Goal: Task Accomplishment & Management: Use online tool/utility

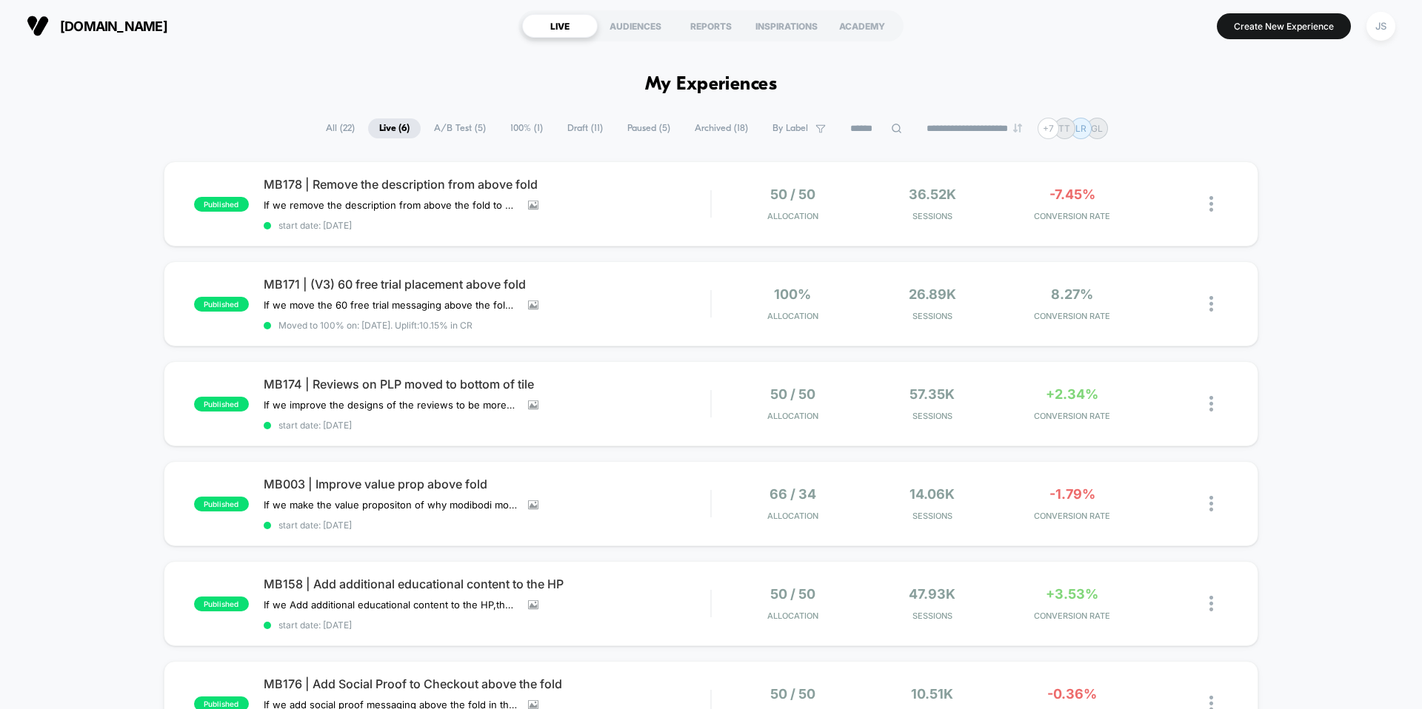
drag, startPoint x: 787, startPoint y: 88, endPoint x: 617, endPoint y: 75, distance: 170.8
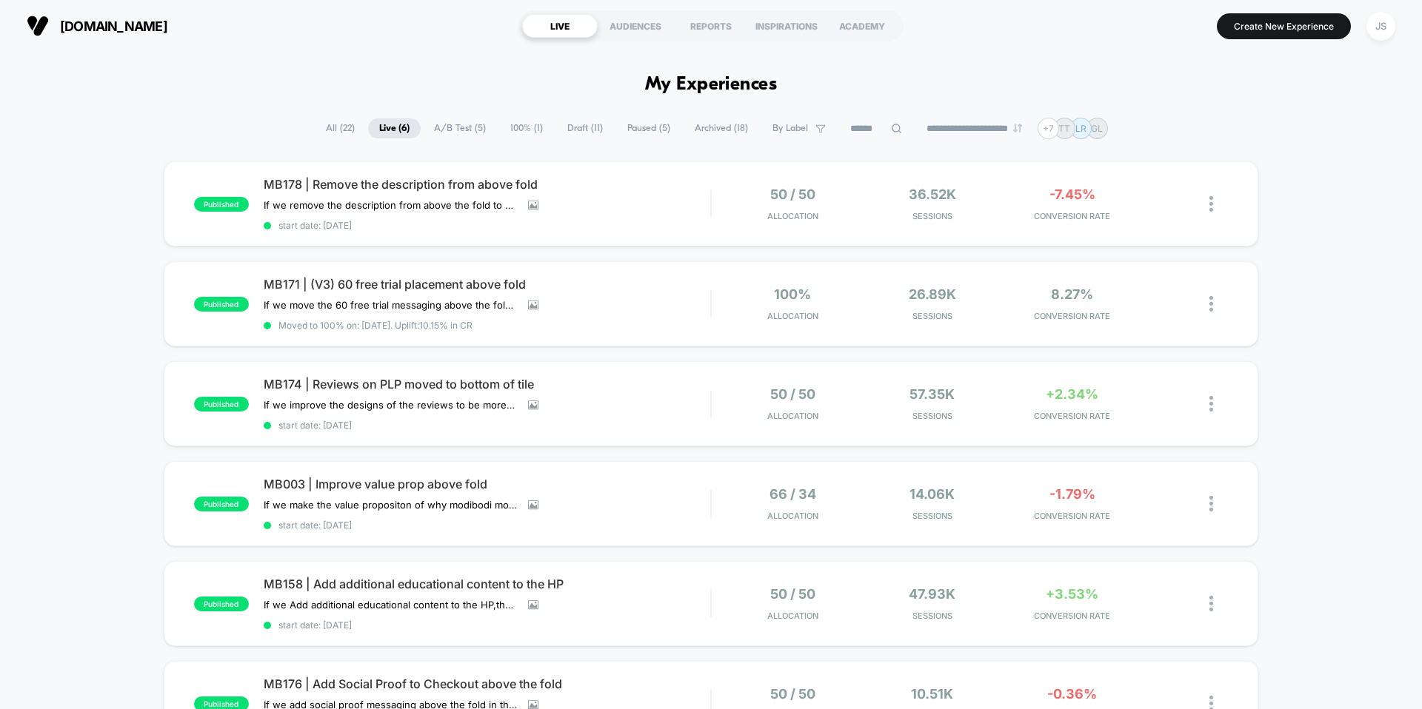
drag, startPoint x: 629, startPoint y: 81, endPoint x: 772, endPoint y: 98, distance: 144.7
drag, startPoint x: 775, startPoint y: 93, endPoint x: 641, endPoint y: 88, distance: 133.4
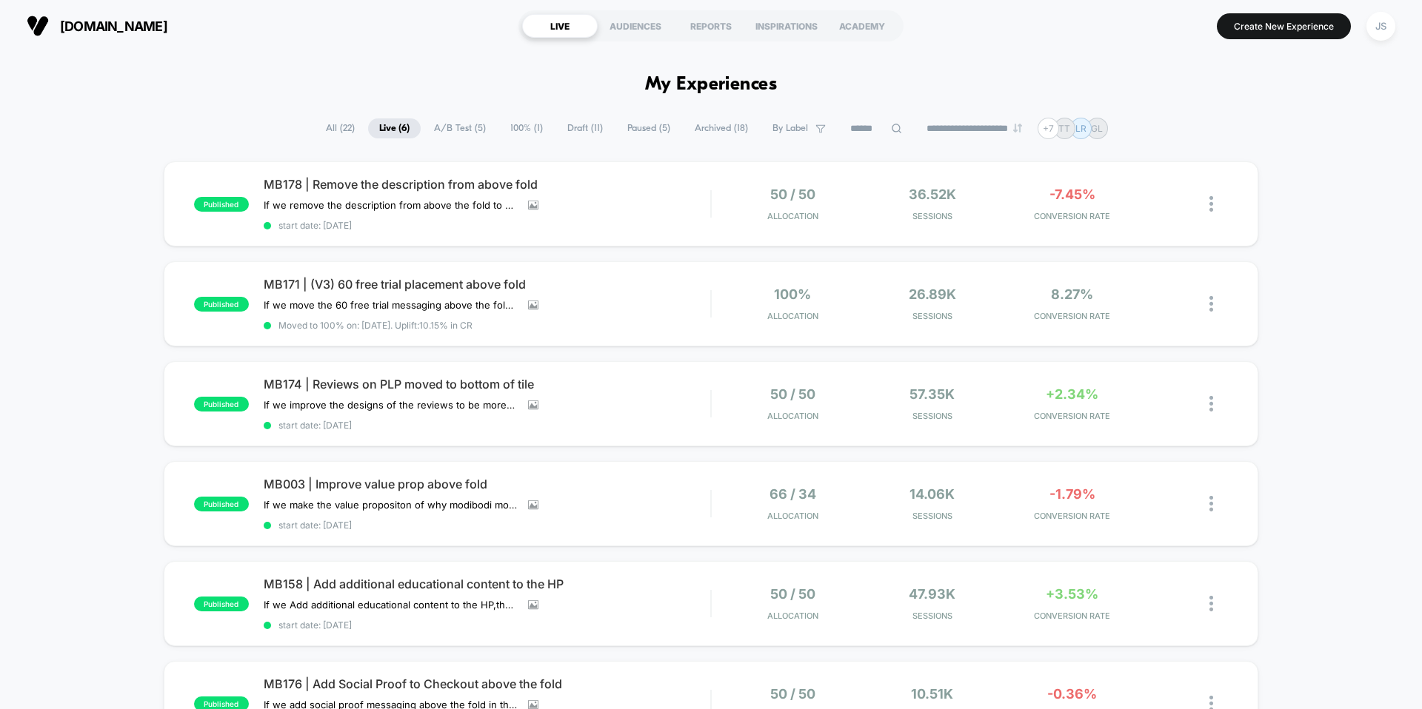
drag, startPoint x: 641, startPoint y: 88, endPoint x: 818, endPoint y: 98, distance: 177.3
drag, startPoint x: 783, startPoint y: 94, endPoint x: 657, endPoint y: 73, distance: 127.7
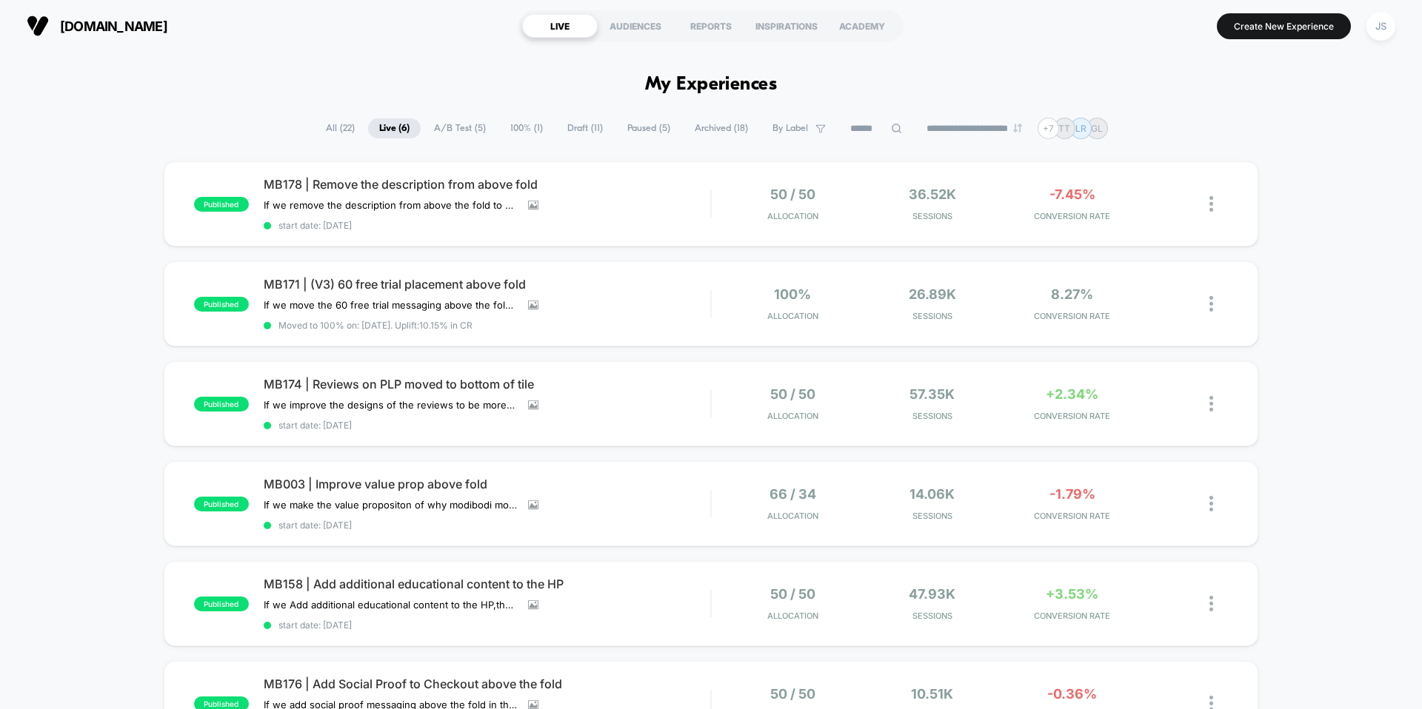
drag, startPoint x: 653, startPoint y: 79, endPoint x: 771, endPoint y: 89, distance: 118.1
click at [771, 90] on h1 "My Experiences" at bounding box center [711, 84] width 133 height 21
click at [771, 89] on h1 "My Experiences" at bounding box center [711, 84] width 133 height 21
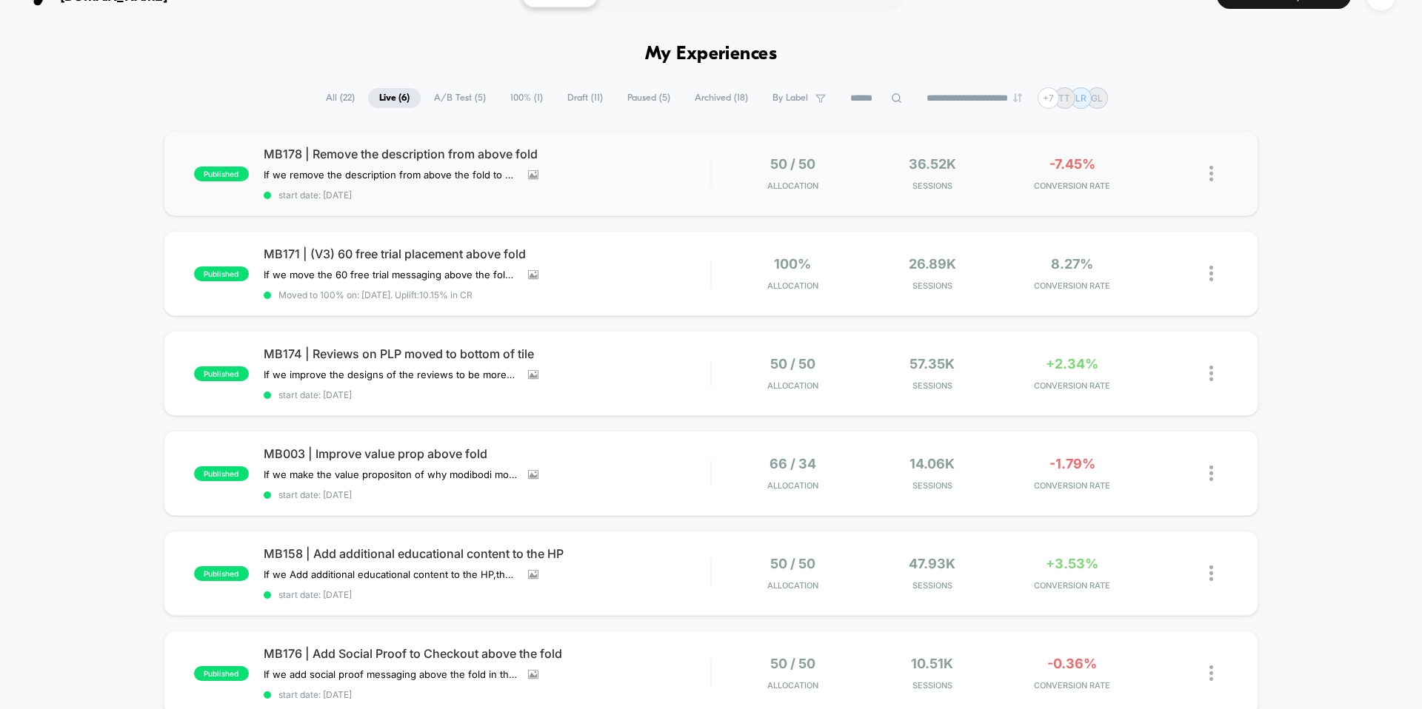
scroll to position [47, 0]
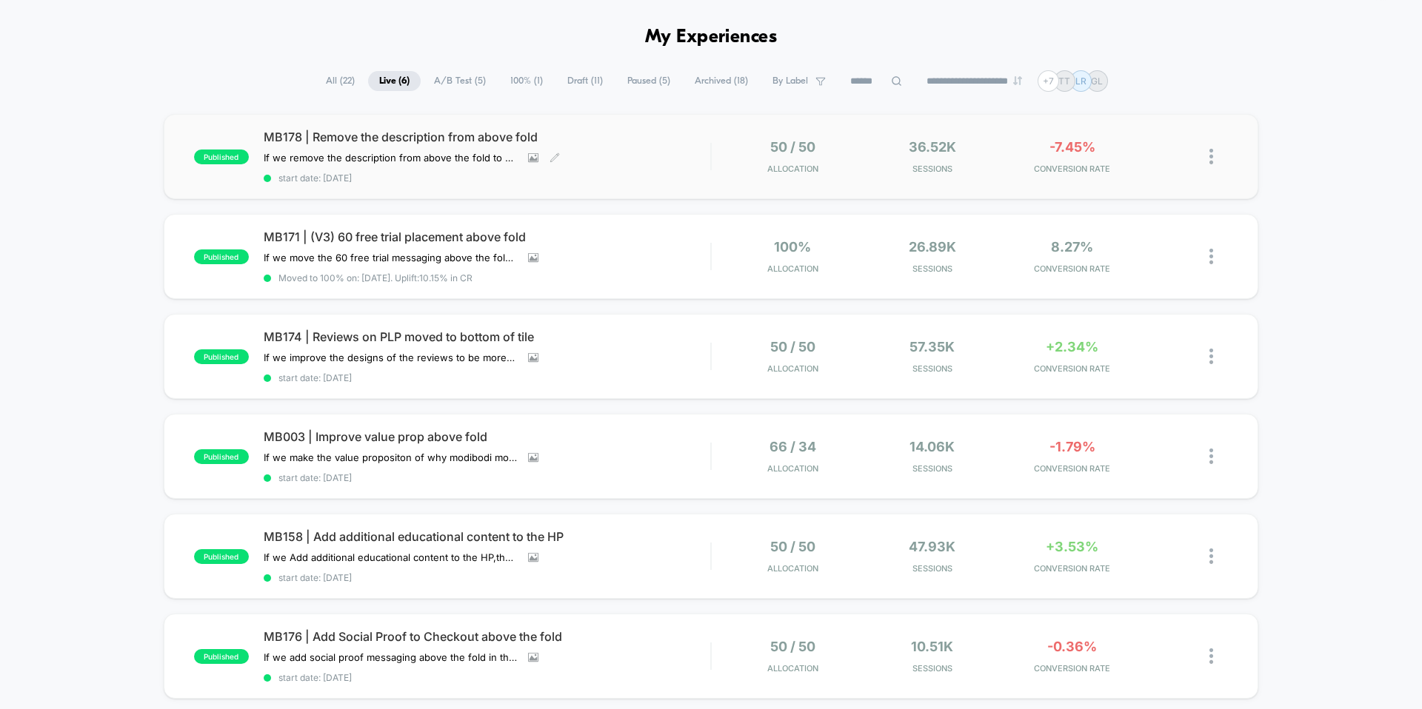
click at [429, 131] on span "MB178 | Remove the description from above fold" at bounding box center [487, 137] width 447 height 15
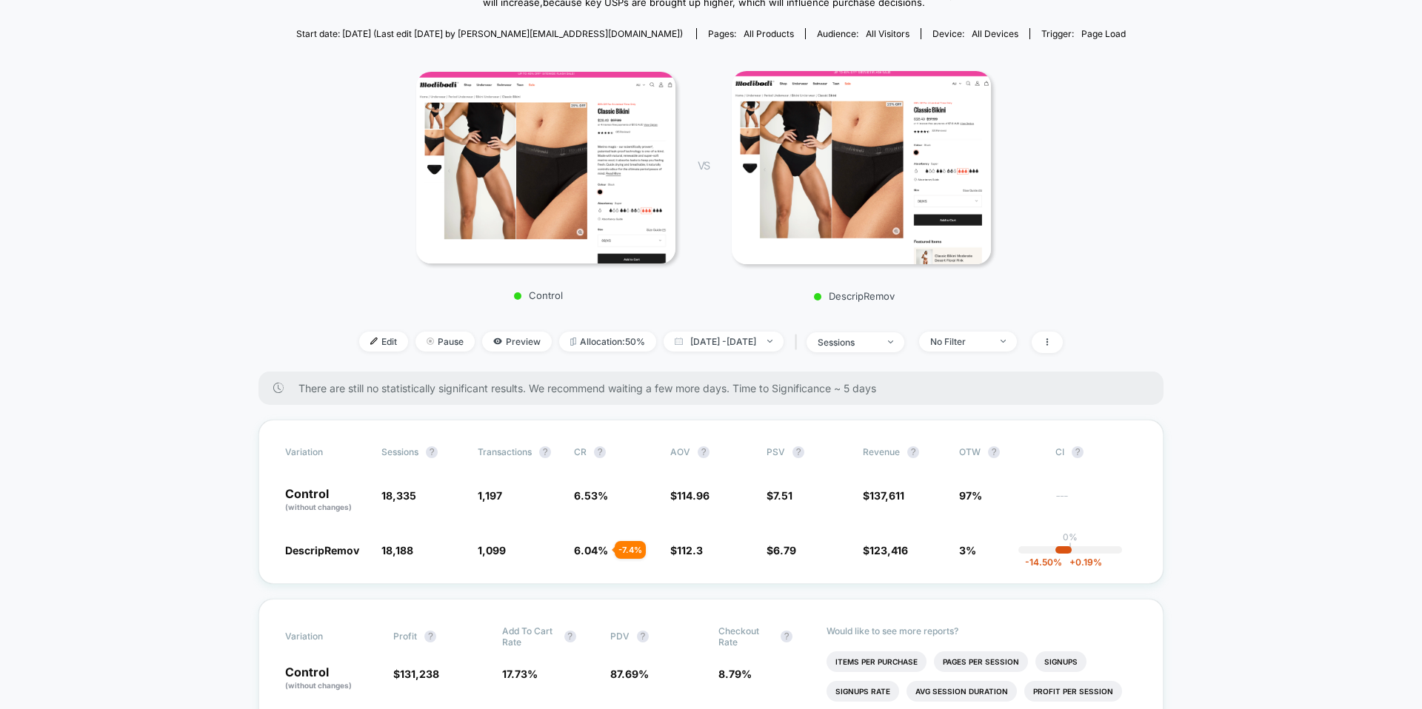
scroll to position [209, 0]
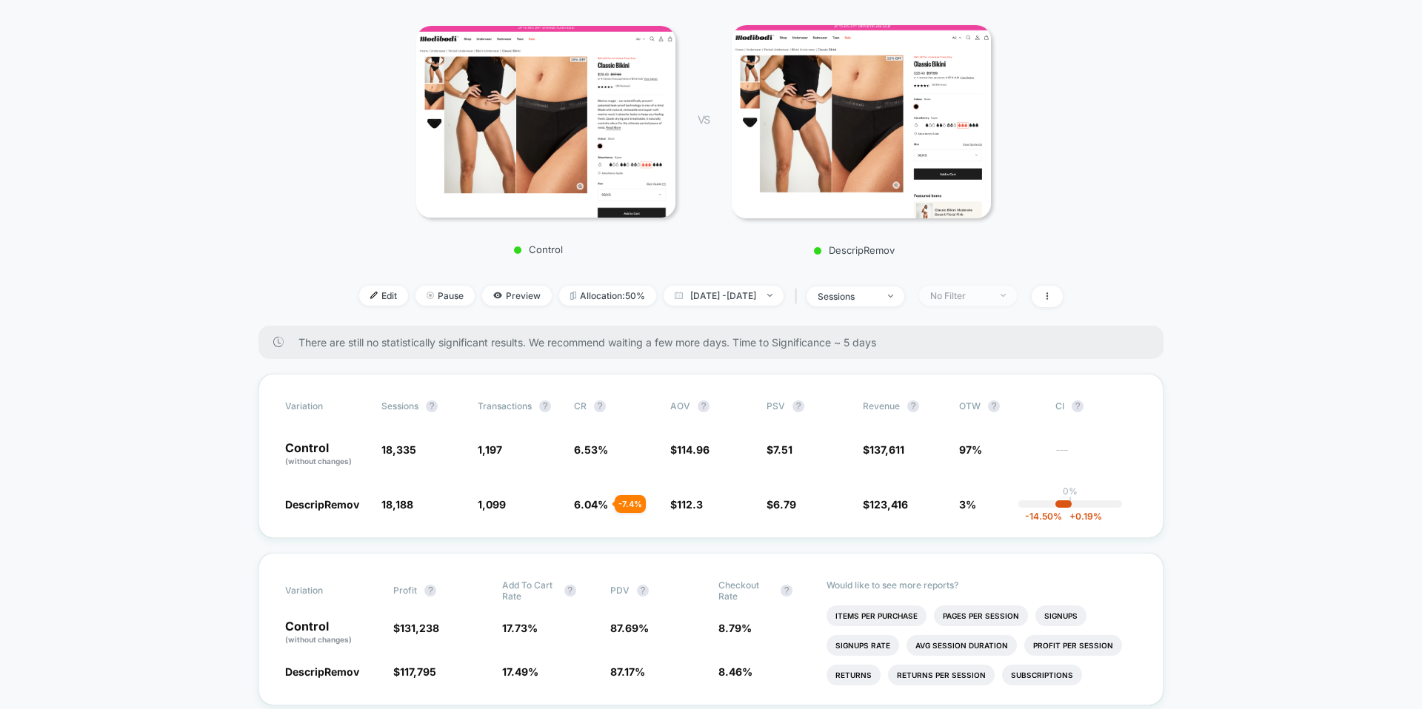
click at [989, 301] on div "No Filter" at bounding box center [959, 295] width 59 height 11
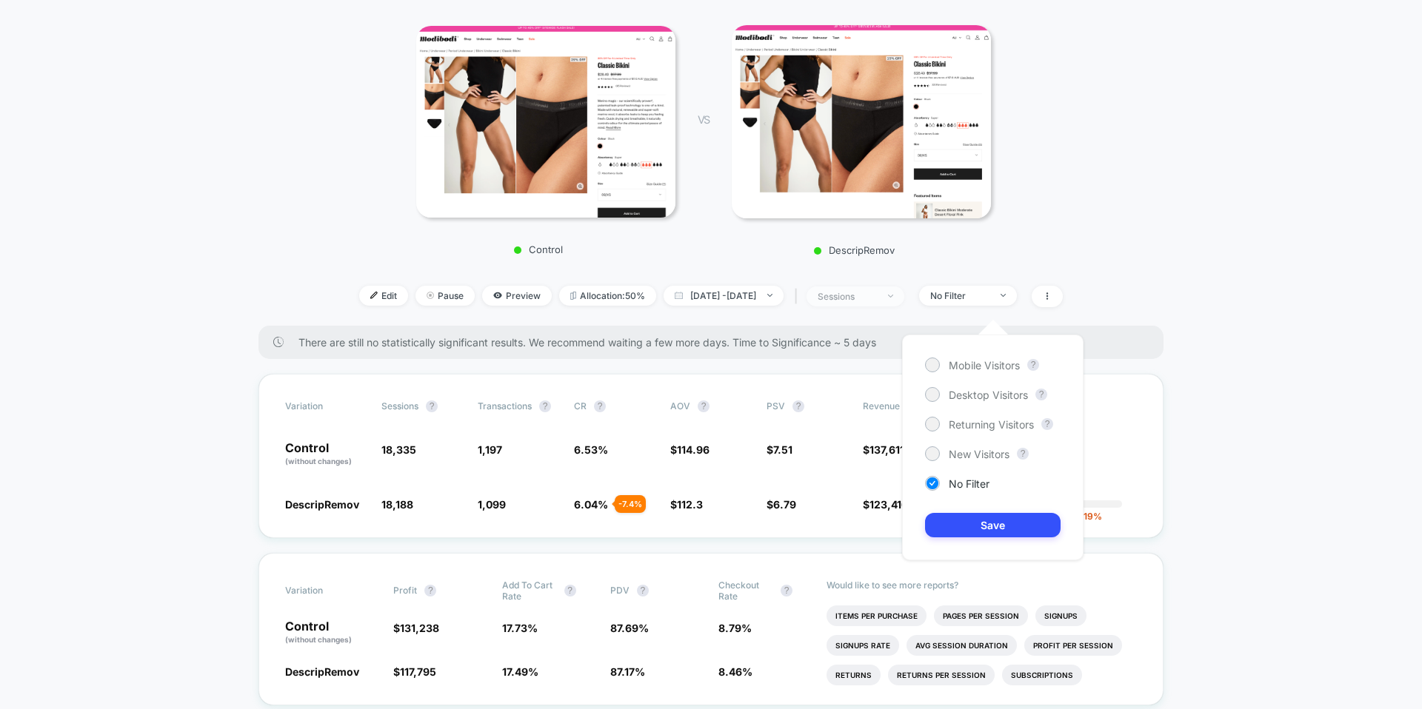
click at [902, 303] on span "sessions" at bounding box center [855, 297] width 98 height 20
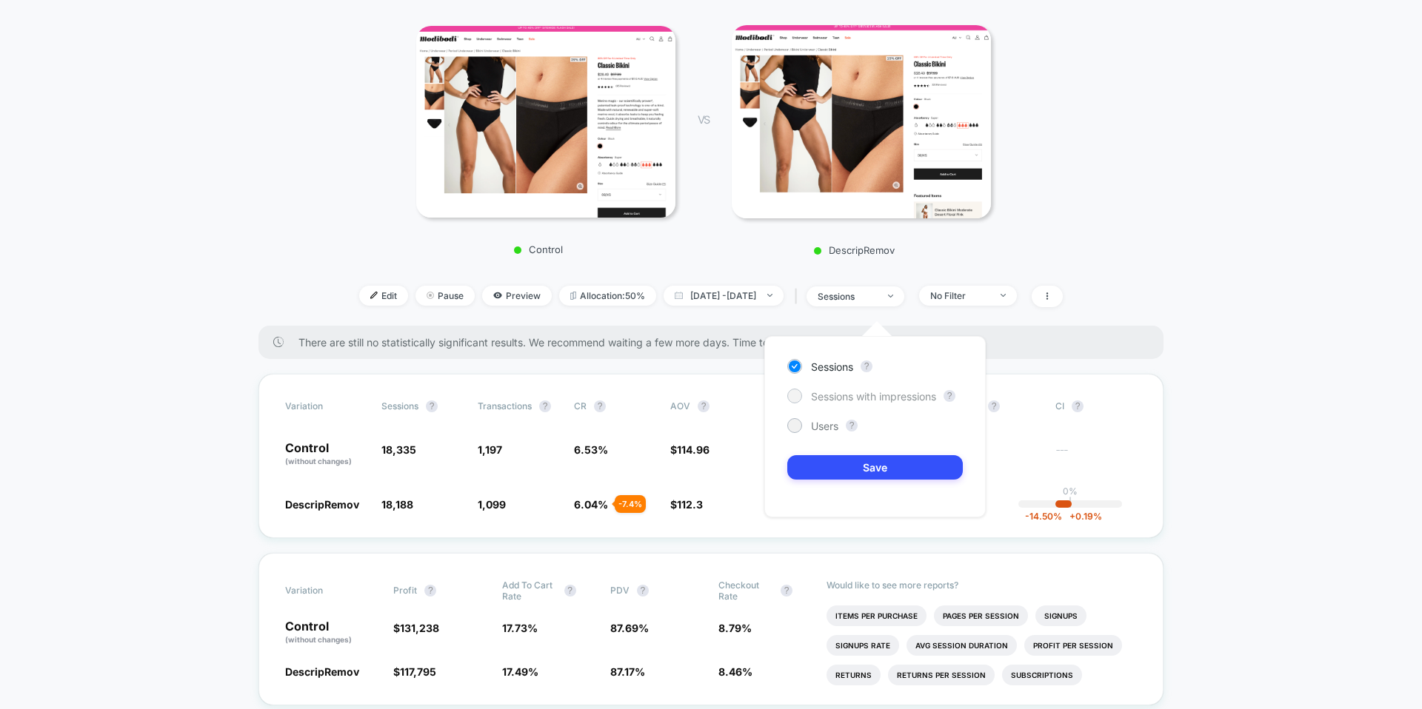
click at [886, 390] on span "Sessions with impressions" at bounding box center [873, 396] width 125 height 13
click at [875, 466] on button "Save" at bounding box center [874, 467] width 175 height 24
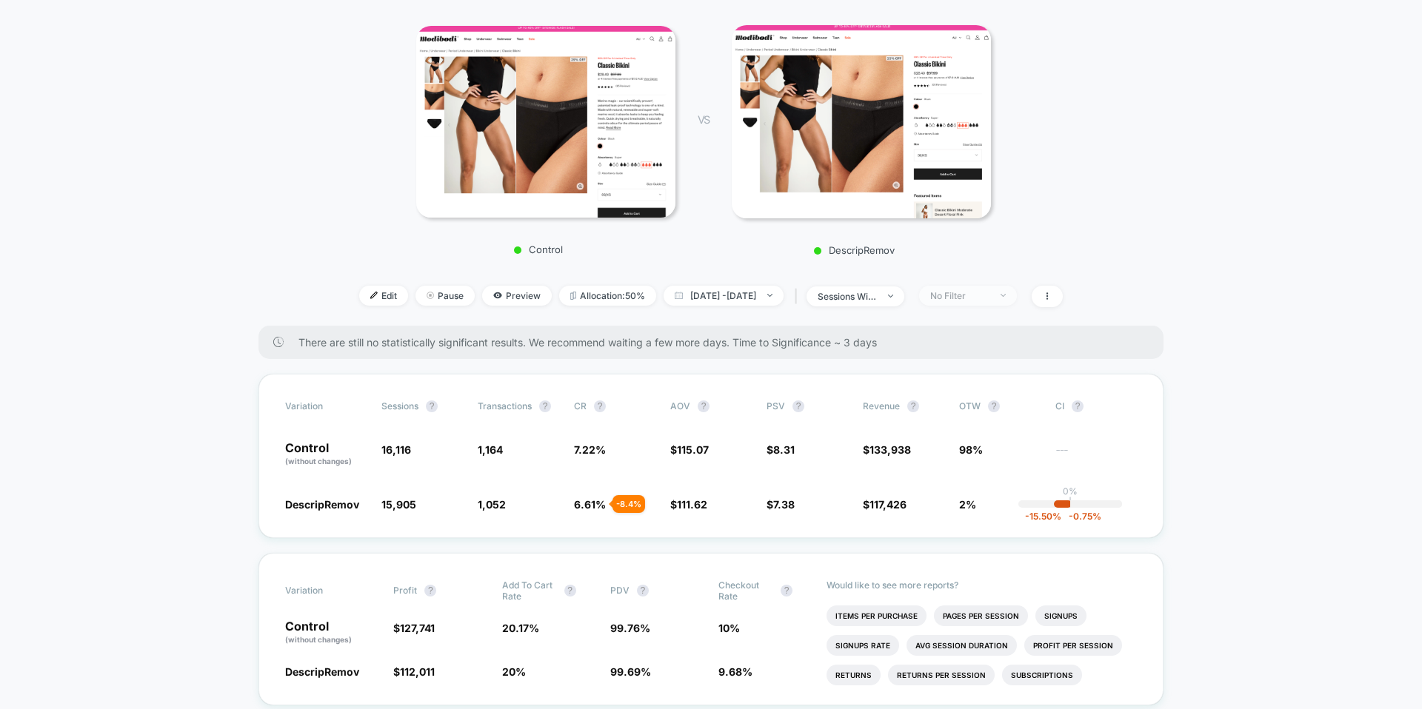
click at [1001, 301] on span "No Filter" at bounding box center [968, 296] width 98 height 20
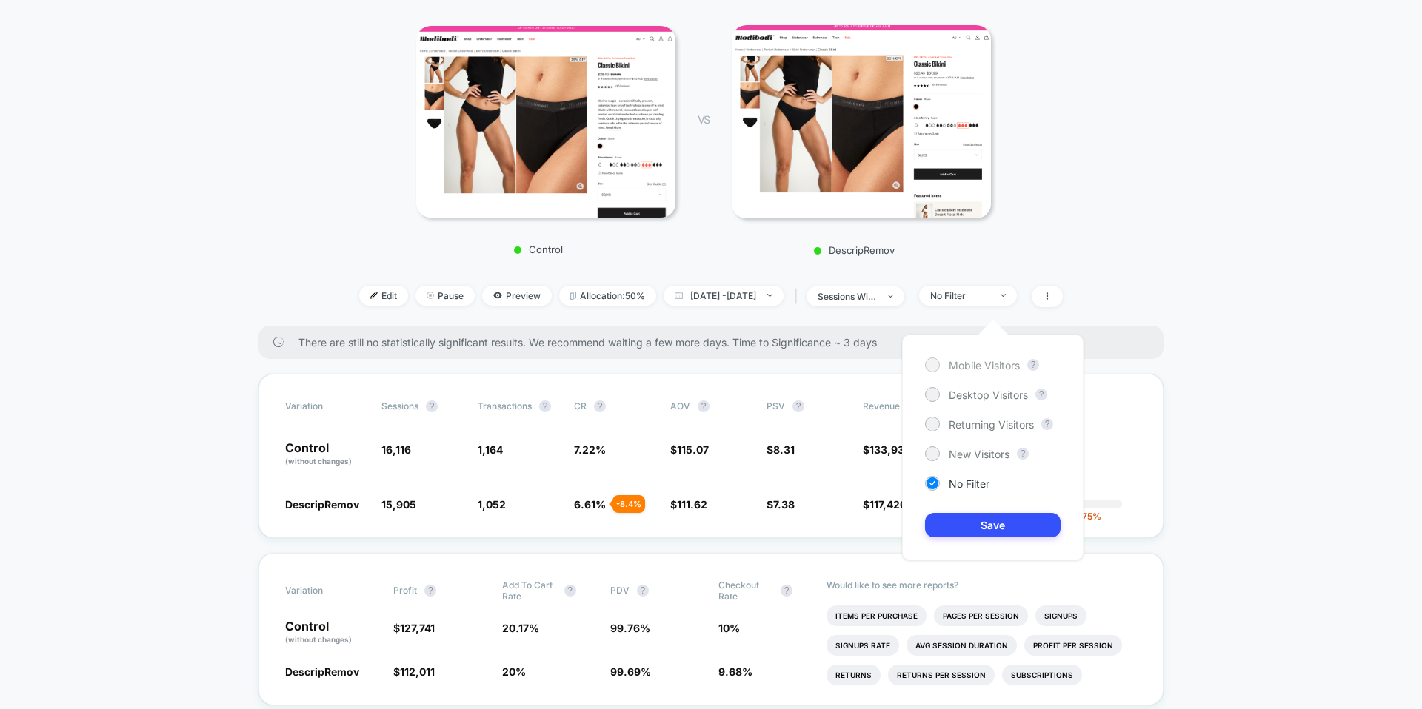
click at [987, 371] on span "Mobile Visitors" at bounding box center [984, 365] width 71 height 13
click at [993, 524] on button "Save" at bounding box center [993, 525] width 136 height 24
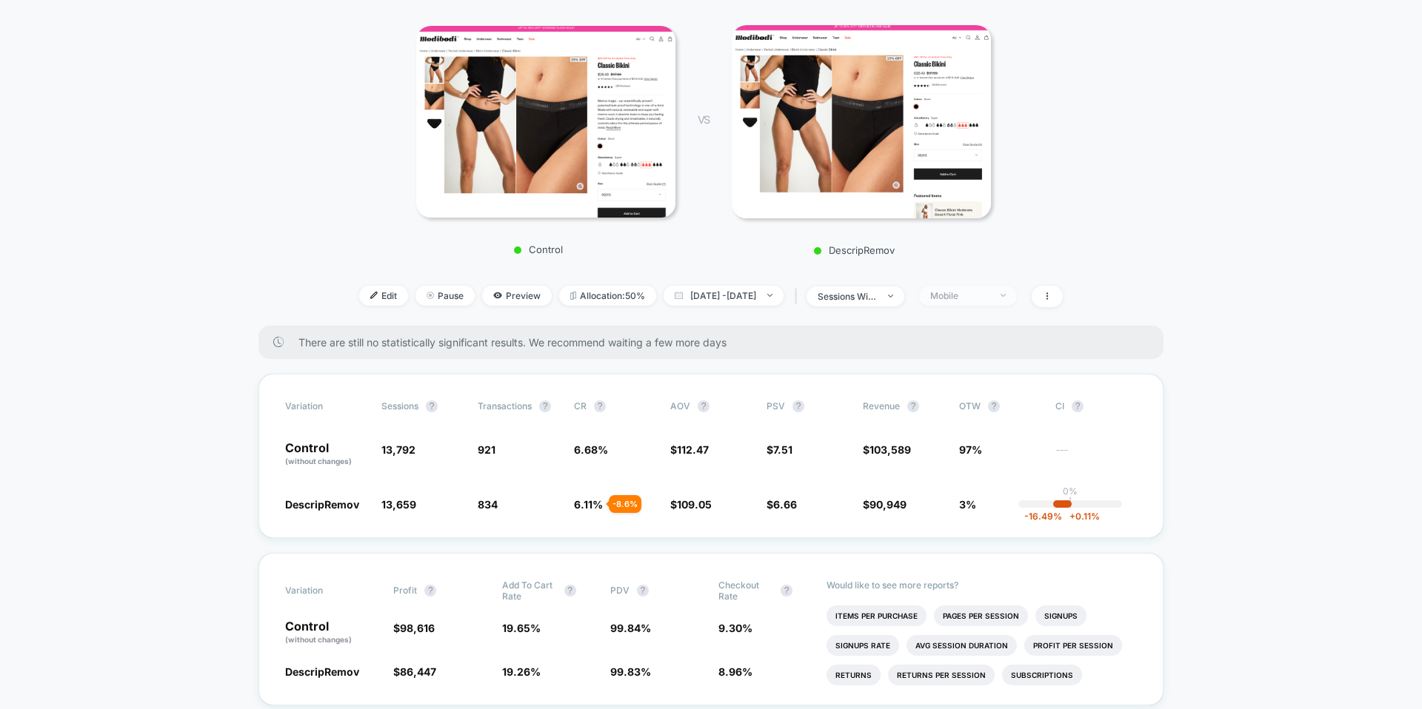
click at [989, 301] on div "Mobile" at bounding box center [959, 295] width 59 height 11
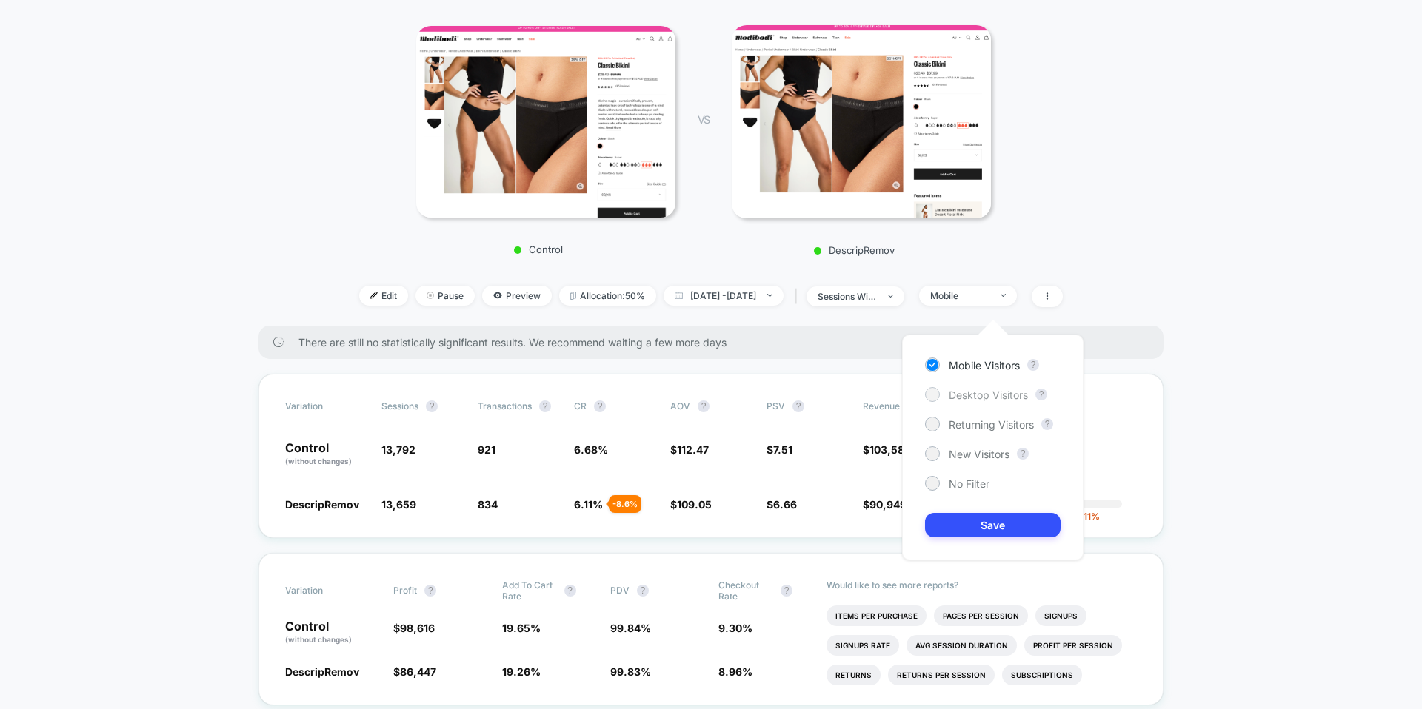
click at [997, 397] on span "Desktop Visitors" at bounding box center [988, 395] width 79 height 13
click at [1000, 524] on button "Save" at bounding box center [993, 525] width 136 height 24
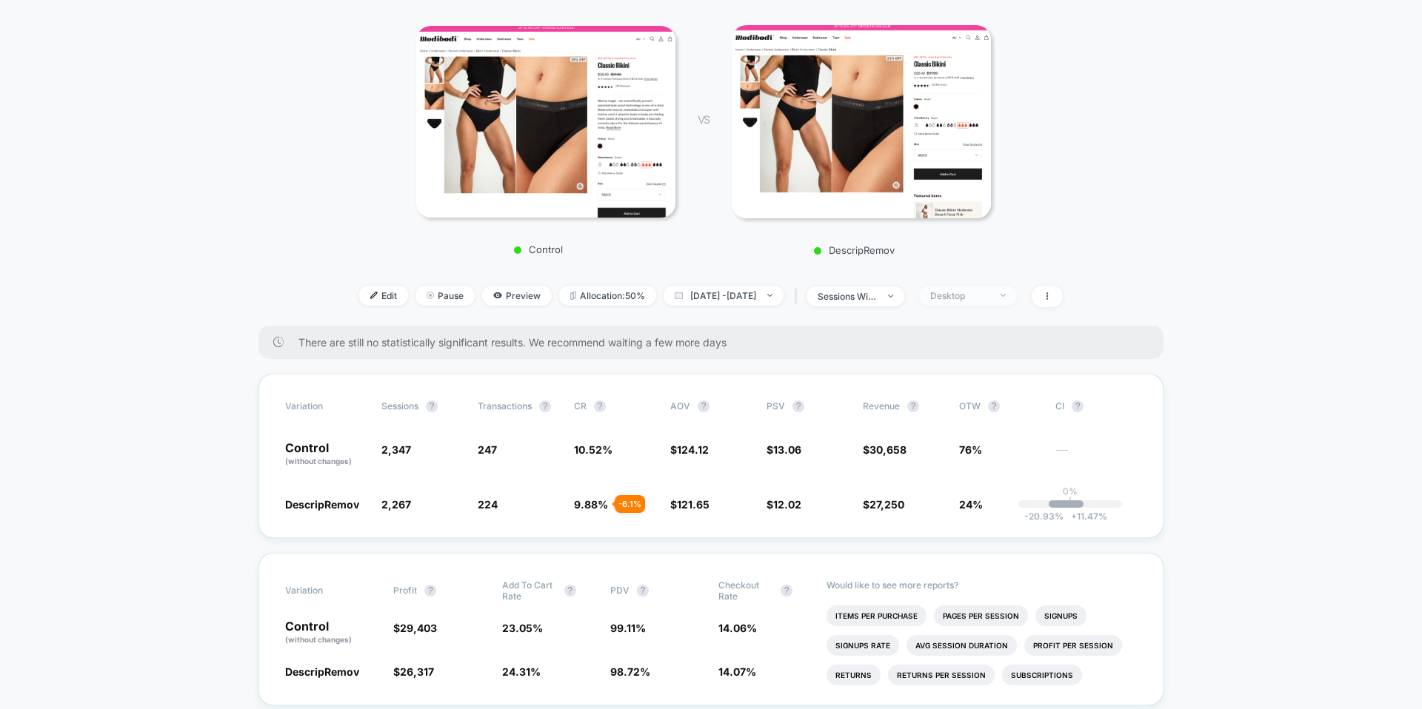
click at [989, 301] on div "Desktop" at bounding box center [959, 295] width 59 height 11
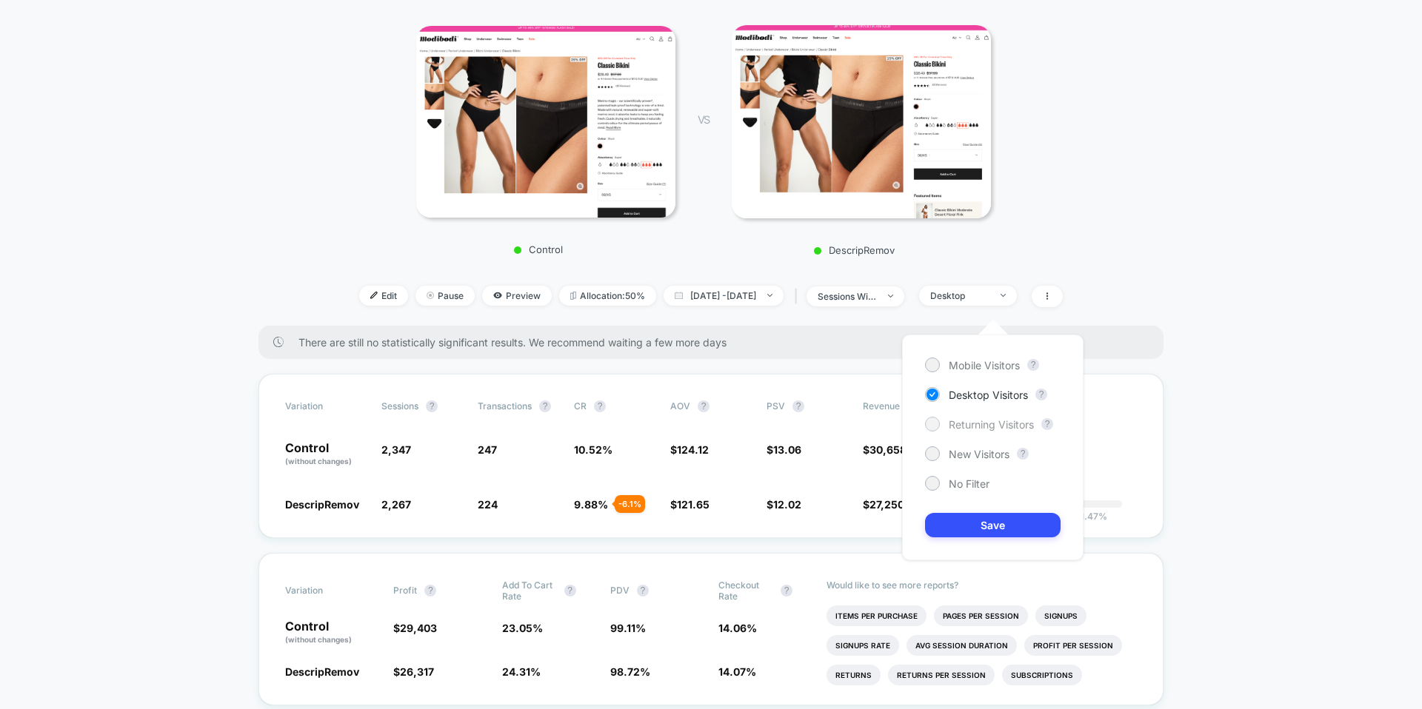
click at [995, 426] on span "Returning Visitors" at bounding box center [991, 424] width 85 height 13
click at [983, 521] on button "Save" at bounding box center [993, 525] width 136 height 24
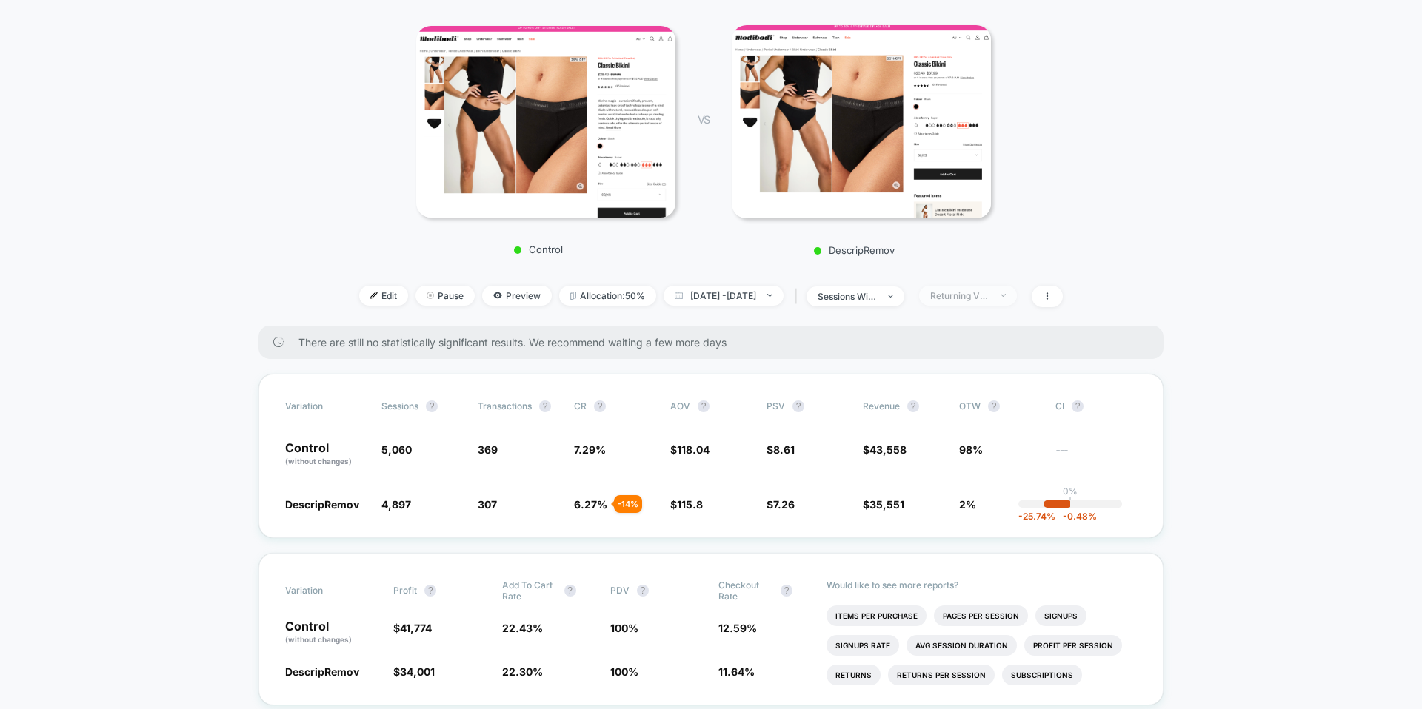
click at [990, 302] on span "Returning Visitors" at bounding box center [968, 296] width 98 height 20
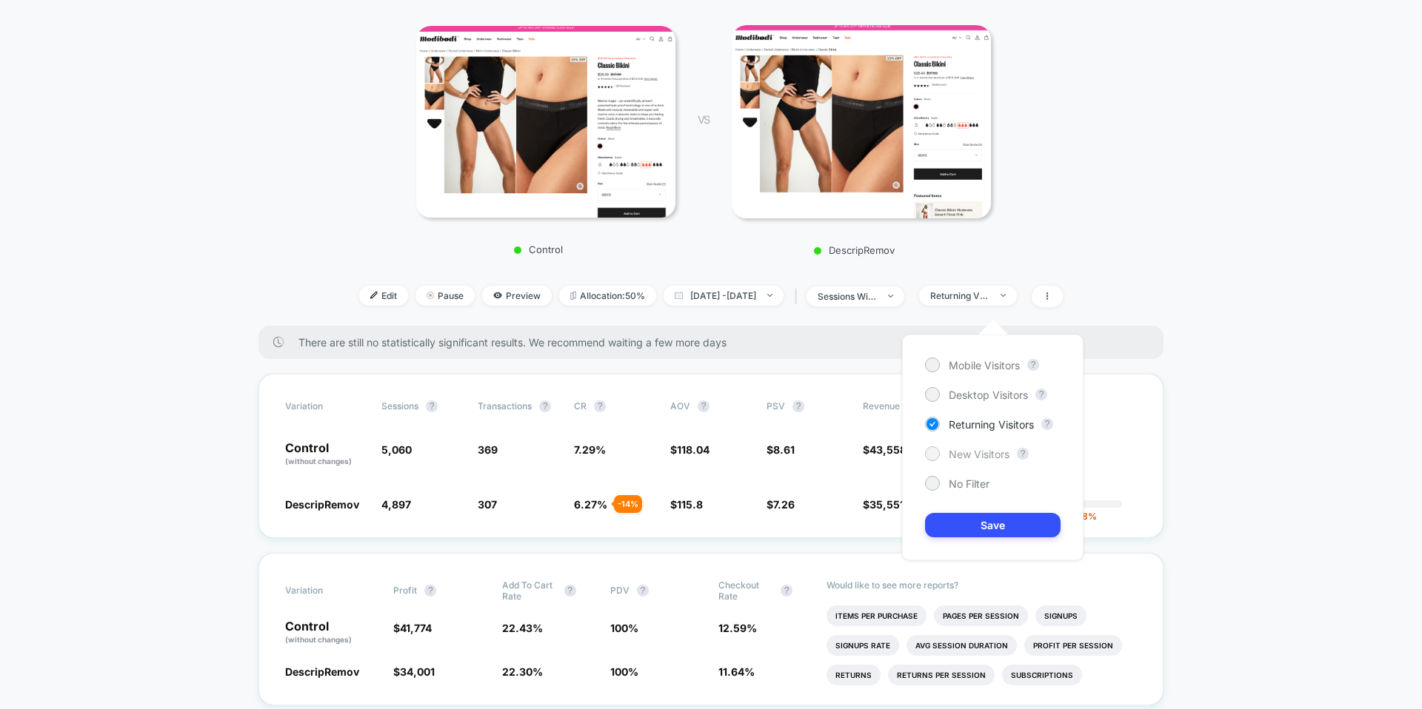
click at [986, 451] on span "New Visitors" at bounding box center [979, 454] width 61 height 13
click at [983, 526] on button "Save" at bounding box center [993, 525] width 136 height 24
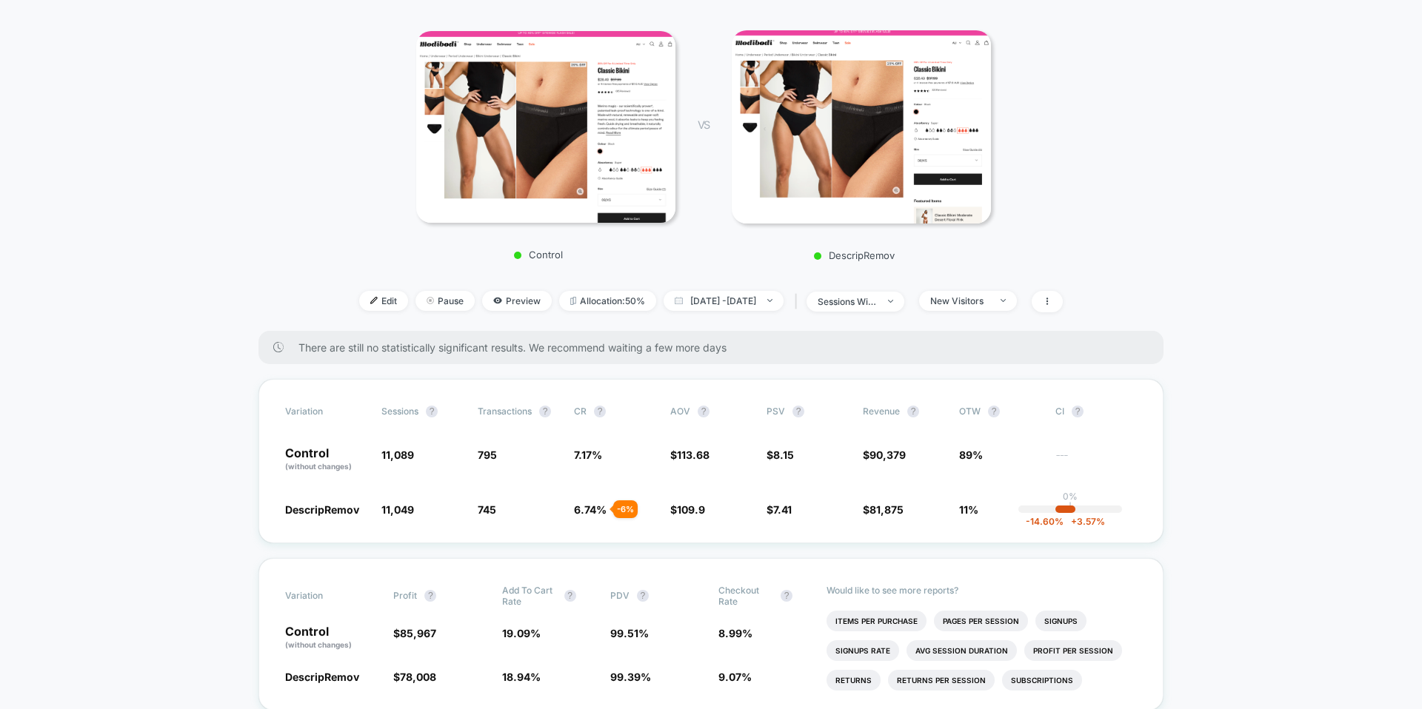
scroll to position [201, 0]
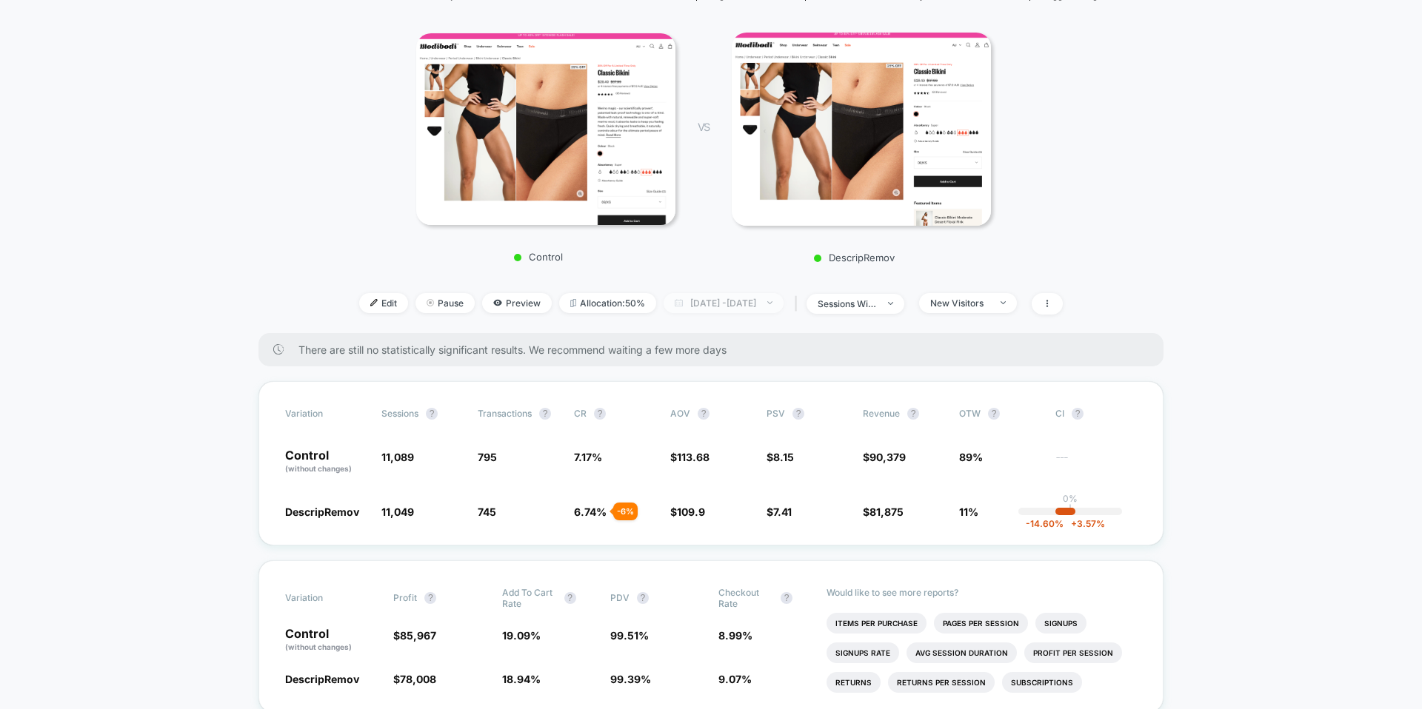
click at [767, 313] on span "[DATE] - [DATE]" at bounding box center [723, 303] width 120 height 20
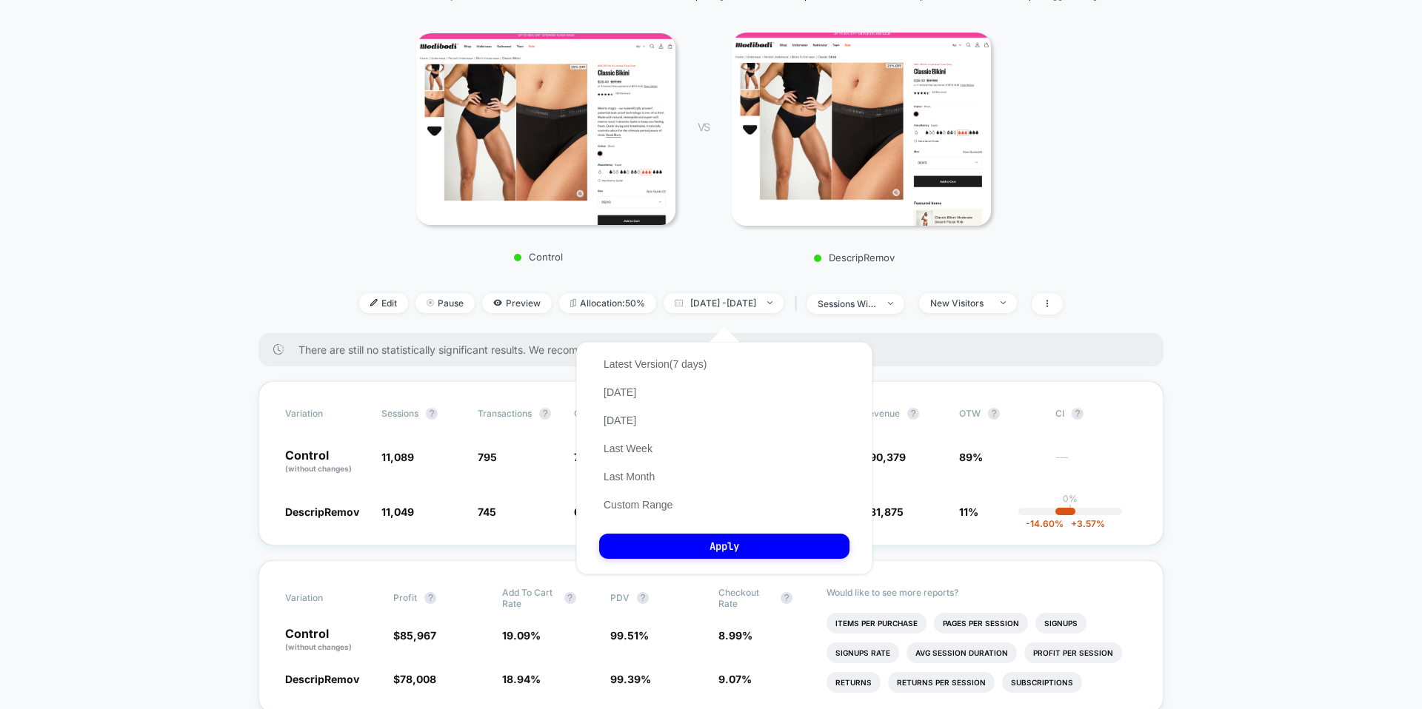
click at [1029, 271] on div "Control VS DescripRemov" at bounding box center [703, 143] width 829 height 255
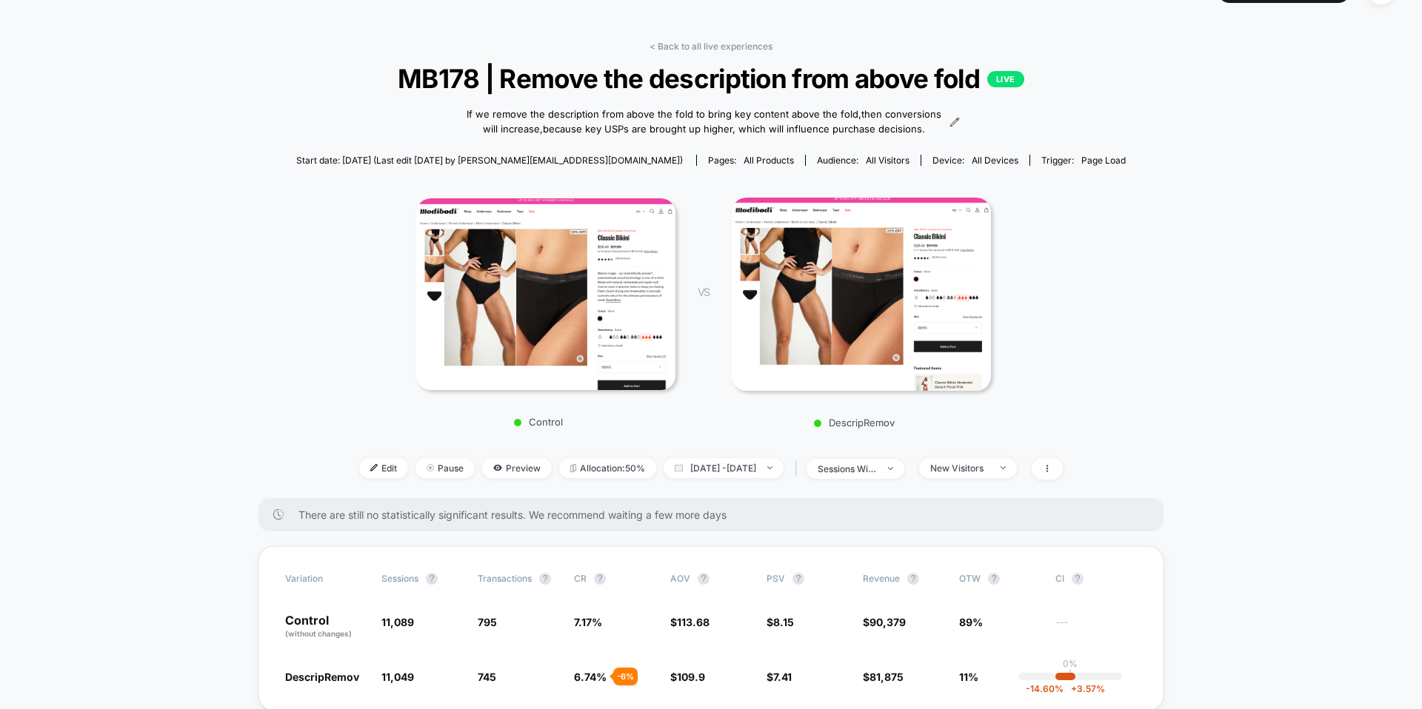
scroll to position [0, 0]
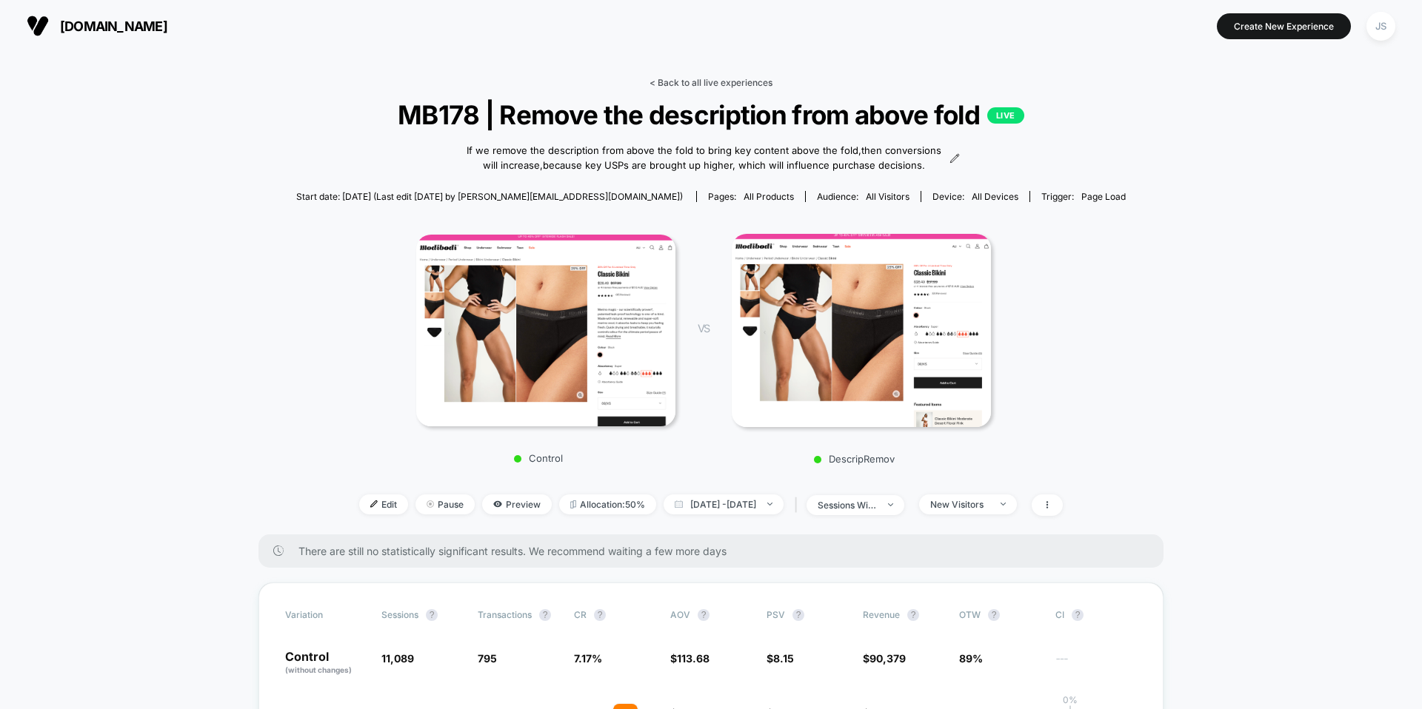
click at [763, 84] on link "< Back to all live experiences" at bounding box center [710, 82] width 123 height 11
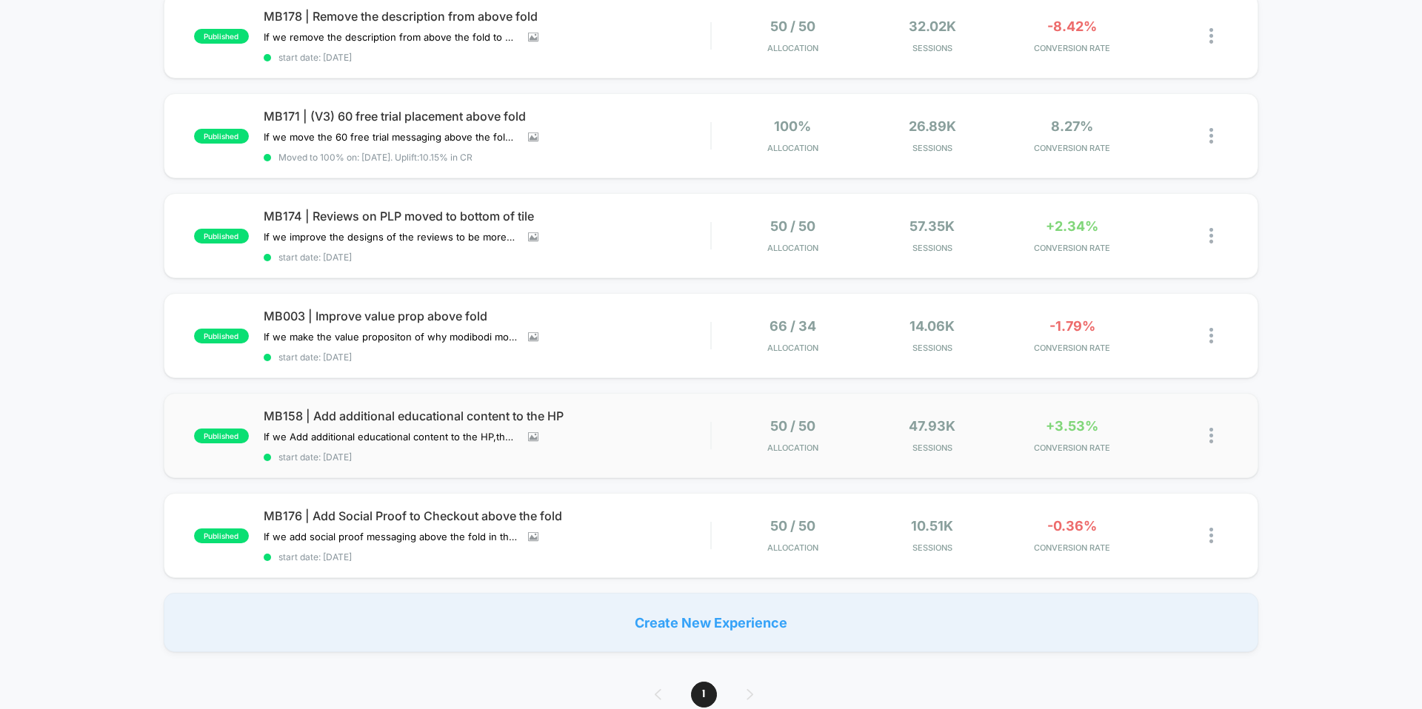
scroll to position [290, 0]
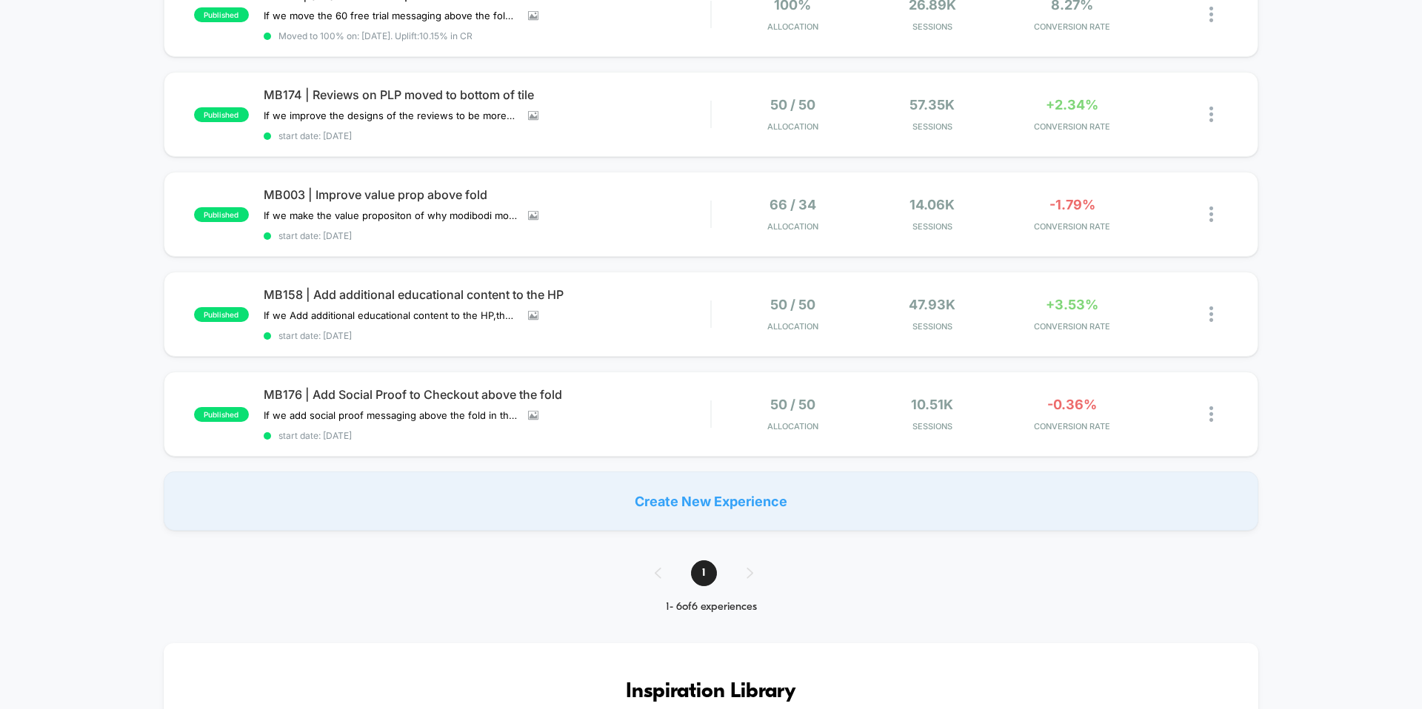
click at [72, 292] on div "published MB178 | Remove the description from above fold If we remove the descr…" at bounding box center [711, 201] width 1422 height 659
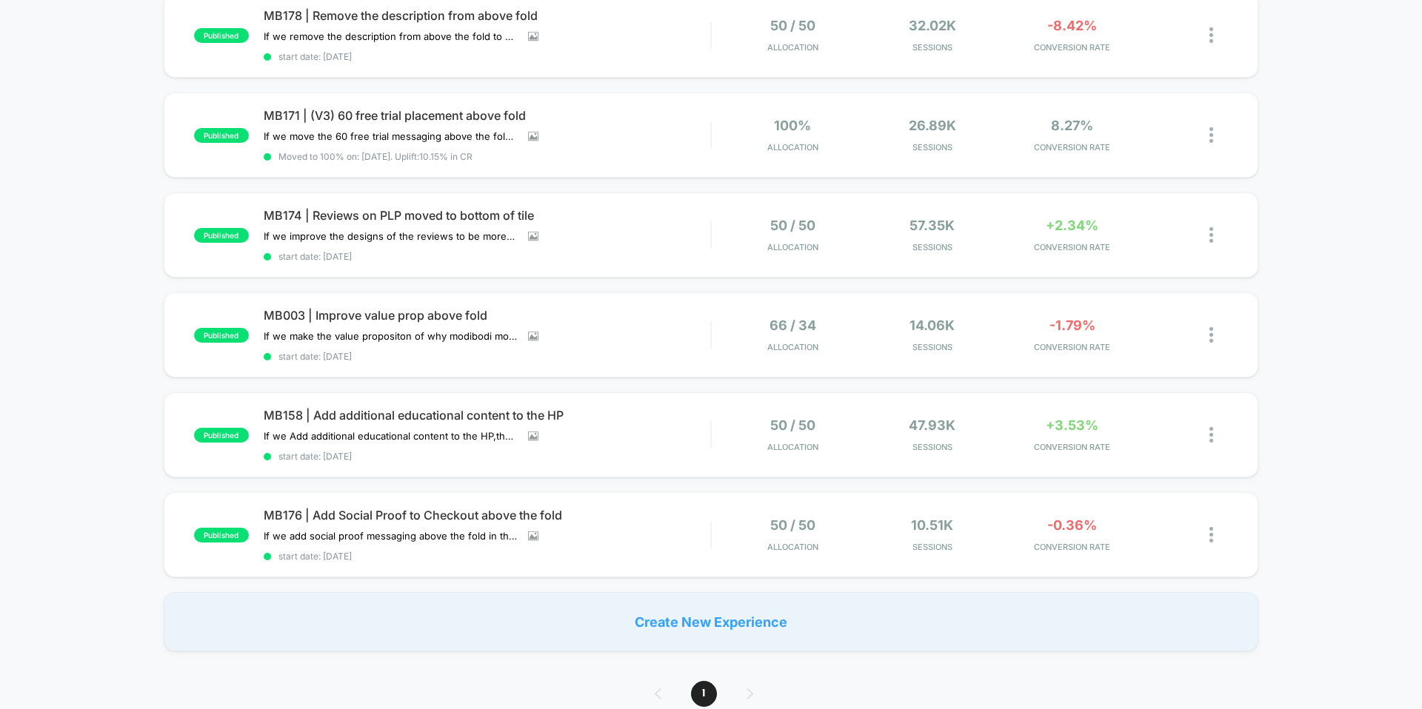
scroll to position [149, 0]
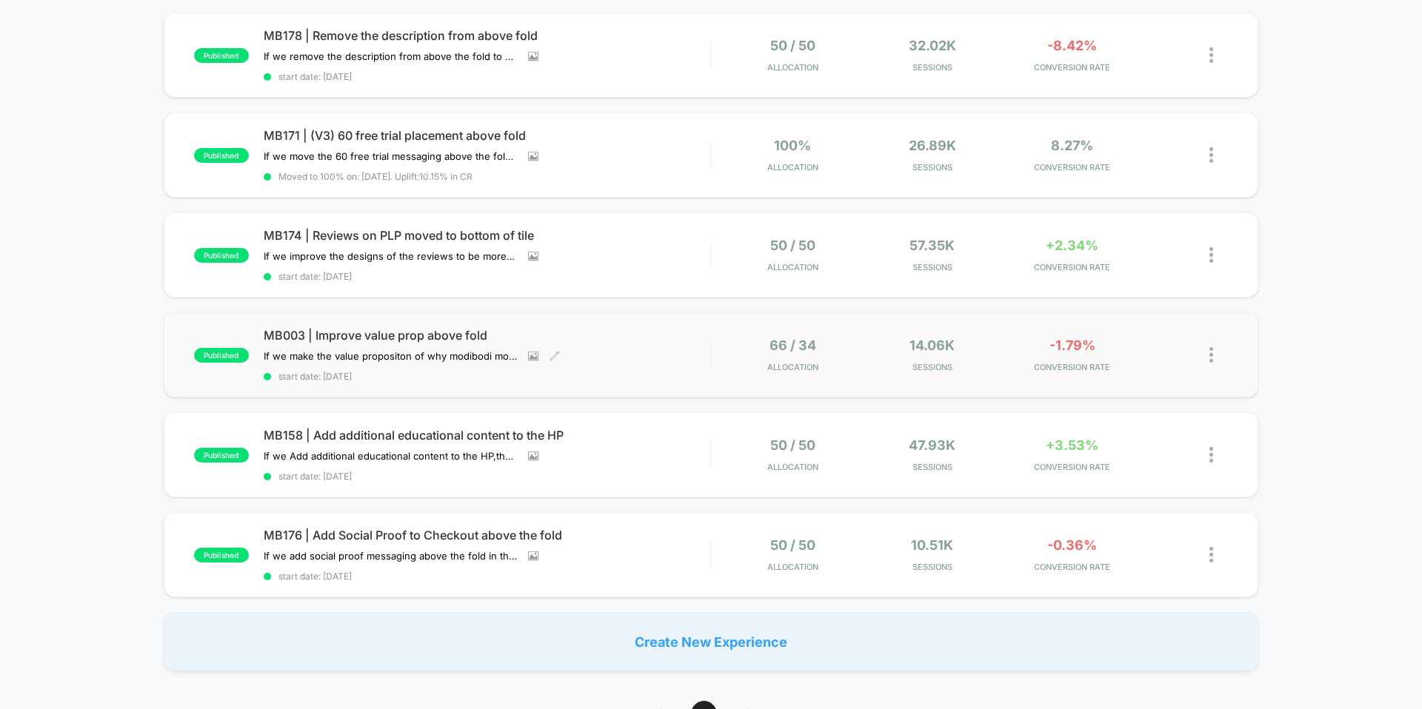
click at [319, 331] on span "MB003 | Improve value prop above fold" at bounding box center [487, 335] width 447 height 15
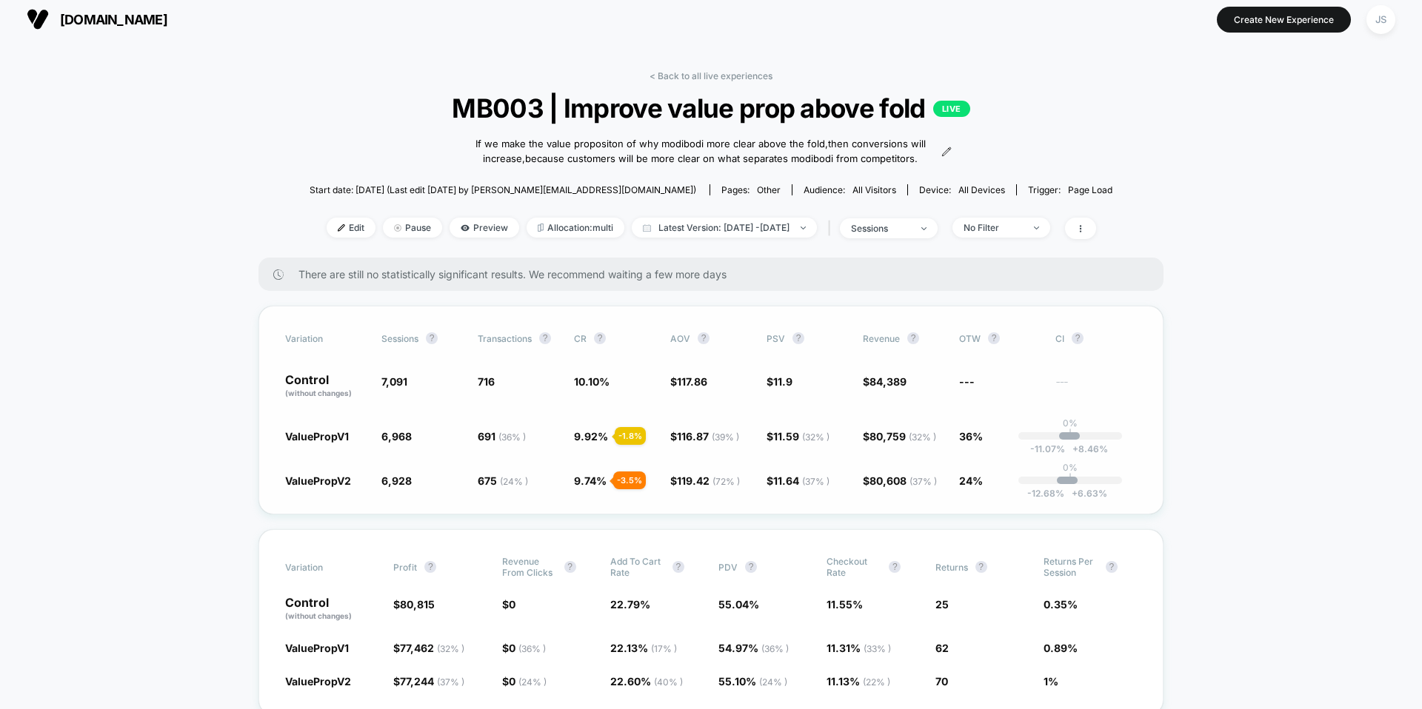
scroll to position [11, 0]
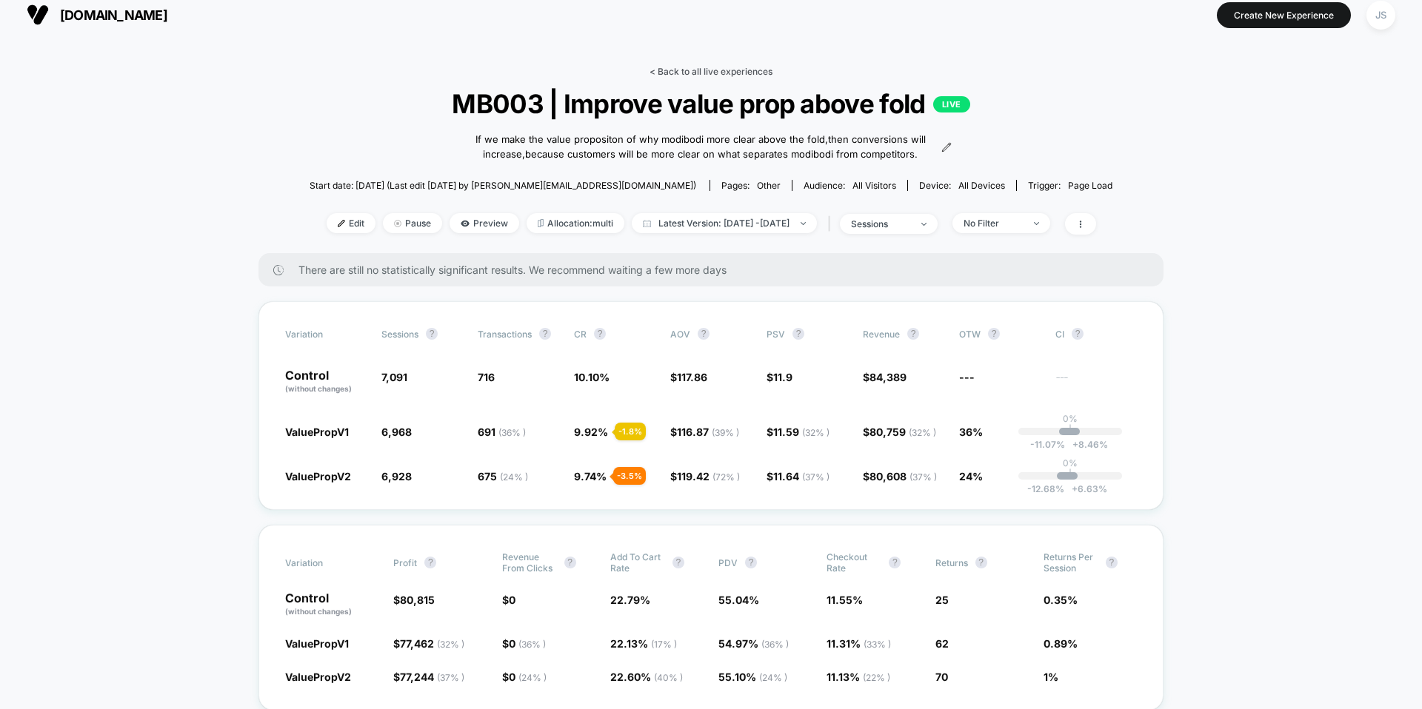
click at [676, 66] on link "< Back to all live experiences" at bounding box center [710, 71] width 123 height 11
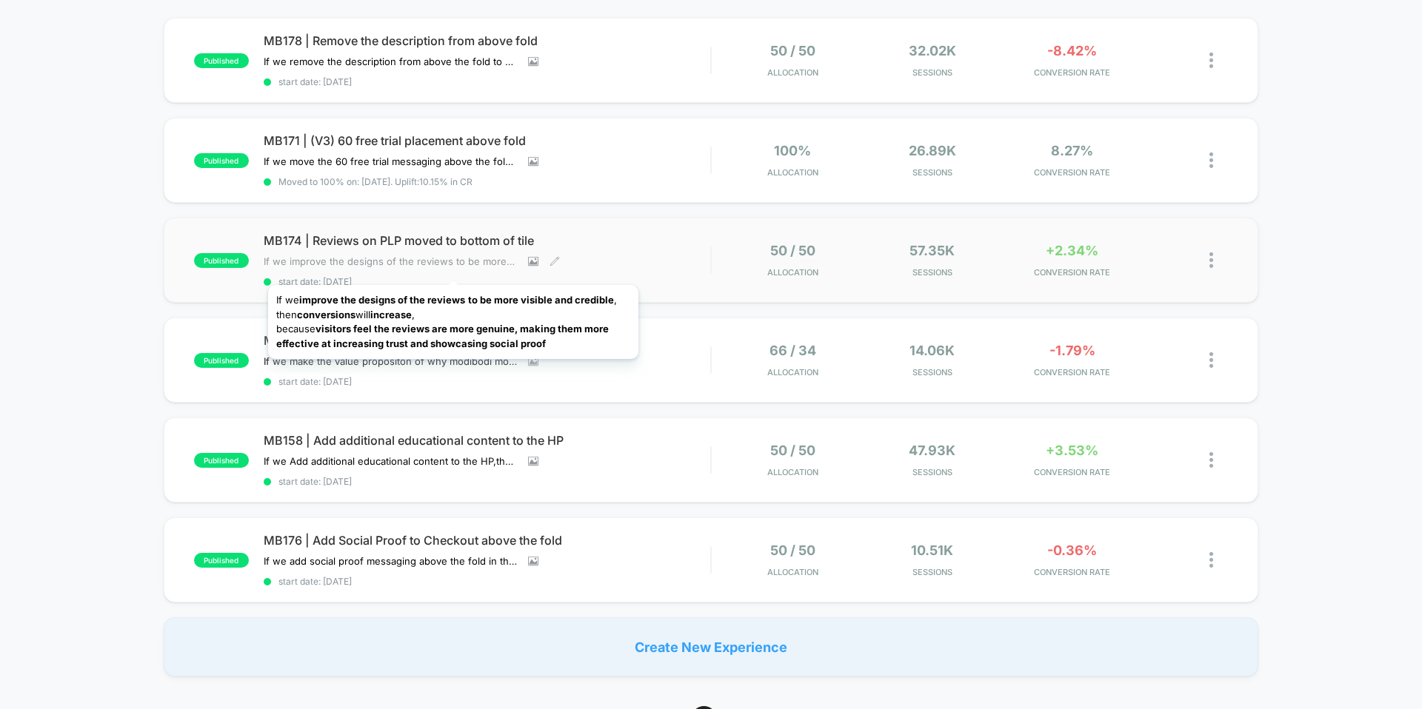
scroll to position [150, 0]
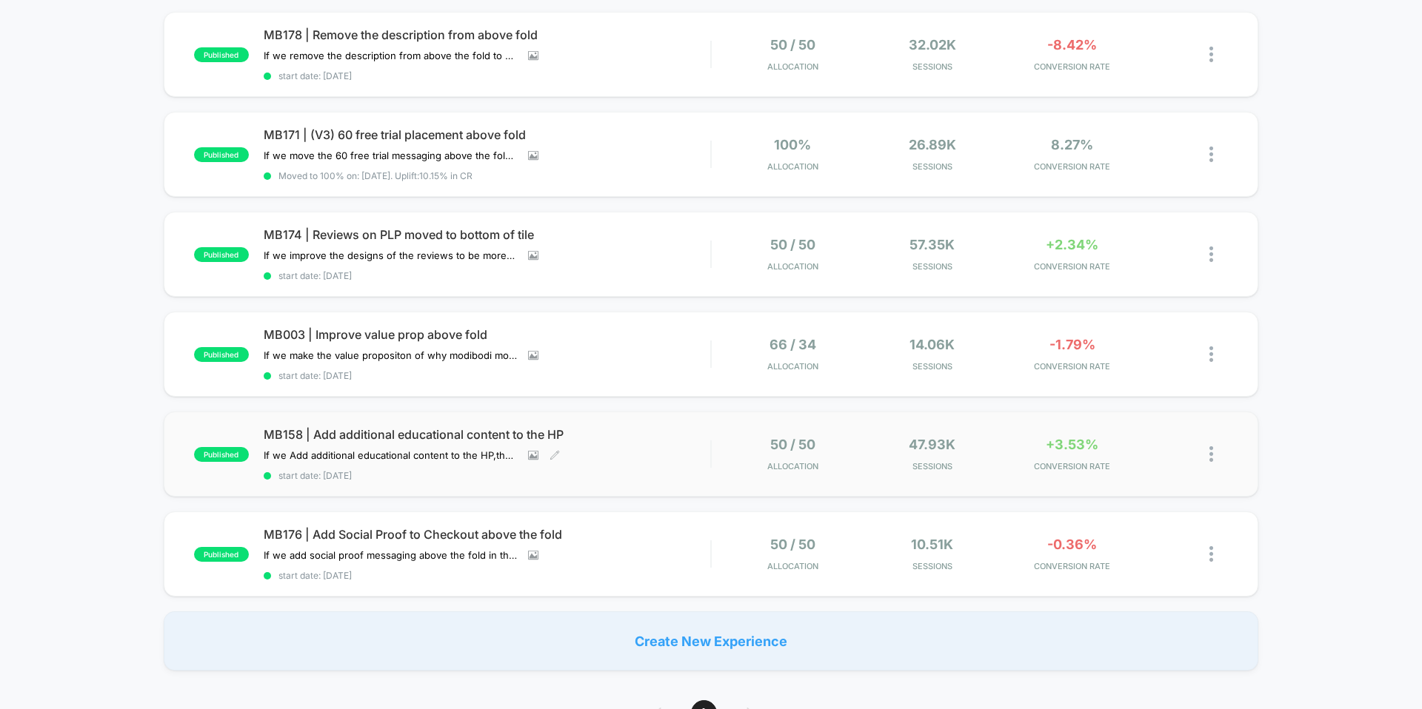
click at [412, 436] on span "MB158 | Add additional educational content to the HP" at bounding box center [487, 434] width 447 height 15
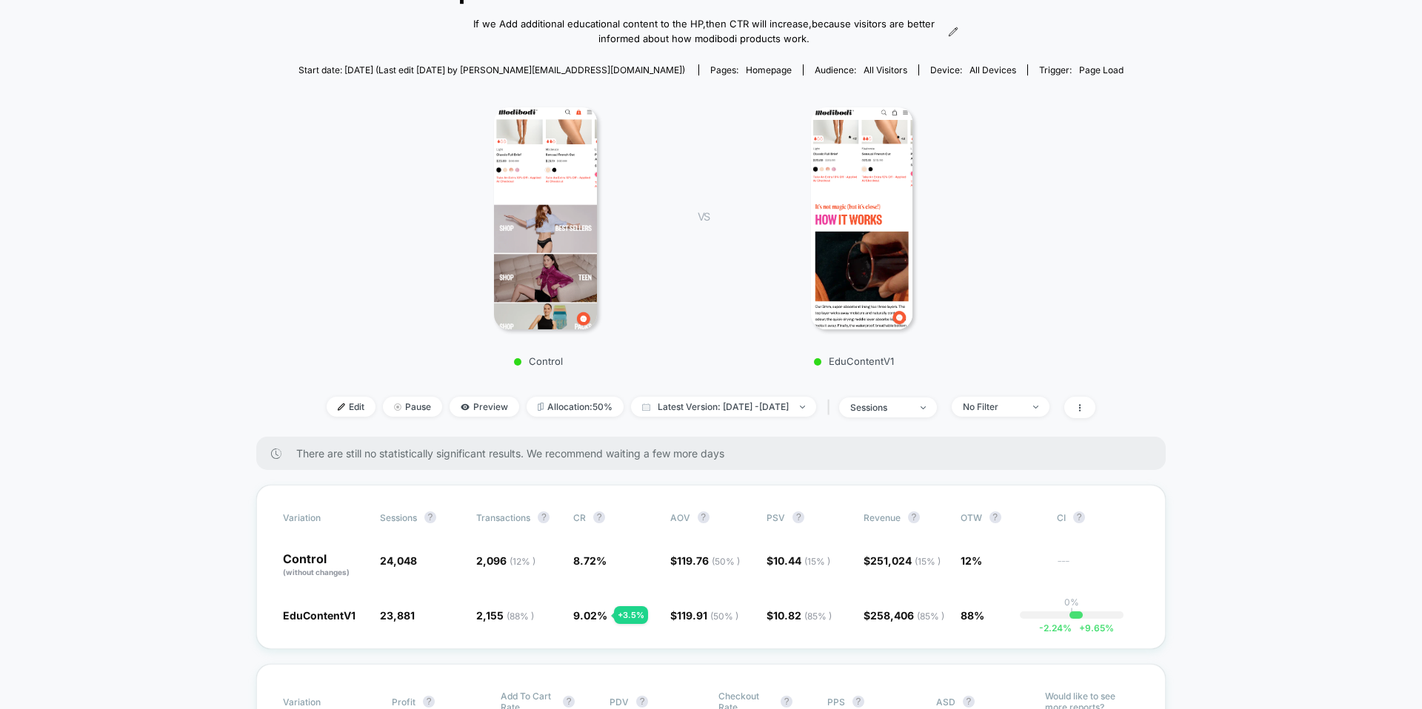
scroll to position [133, 0]
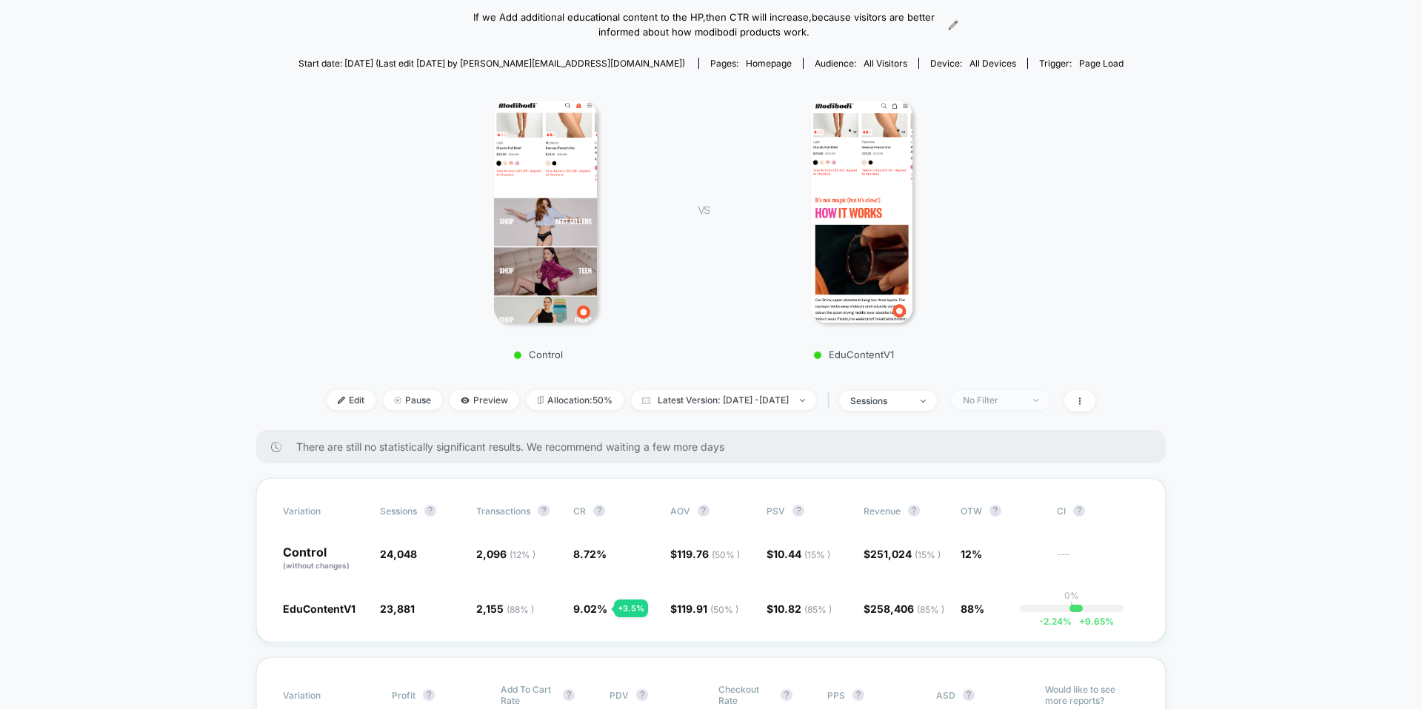
click at [985, 397] on span "No Filter" at bounding box center [1001, 400] width 98 height 20
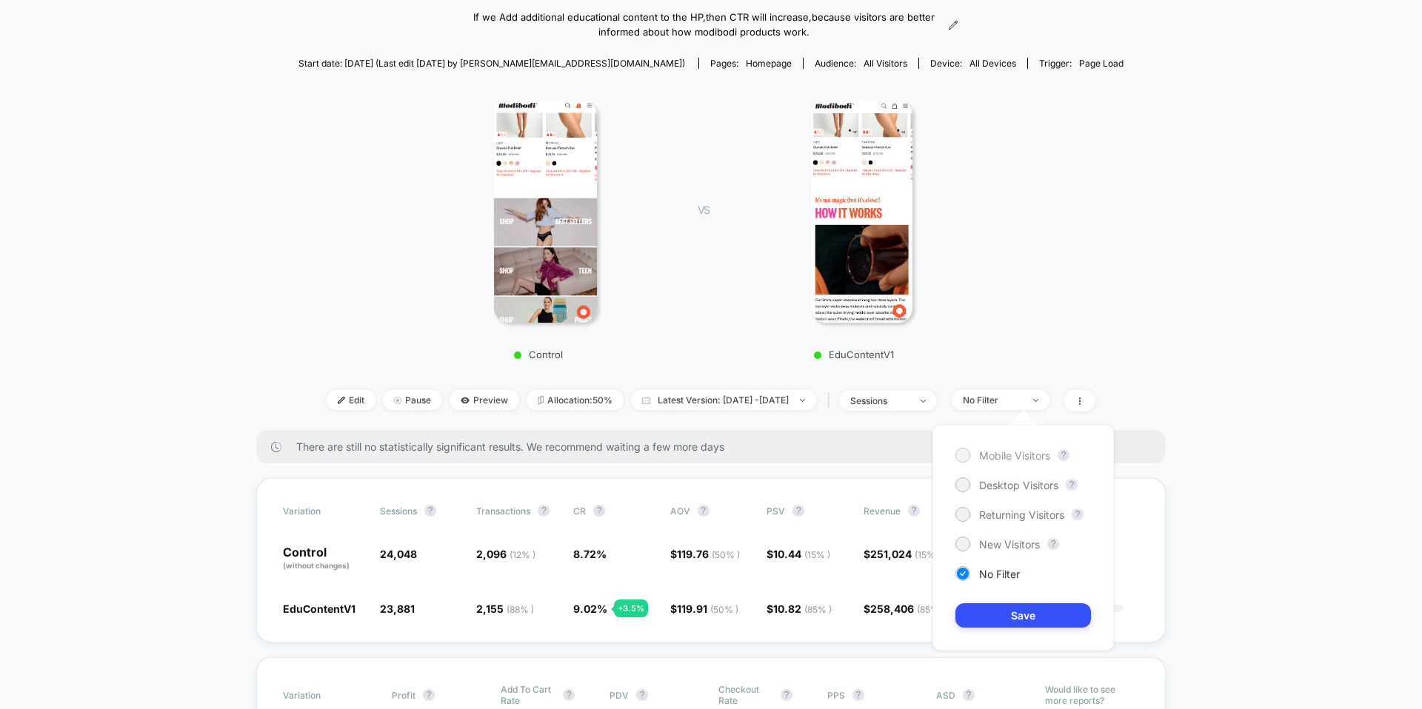
click at [1010, 460] on span "Mobile Visitors" at bounding box center [1014, 455] width 71 height 13
click at [1011, 612] on button "Save" at bounding box center [1023, 615] width 136 height 24
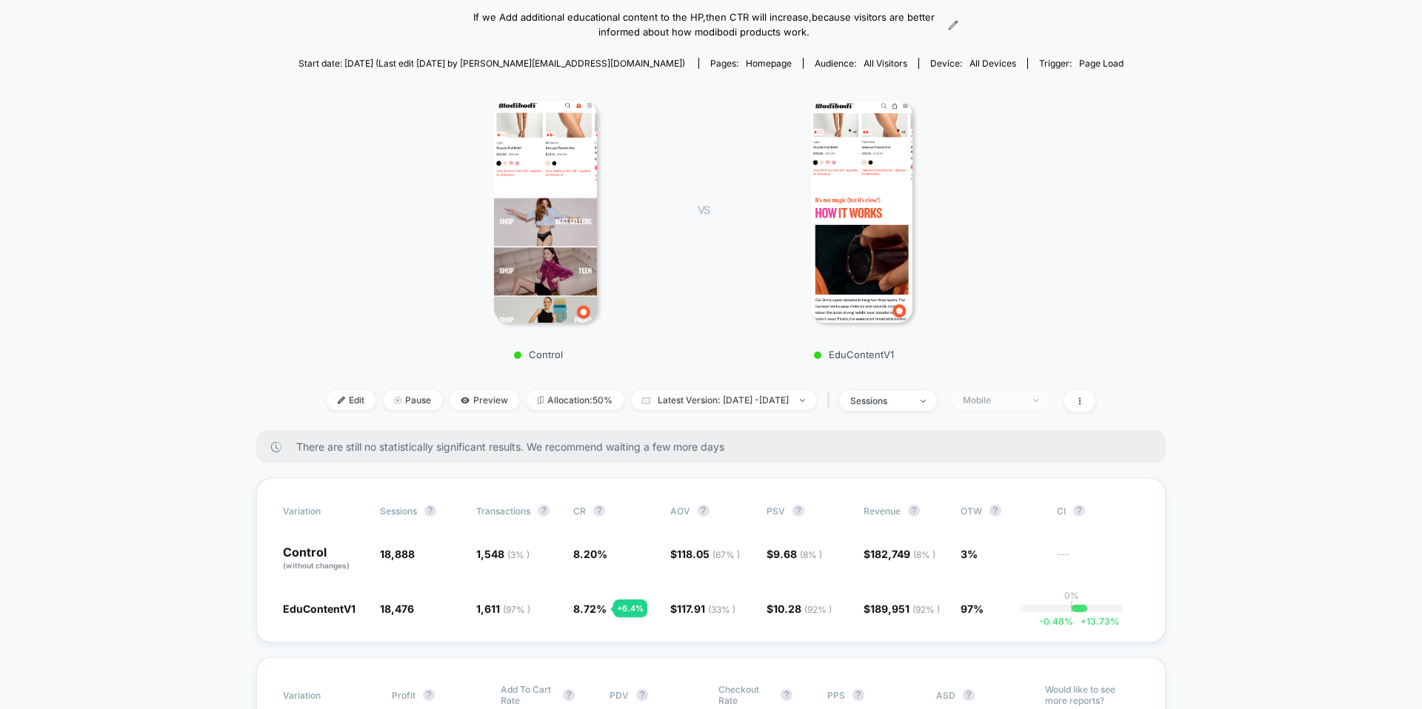
click at [1019, 403] on div "Mobile" at bounding box center [992, 400] width 59 height 11
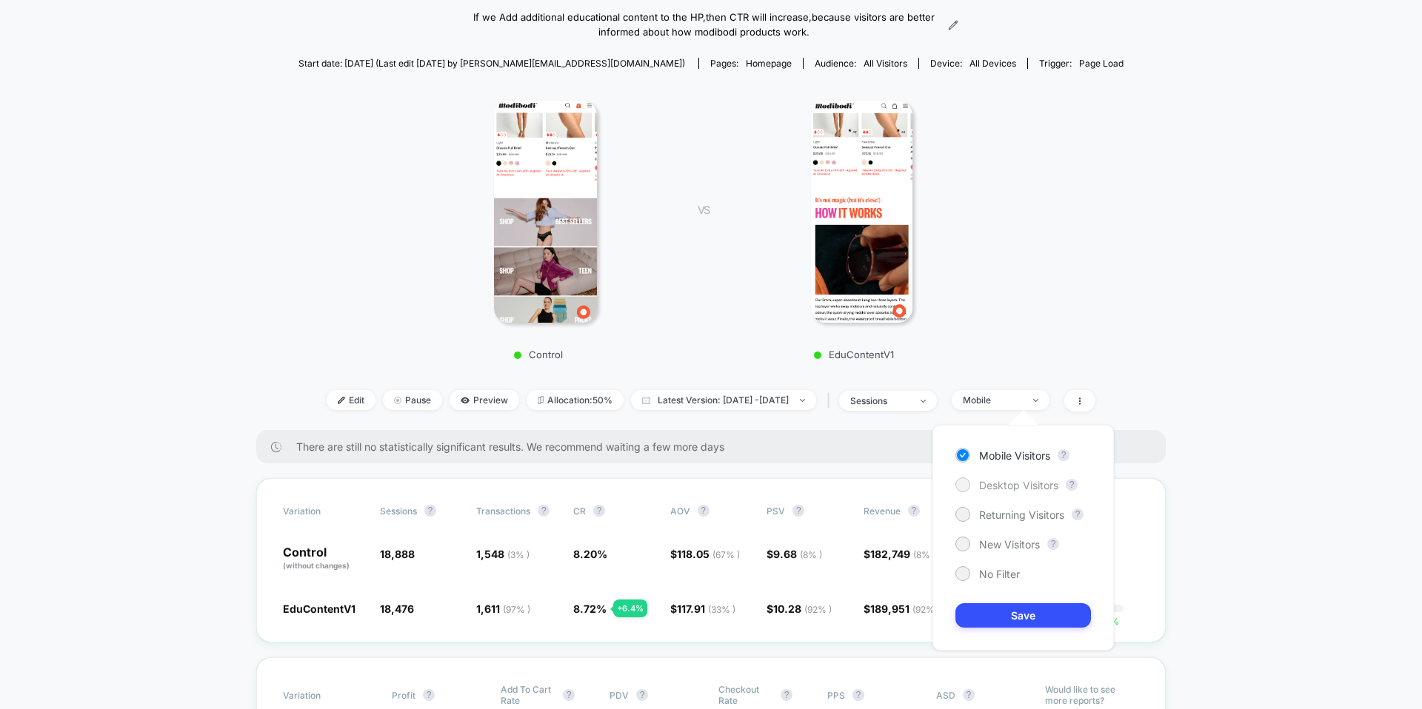
click at [1014, 486] on span "Desktop Visitors" at bounding box center [1018, 485] width 79 height 13
click at [1015, 607] on button "Save" at bounding box center [1023, 615] width 136 height 24
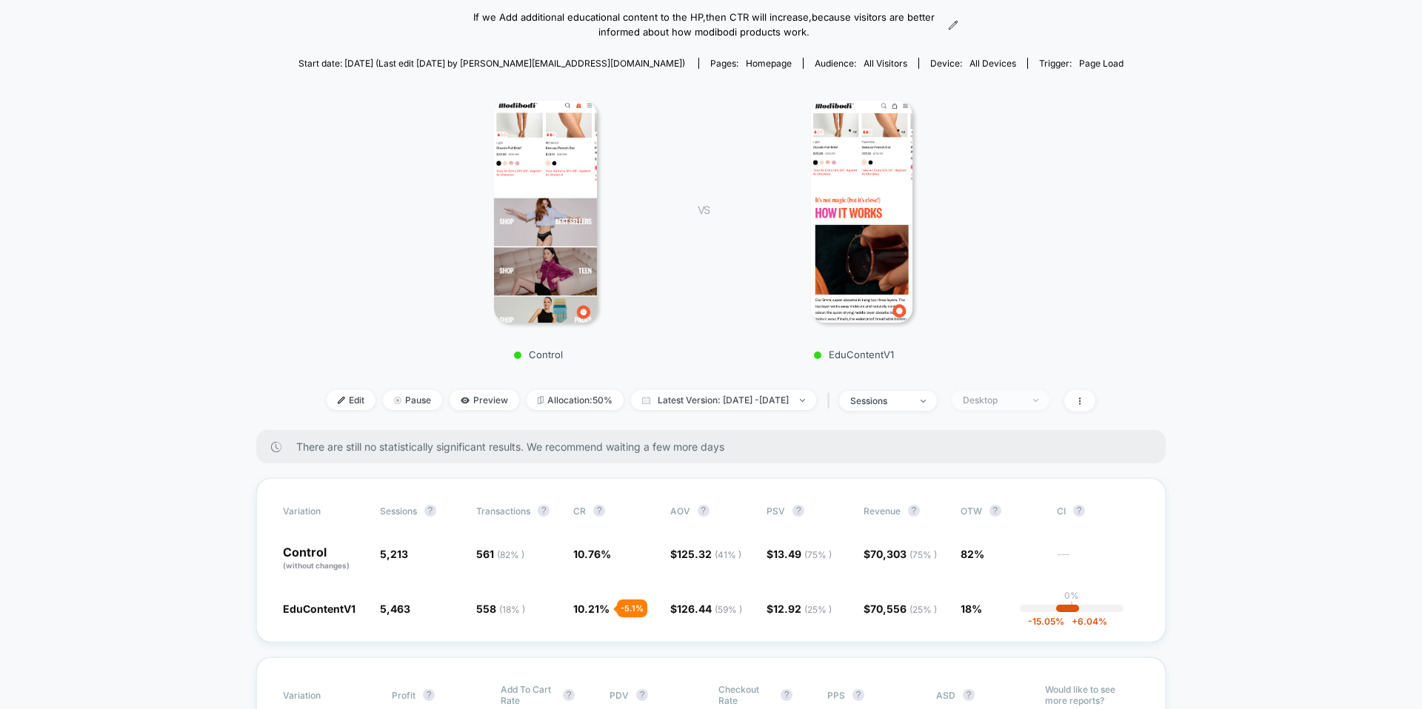
click at [1024, 406] on span "Desktop" at bounding box center [1001, 400] width 98 height 20
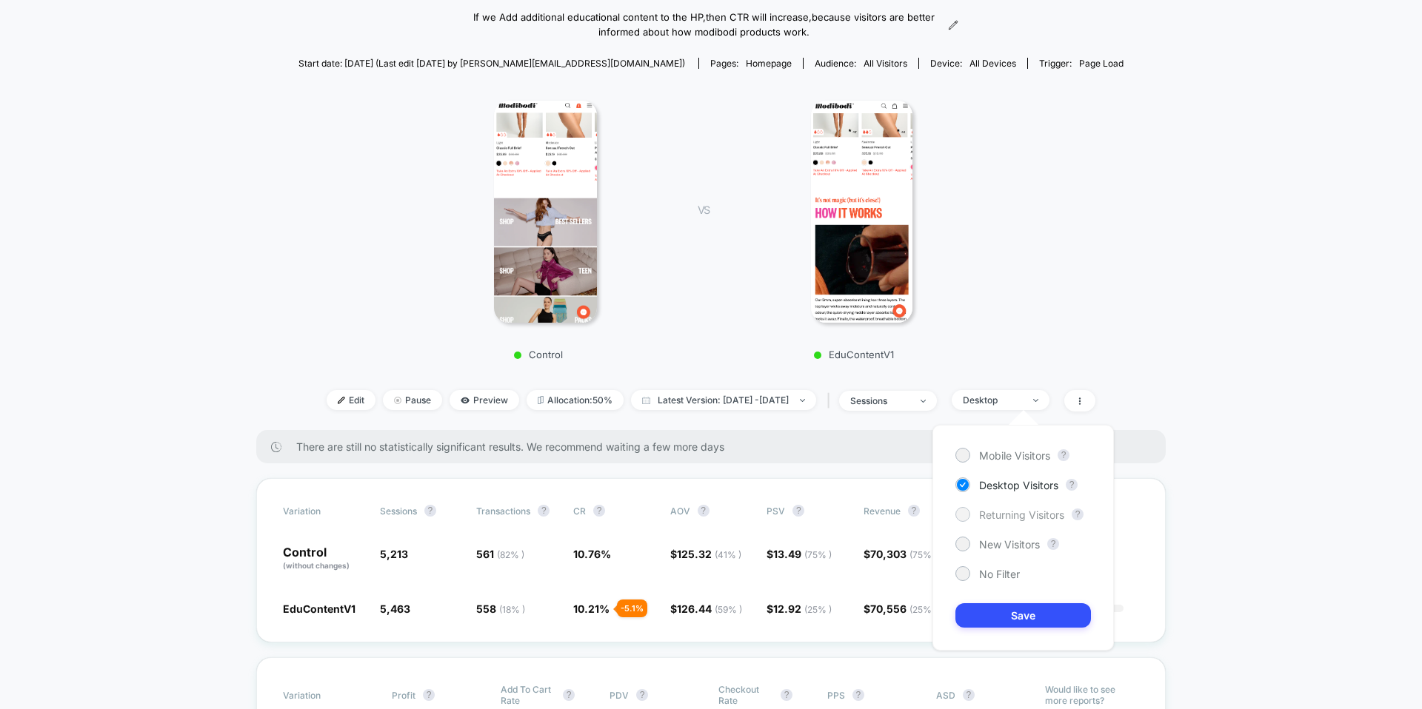
click at [1004, 517] on span "Returning Visitors" at bounding box center [1021, 515] width 85 height 13
click at [1009, 608] on button "Save" at bounding box center [1023, 615] width 136 height 24
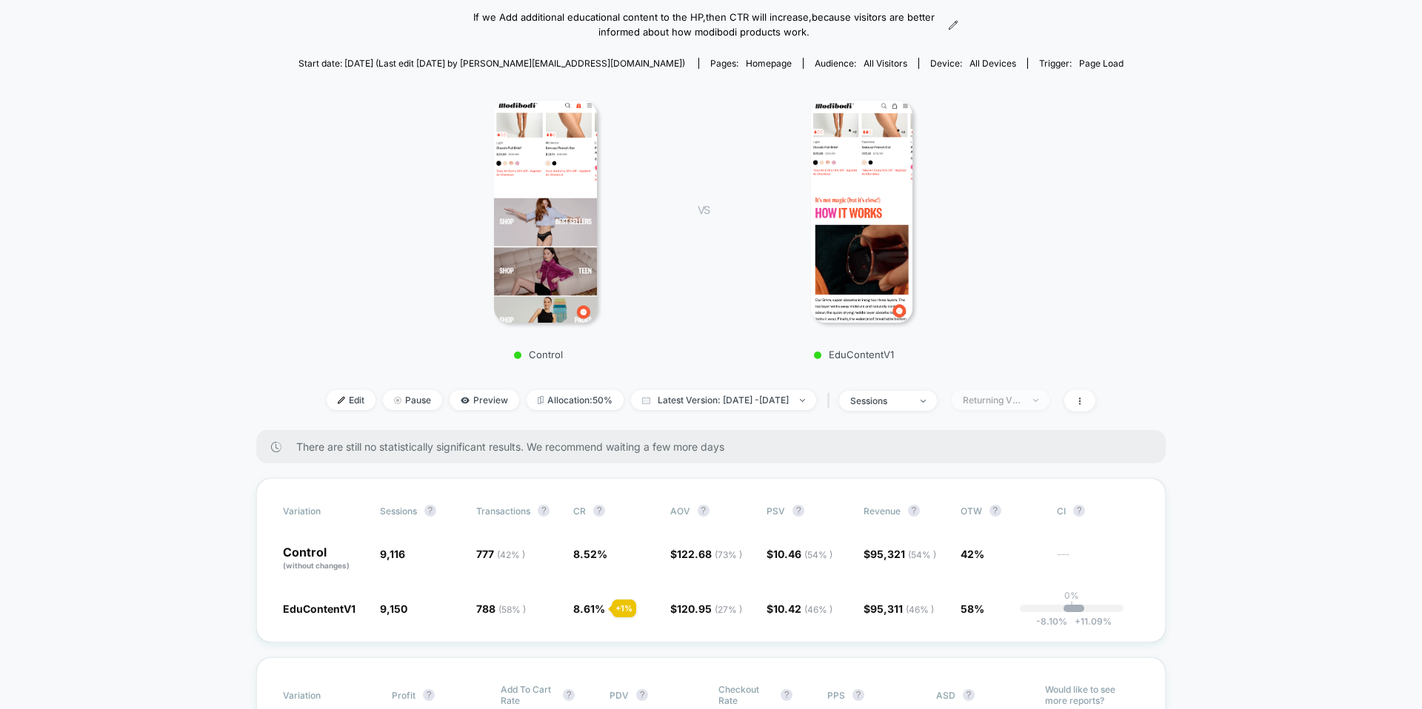
click at [1019, 401] on div "Returning Visitors" at bounding box center [992, 400] width 59 height 11
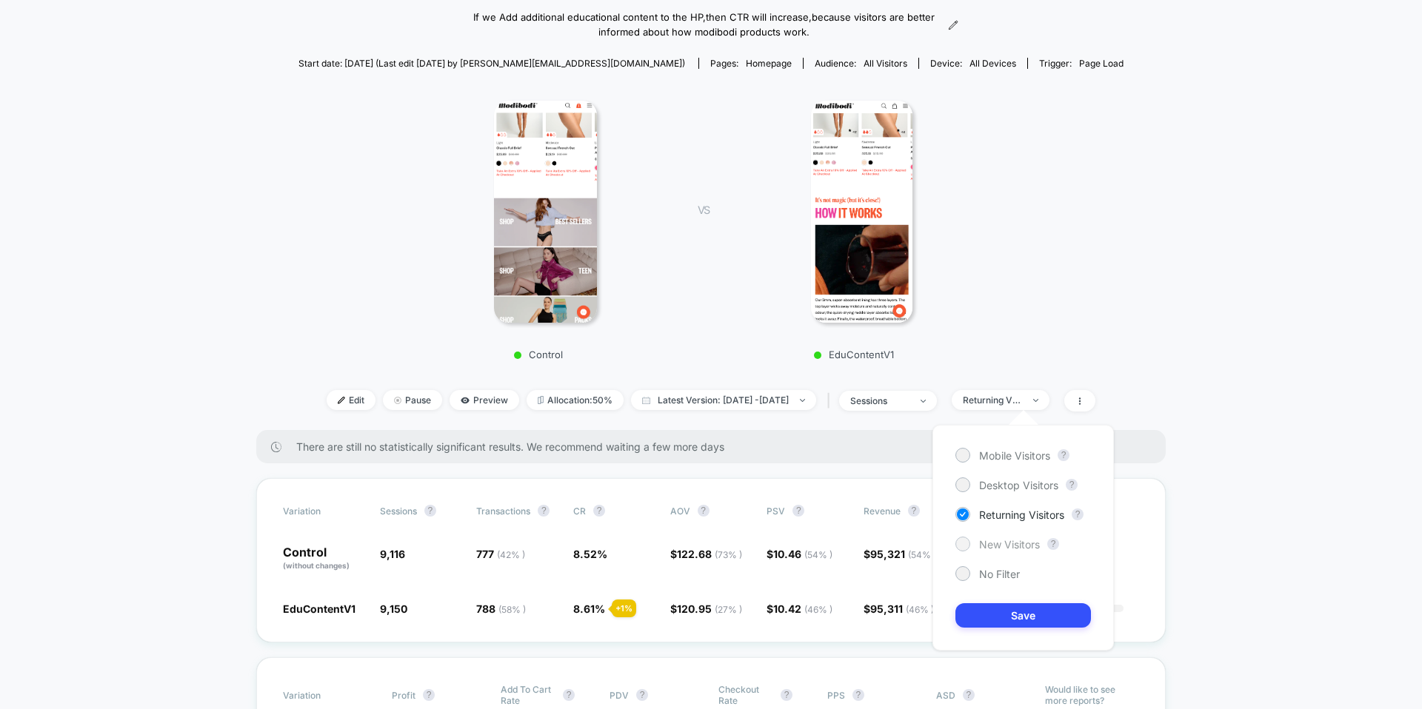
click at [1008, 545] on span "New Visitors" at bounding box center [1009, 544] width 61 height 13
click at [1008, 619] on button "Save" at bounding box center [1023, 615] width 136 height 24
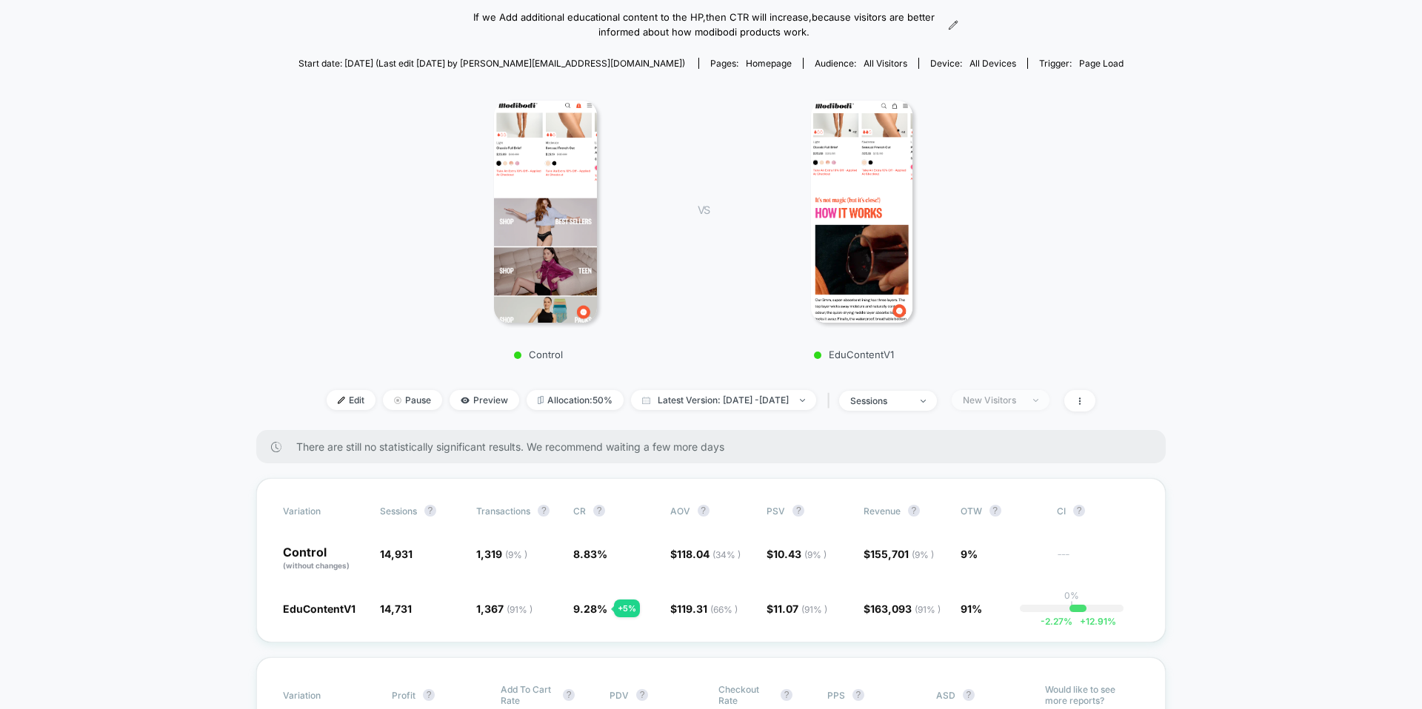
click at [1017, 396] on div "New Visitors" at bounding box center [992, 400] width 59 height 11
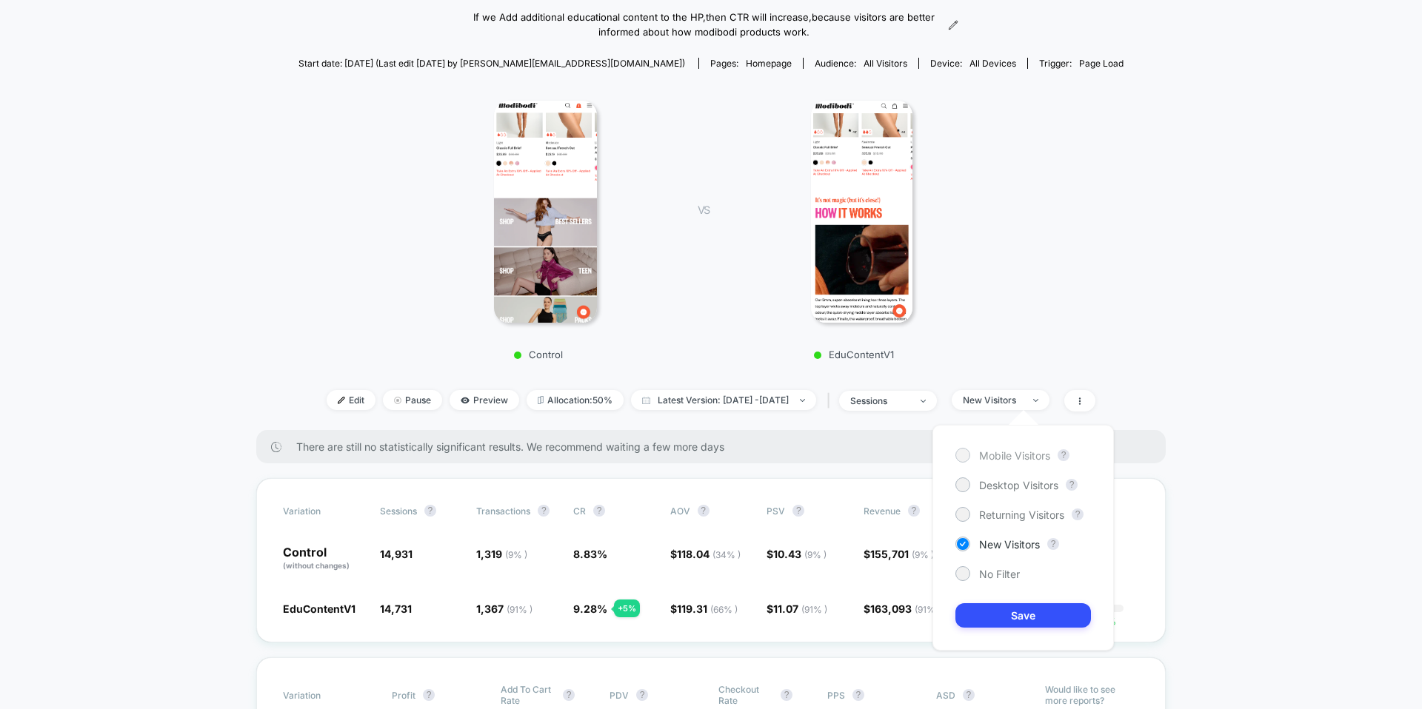
click at [1000, 458] on span "Mobile Visitors" at bounding box center [1014, 455] width 71 height 13
click at [999, 620] on button "Save" at bounding box center [1023, 615] width 136 height 24
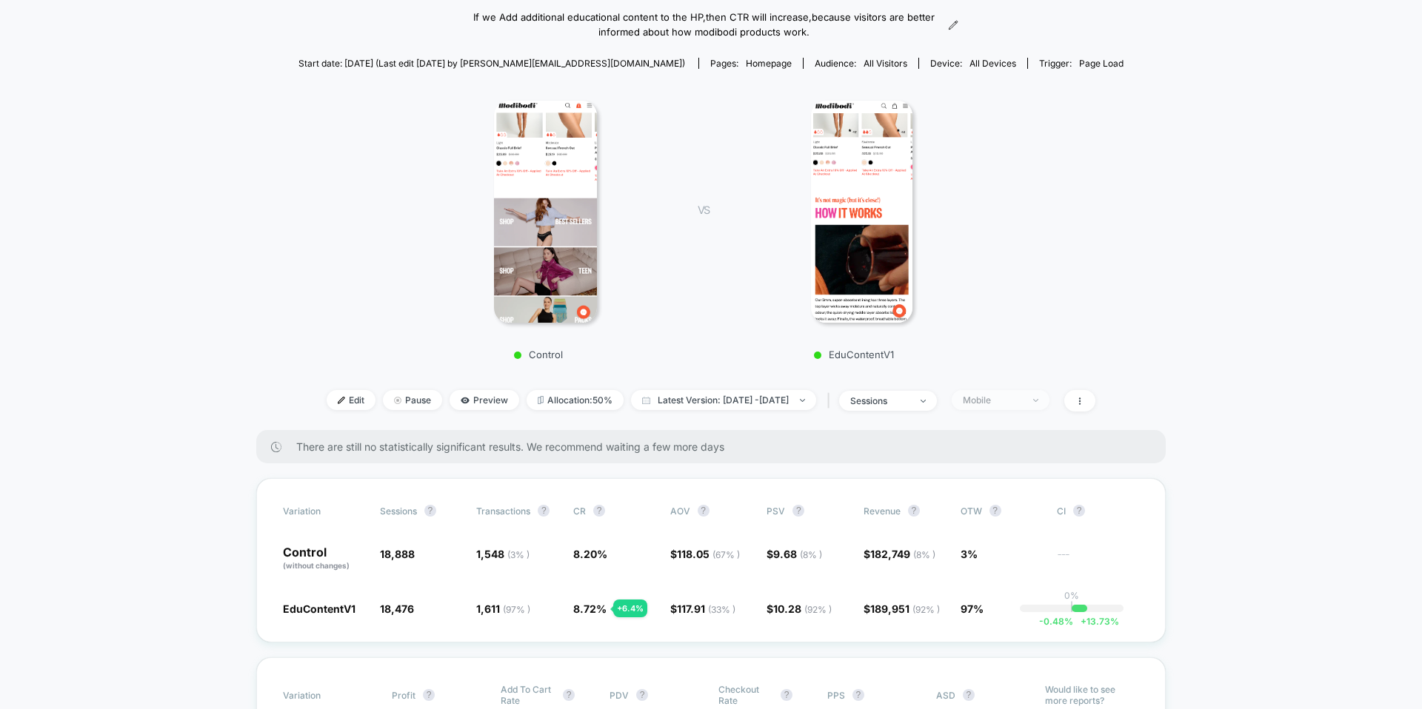
click at [1022, 400] on div "Mobile" at bounding box center [992, 400] width 59 height 11
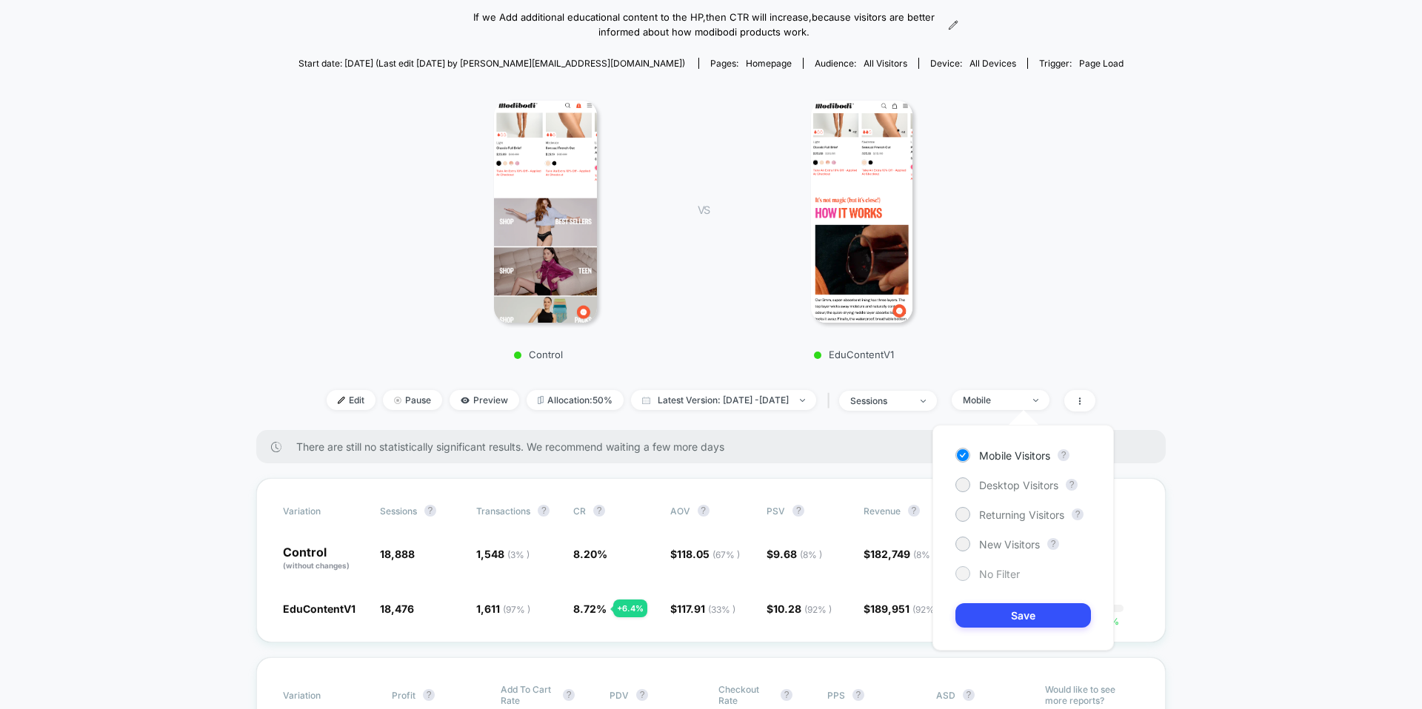
click at [992, 573] on span "No Filter" at bounding box center [999, 574] width 41 height 13
click at [994, 611] on button "Save" at bounding box center [1023, 615] width 136 height 24
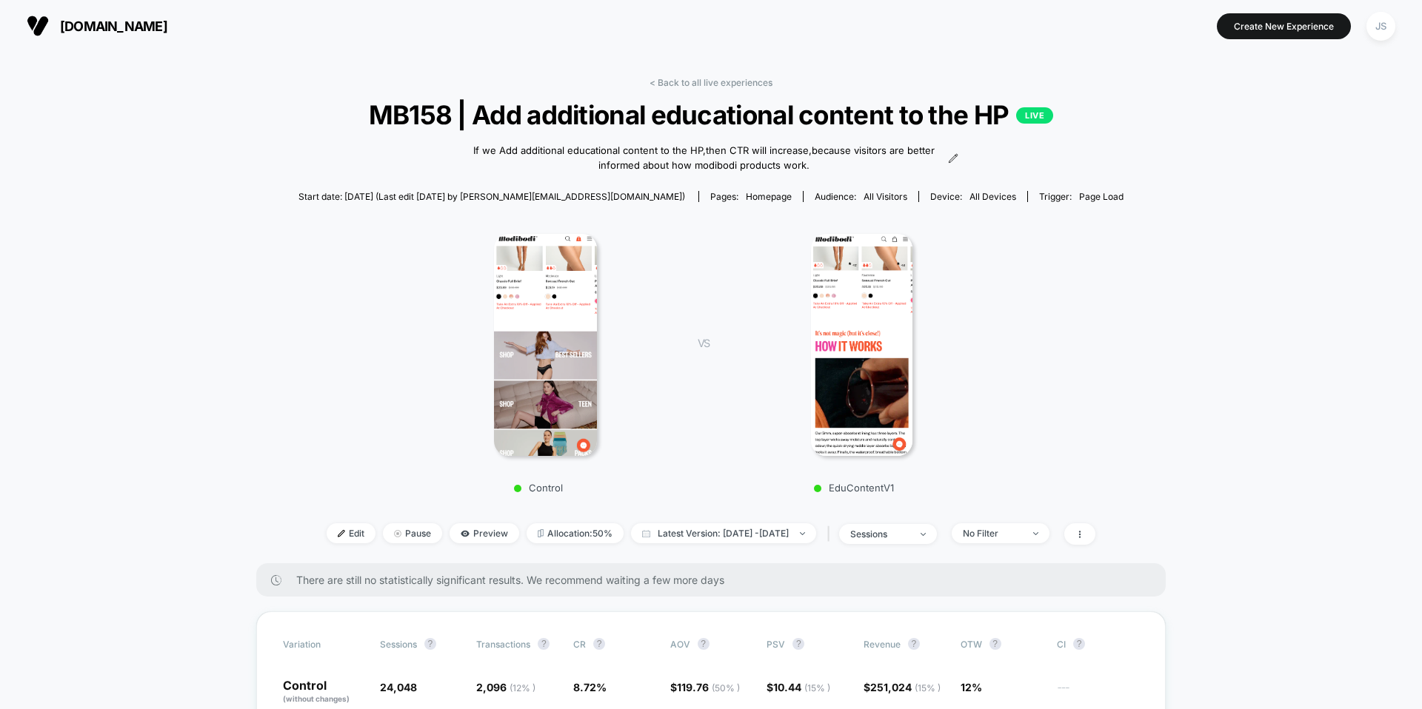
click at [665, 80] on link "< Back to all live experiences" at bounding box center [710, 82] width 123 height 11
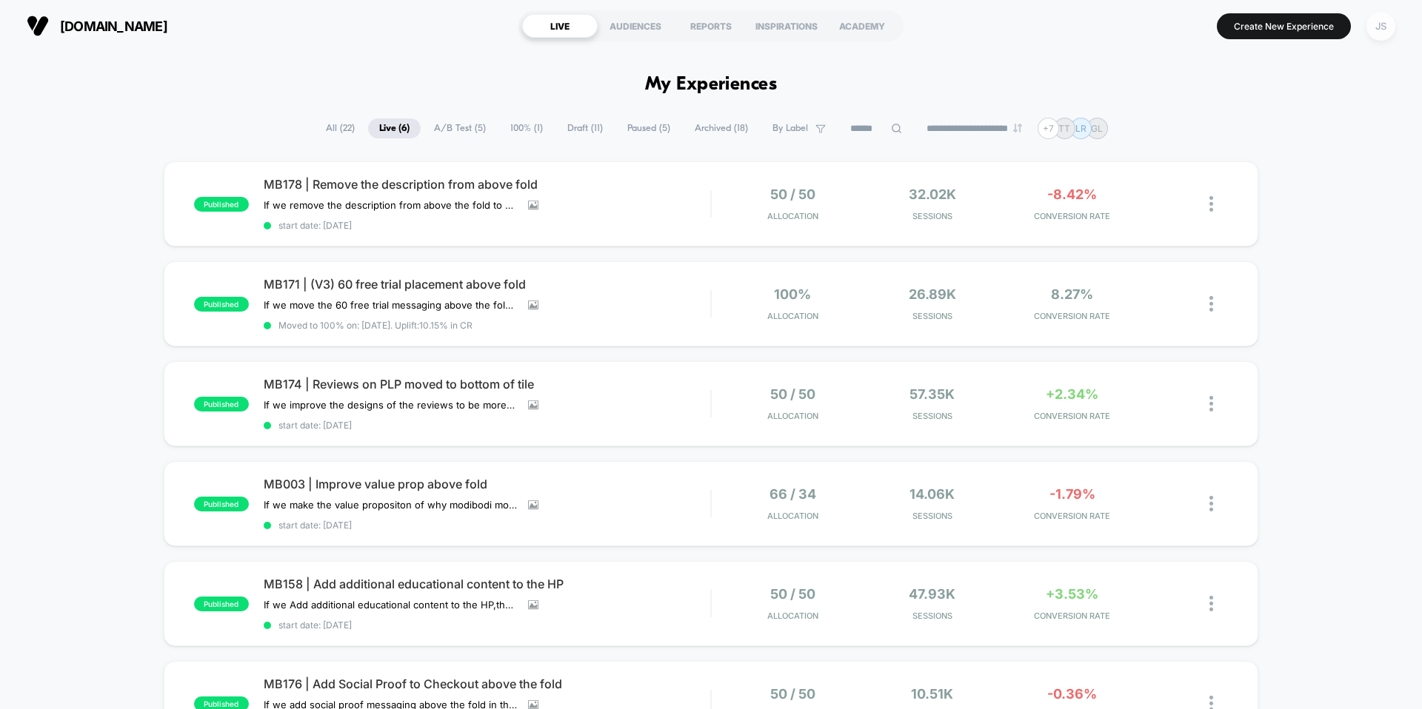
click at [1374, 35] on div "JS" at bounding box center [1380, 26] width 29 height 29
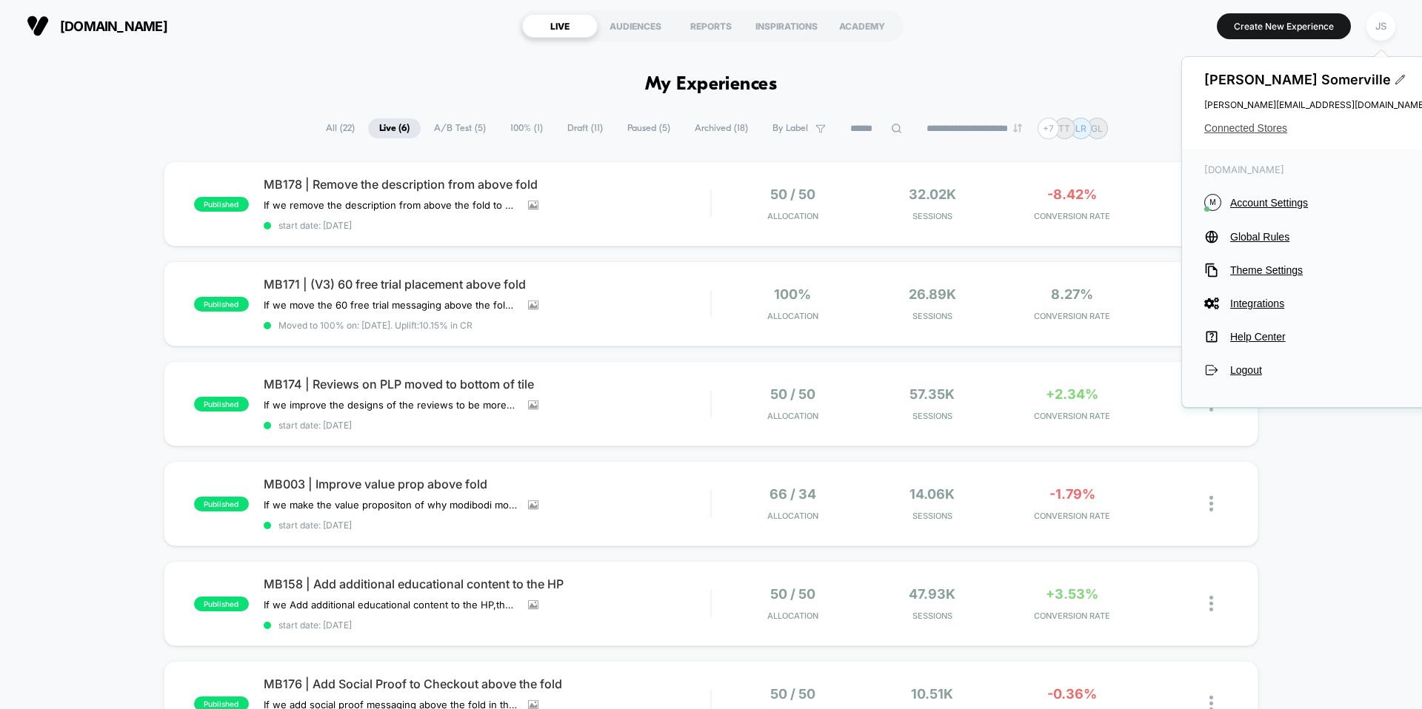
click at [1245, 129] on span "Connected Stores" at bounding box center [1315, 128] width 222 height 12
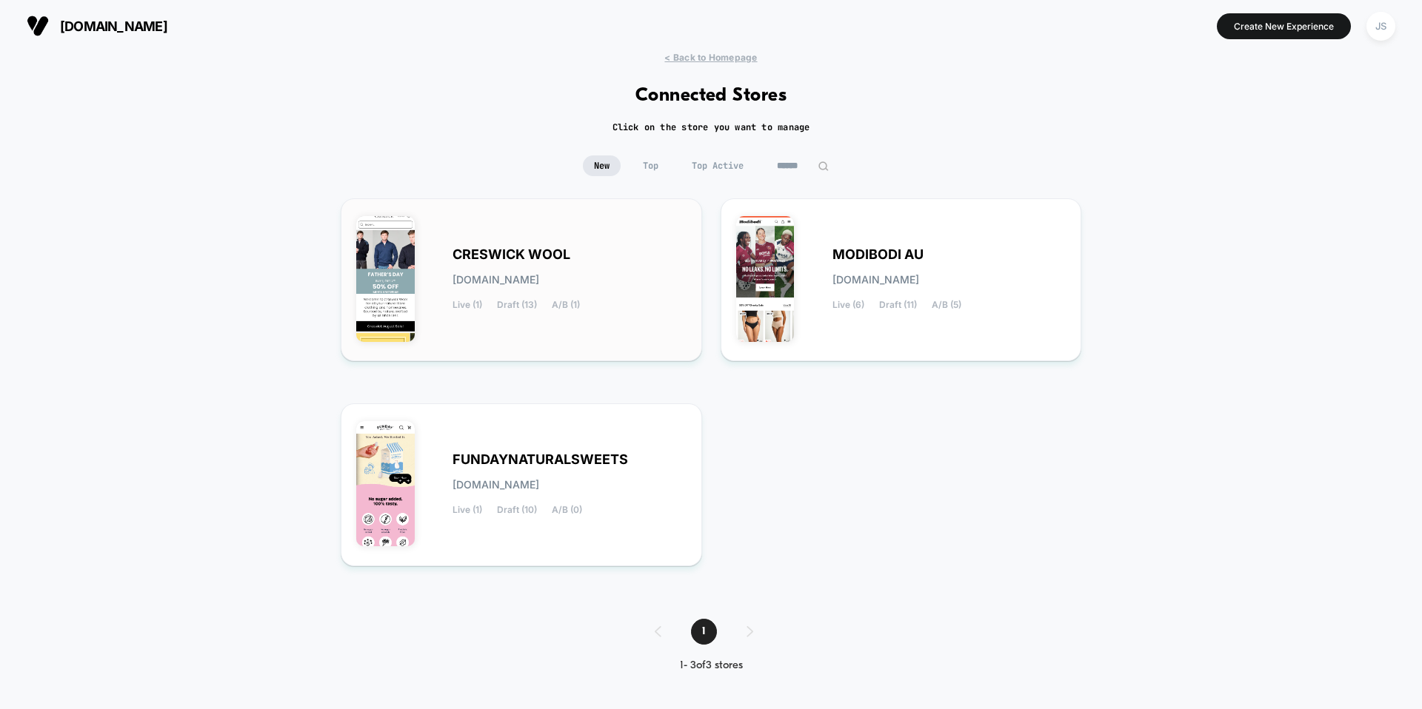
click at [616, 289] on div "CRESWICK WOOL [DOMAIN_NAME] Live (1) Draft (13) A/B (1)" at bounding box center [569, 280] width 234 height 61
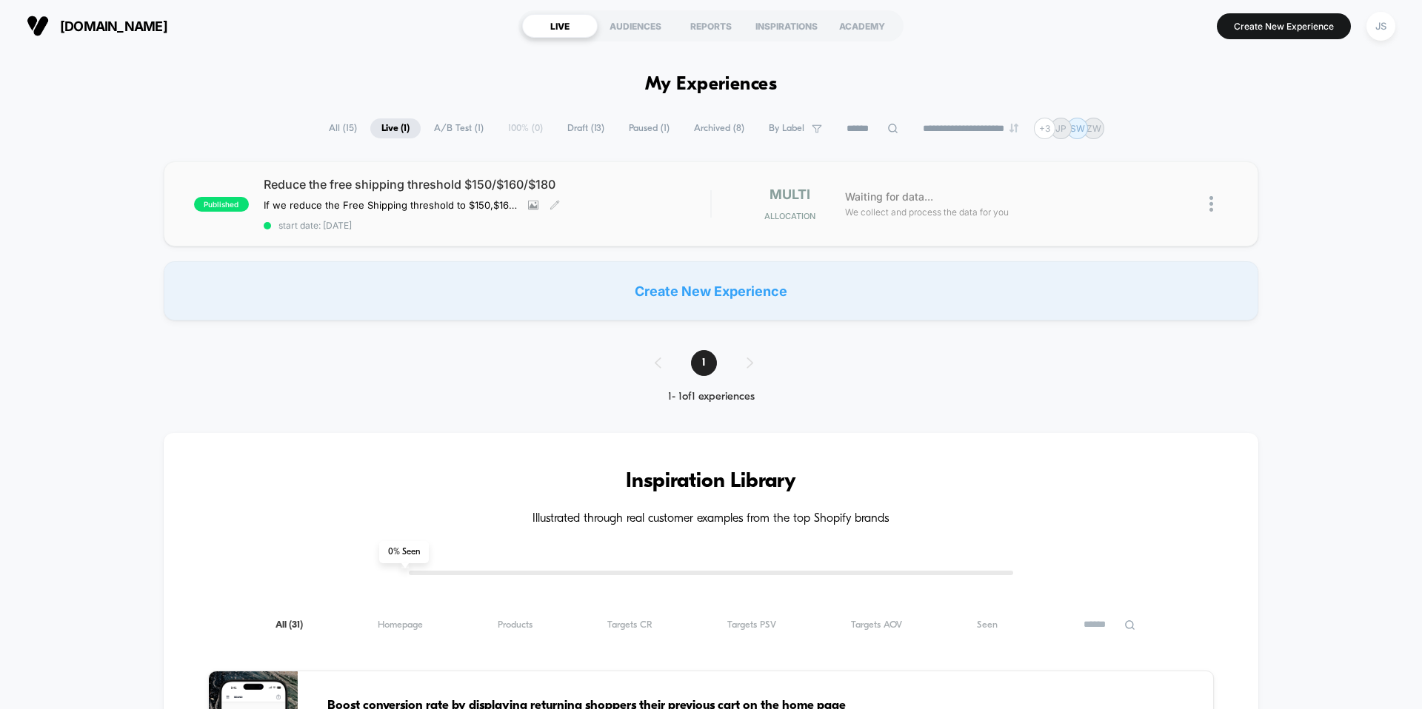
click at [444, 187] on span "Reduce the free shipping threshold $150/$160/$180" at bounding box center [487, 184] width 447 height 15
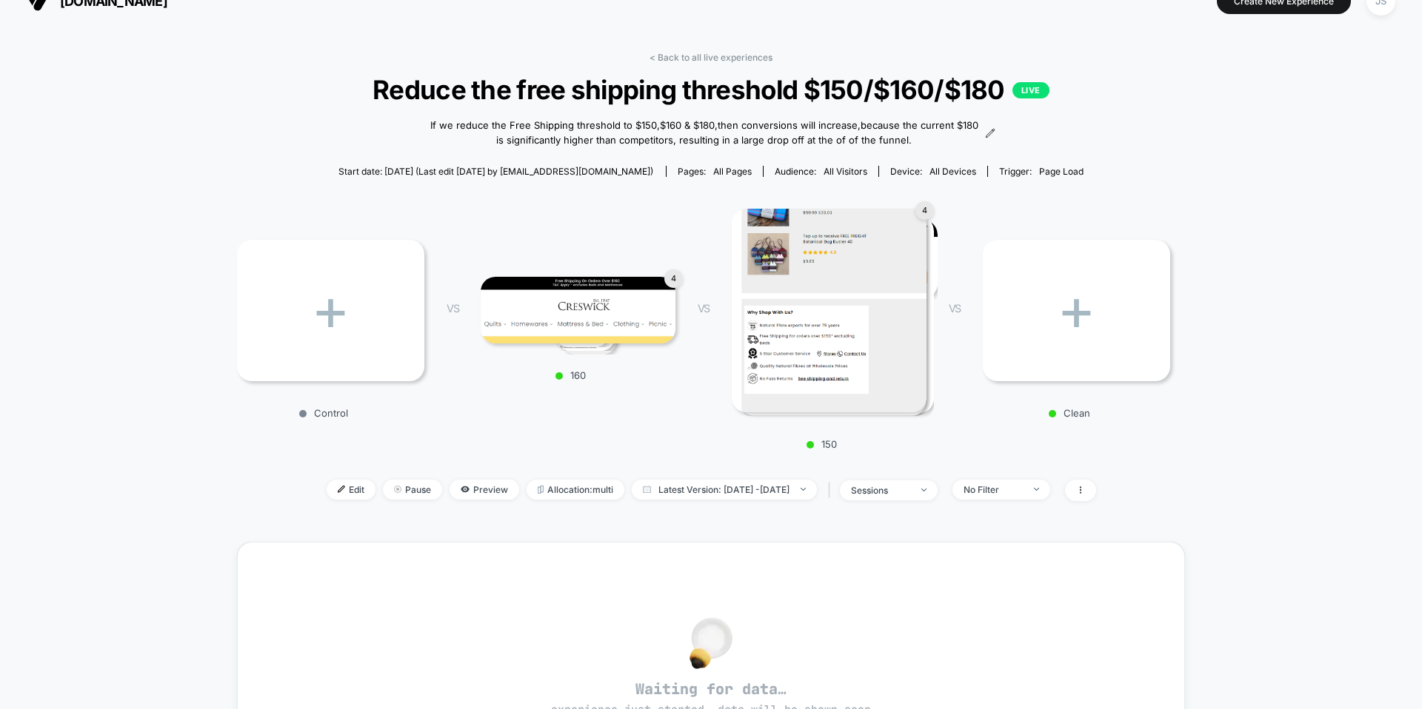
scroll to position [15, 0]
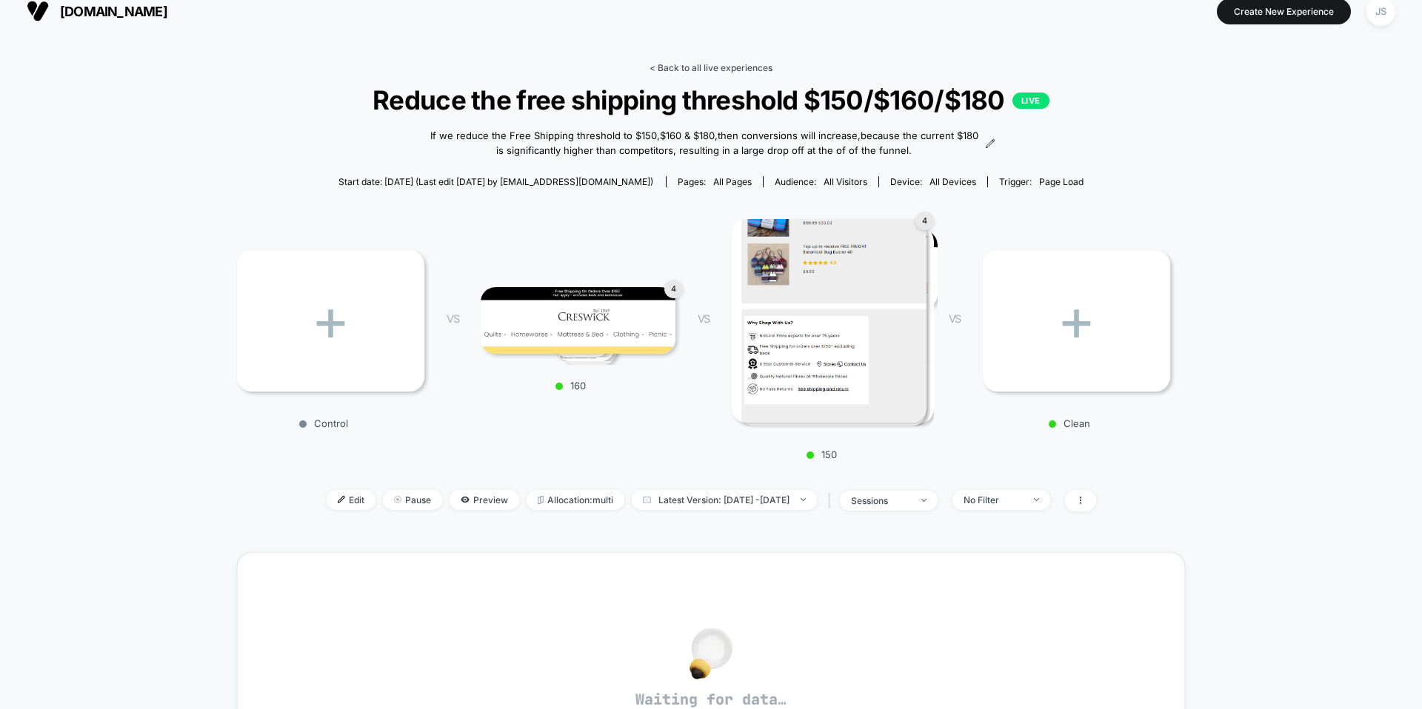
click at [743, 70] on link "< Back to all live experiences" at bounding box center [710, 67] width 123 height 11
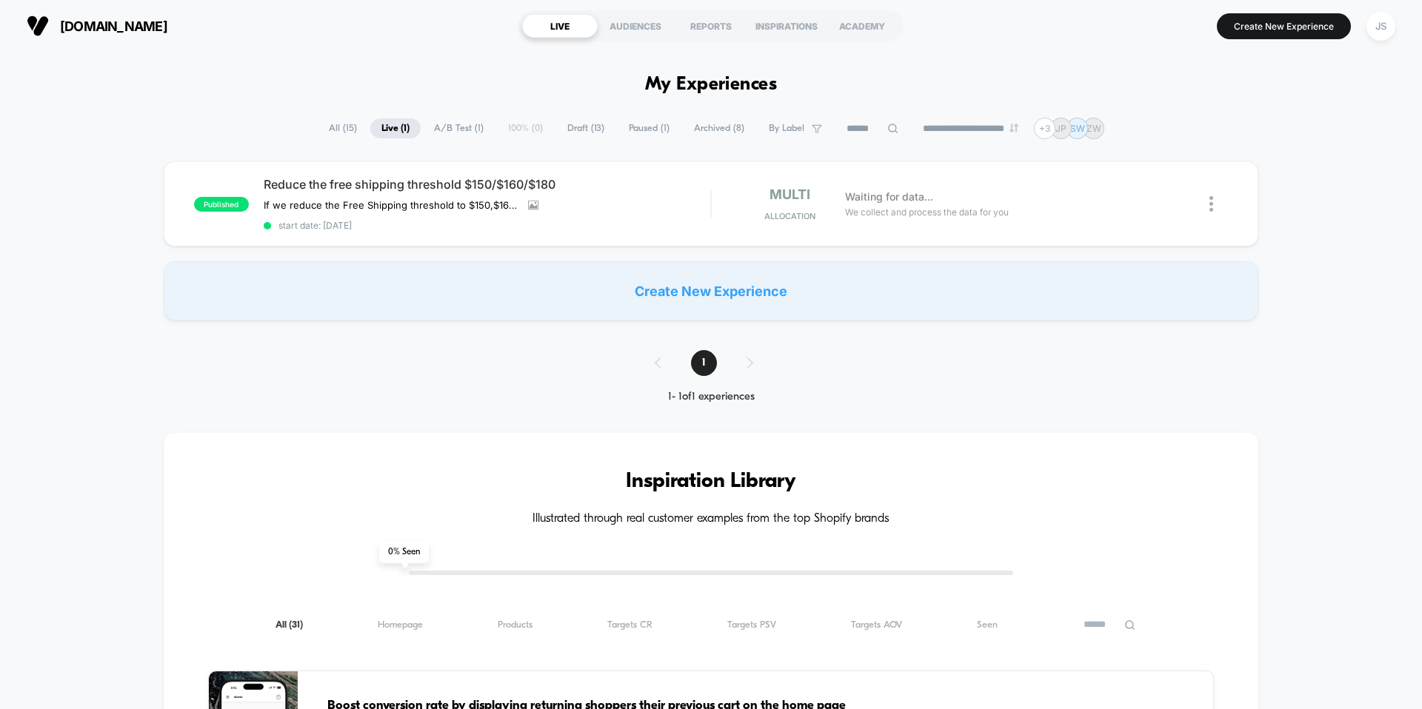
click at [467, 132] on span "A/B Test ( 1 )" at bounding box center [459, 128] width 72 height 20
click at [390, 131] on span "Live ( 1 )" at bounding box center [395, 128] width 50 height 20
click at [535, 204] on icon at bounding box center [533, 205] width 10 height 10
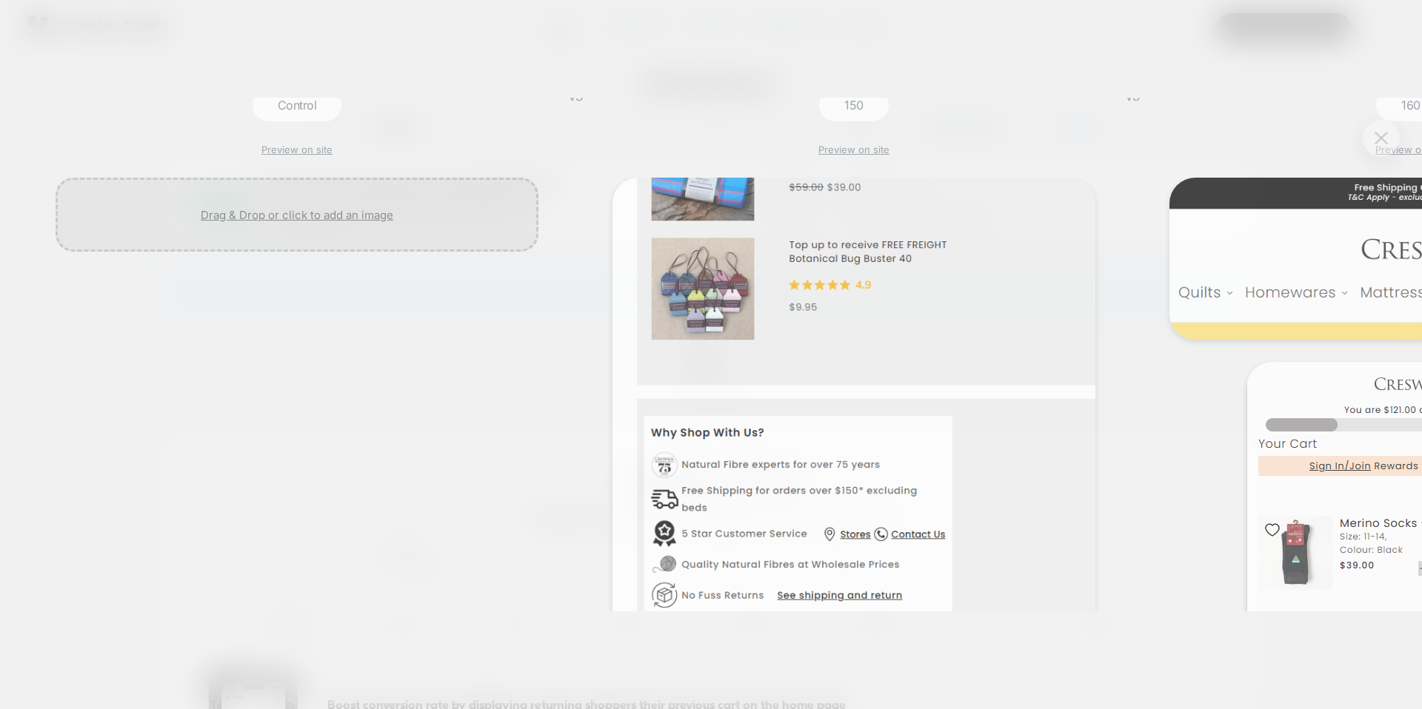
scroll to position [0, 1]
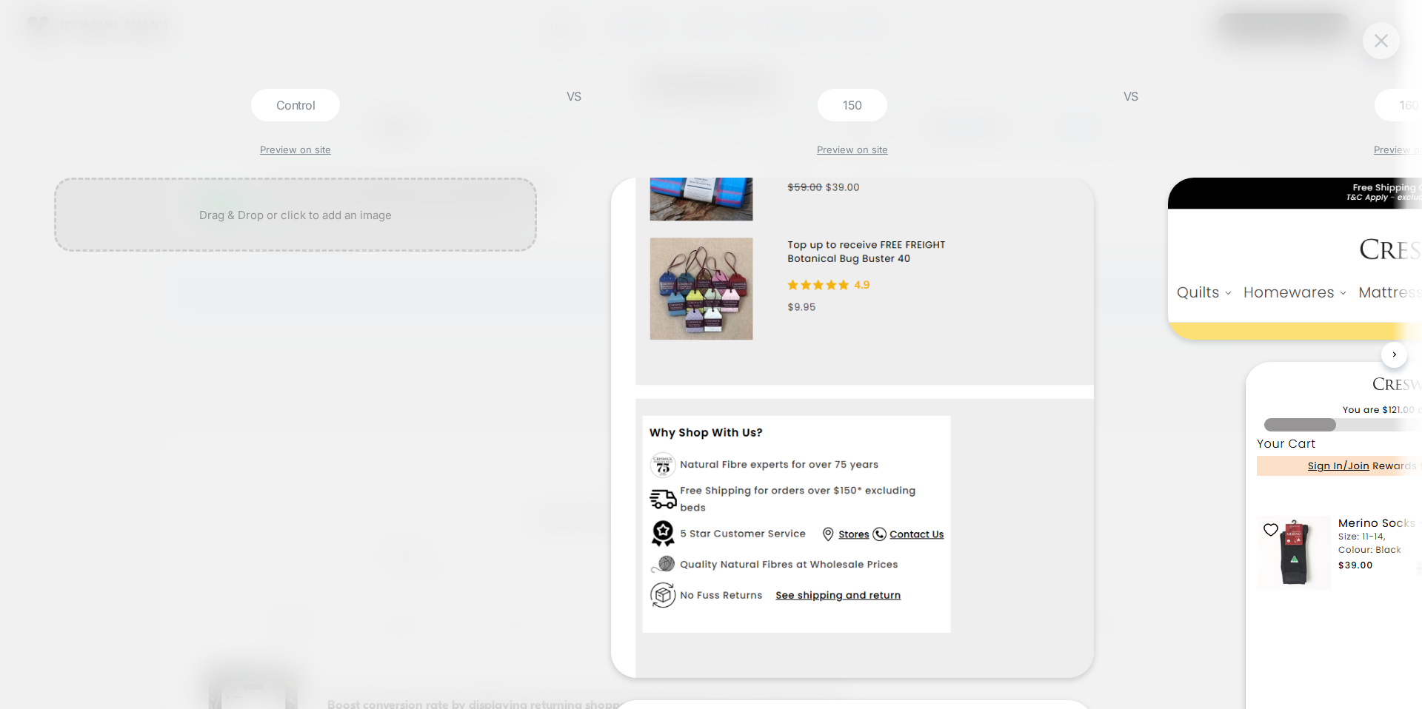
click at [1380, 44] on img at bounding box center [1380, 40] width 13 height 13
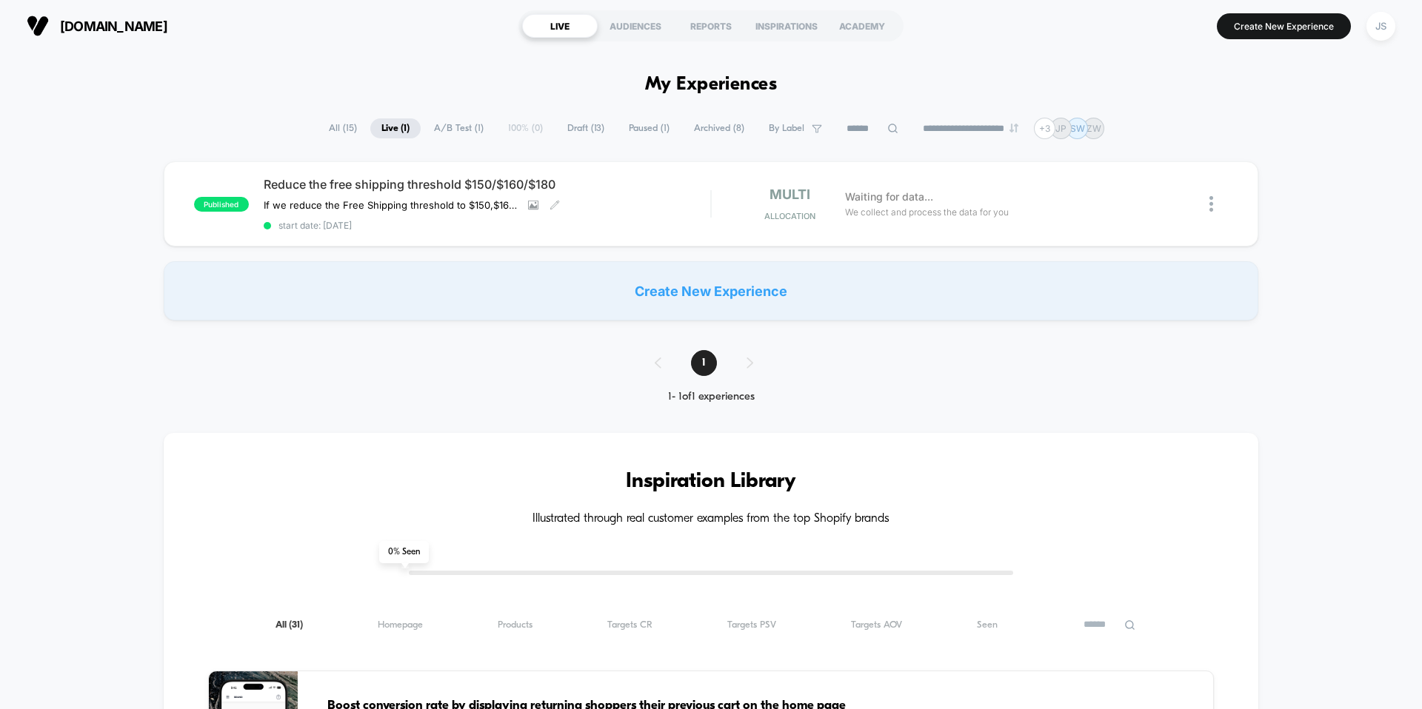
click at [1365, 36] on button "JS" at bounding box center [1381, 26] width 38 height 30
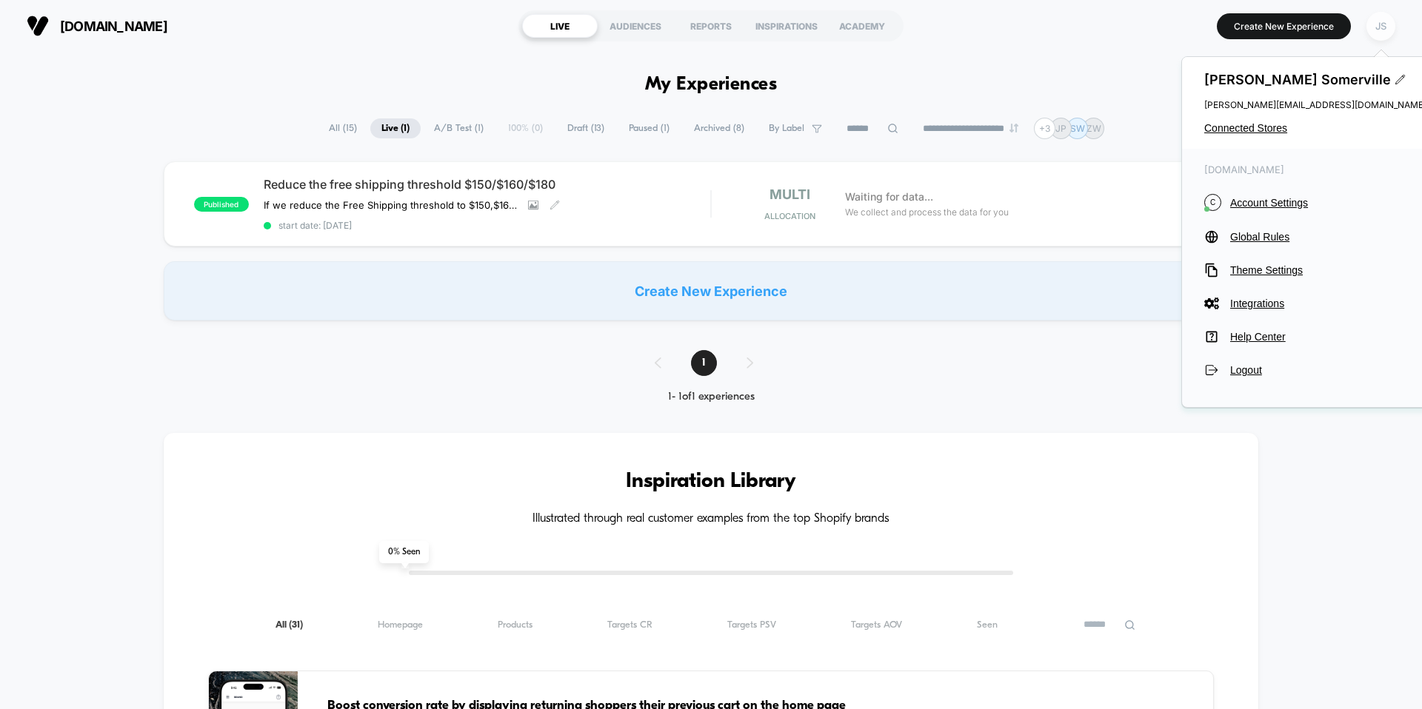
click at [1381, 24] on div "JS" at bounding box center [1380, 26] width 29 height 29
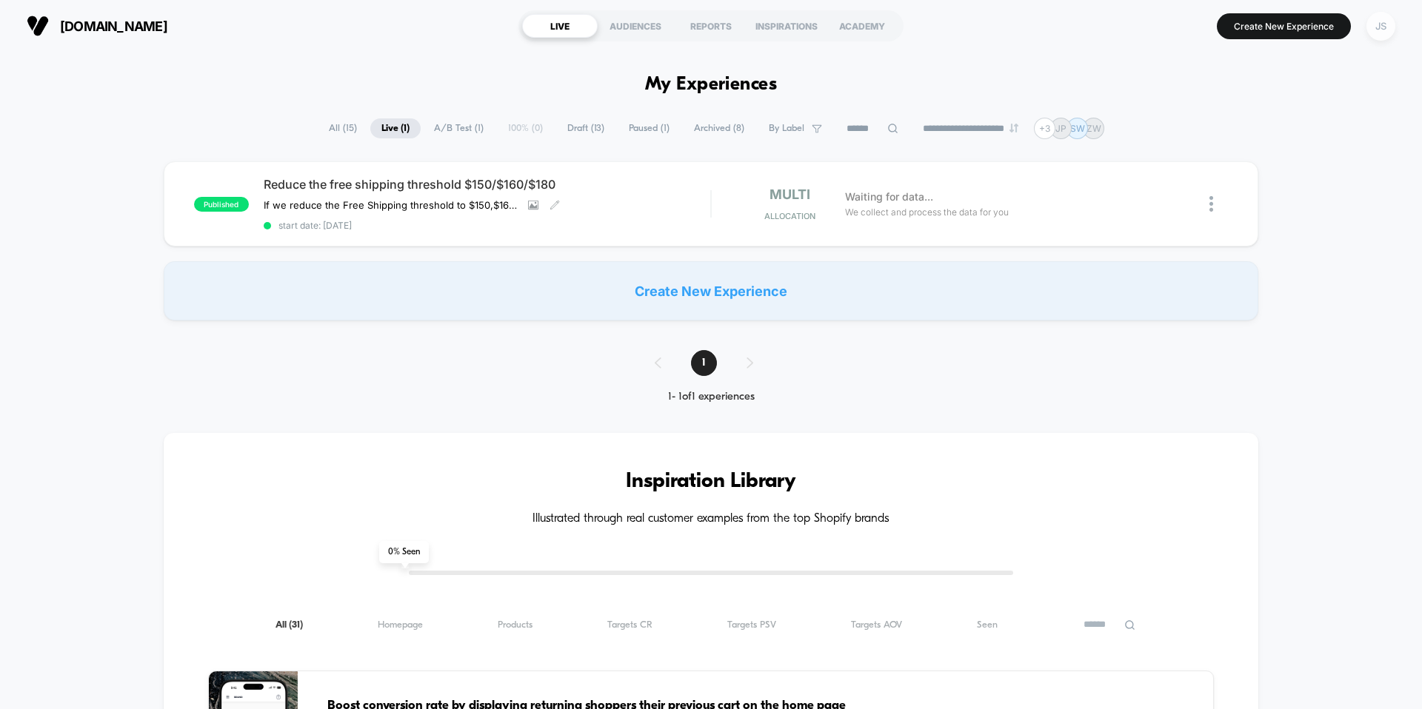
click at [1380, 25] on div "JS" at bounding box center [1380, 26] width 29 height 29
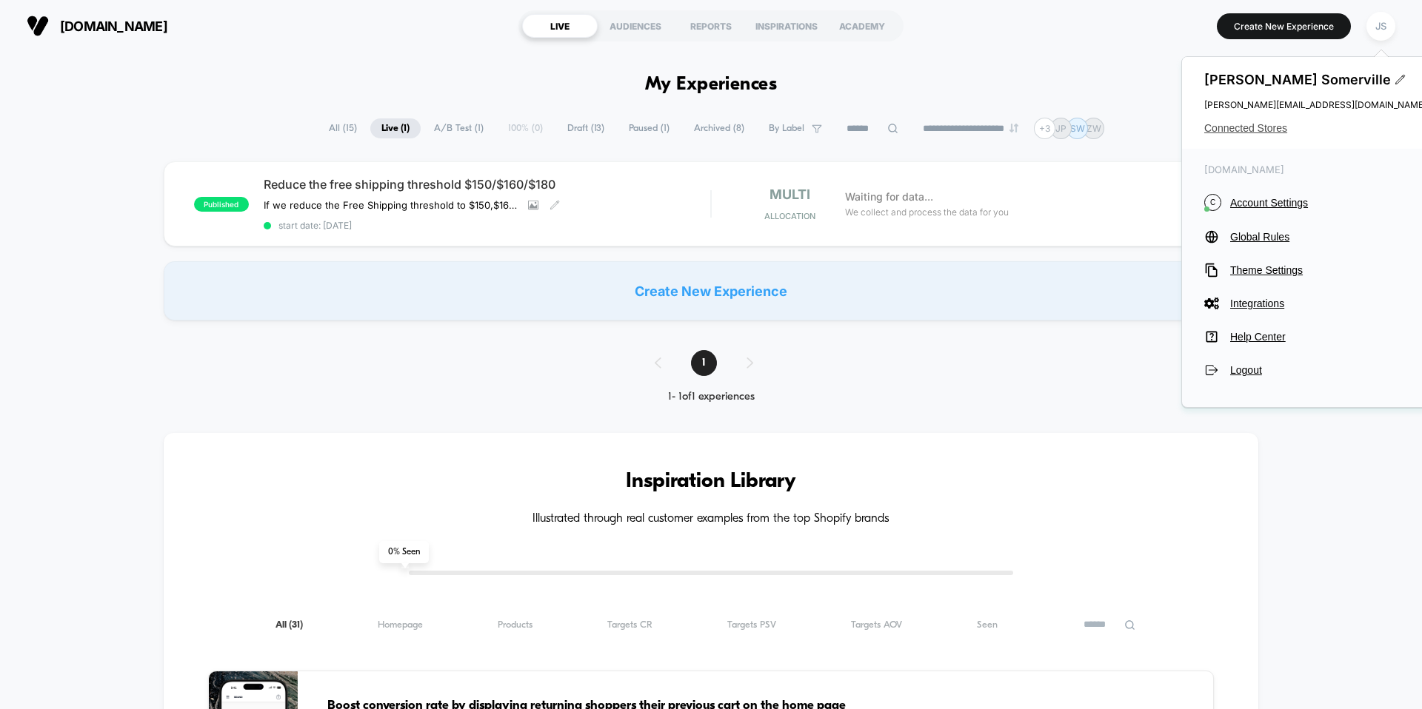
click at [1250, 126] on span "Connected Stores" at bounding box center [1315, 128] width 222 height 12
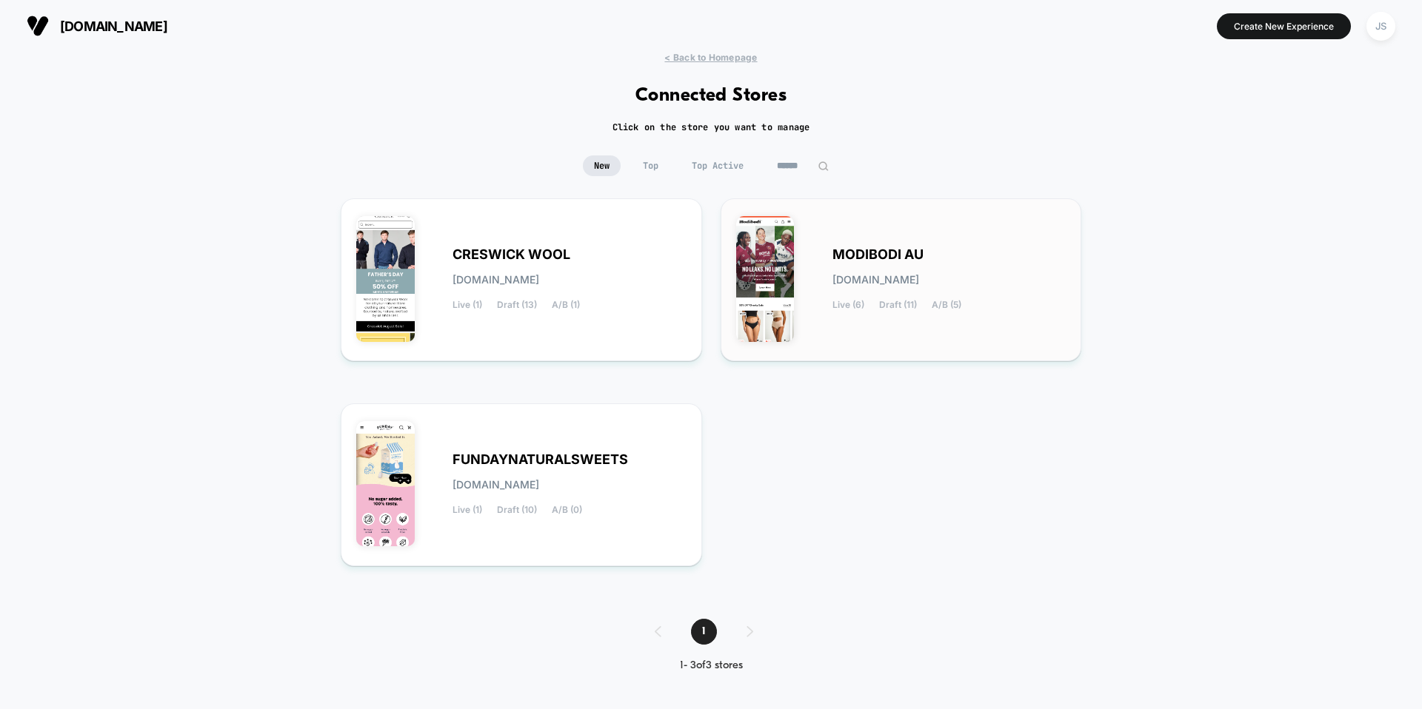
click at [860, 264] on div "MODIBODI AU [DOMAIN_NAME] Live (6) Draft (11) A/B (5)" at bounding box center [949, 280] width 234 height 61
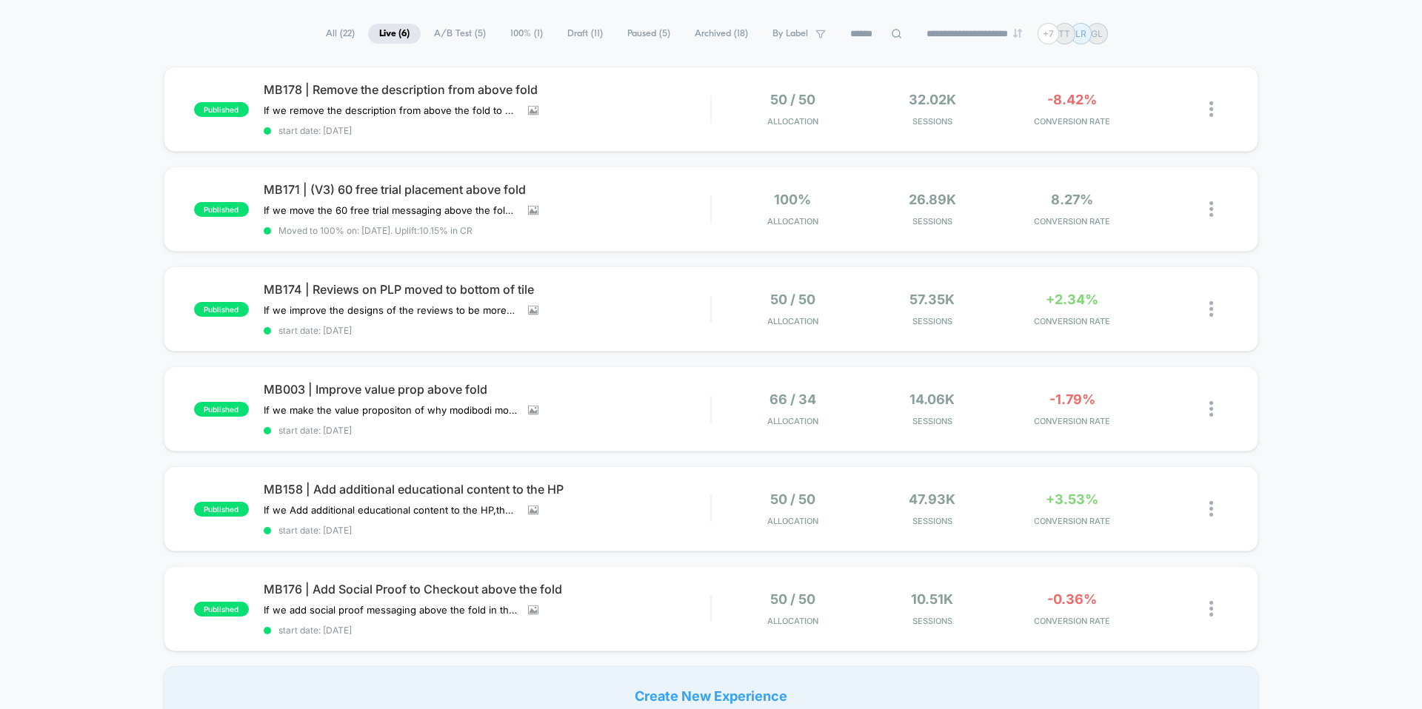
scroll to position [79, 0]
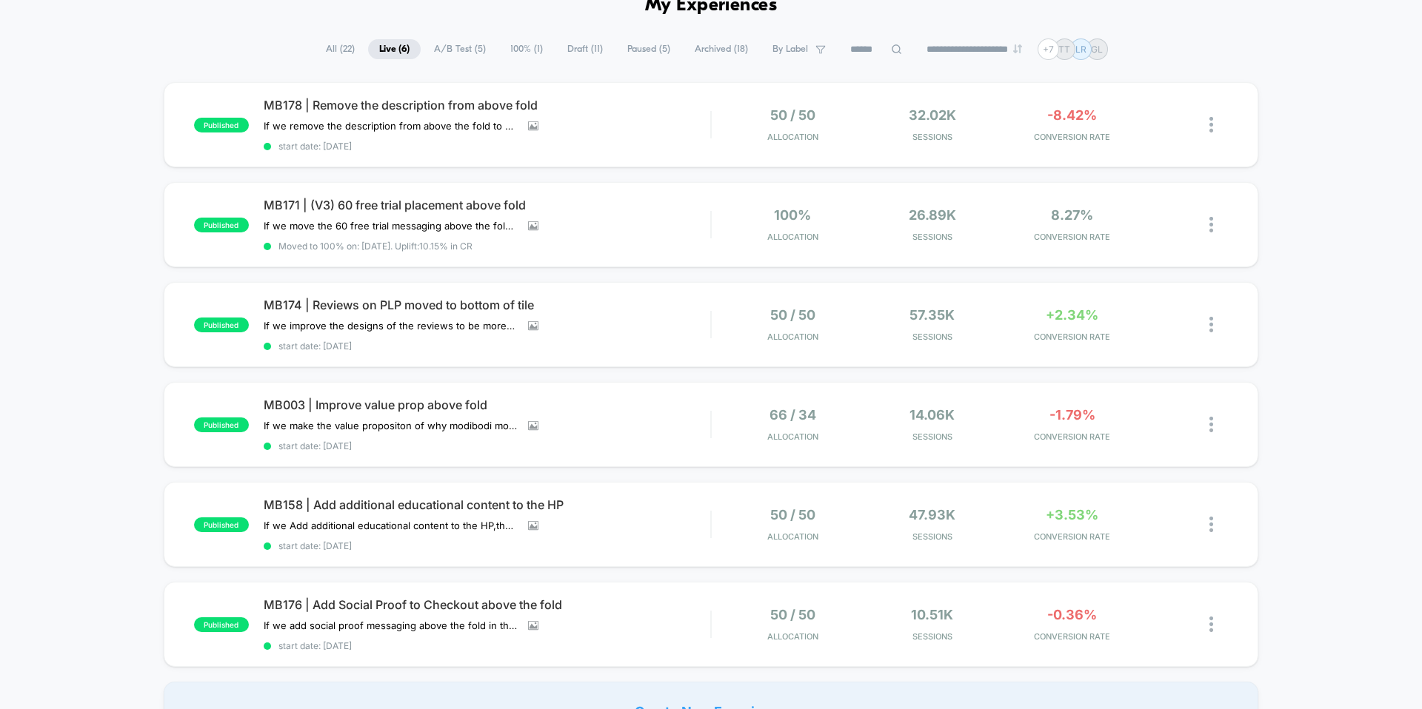
click at [566, 47] on span "Draft ( 11 )" at bounding box center [585, 49] width 58 height 20
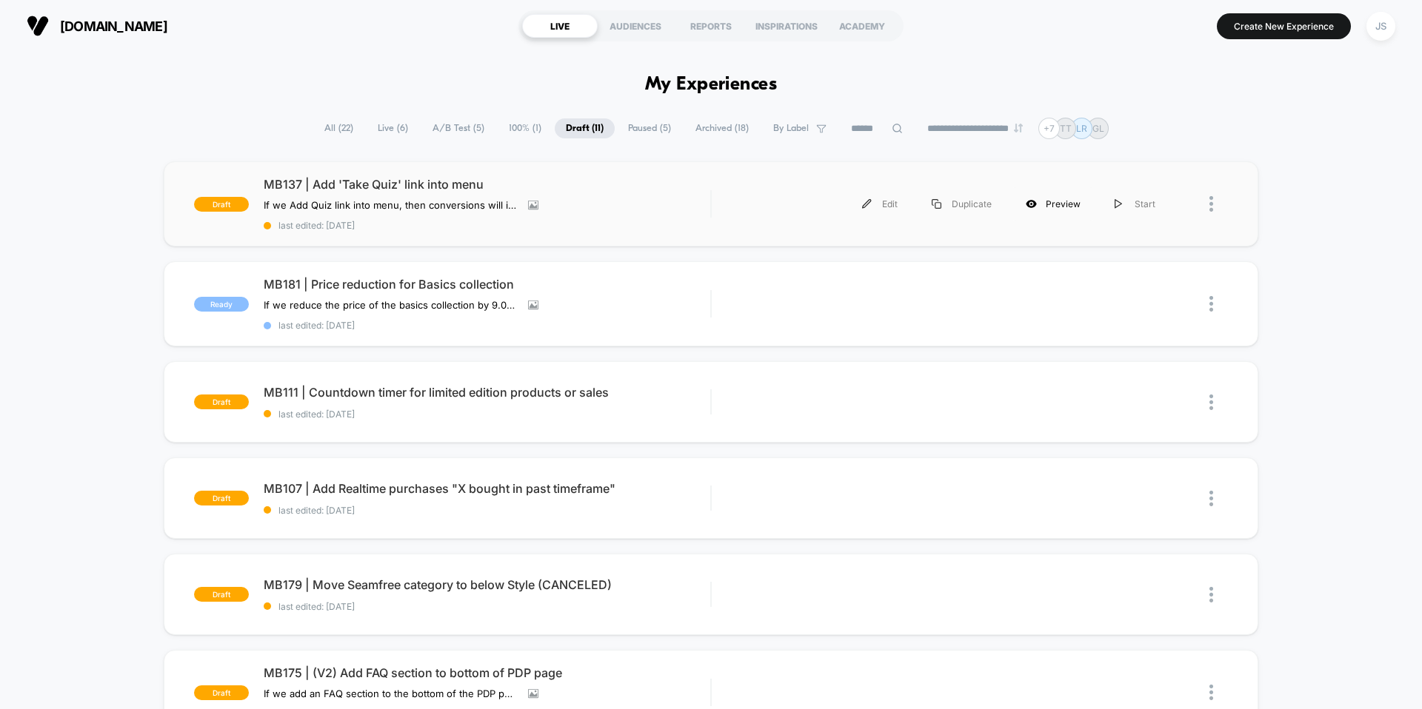
click at [1057, 198] on div "Preview" at bounding box center [1053, 203] width 89 height 33
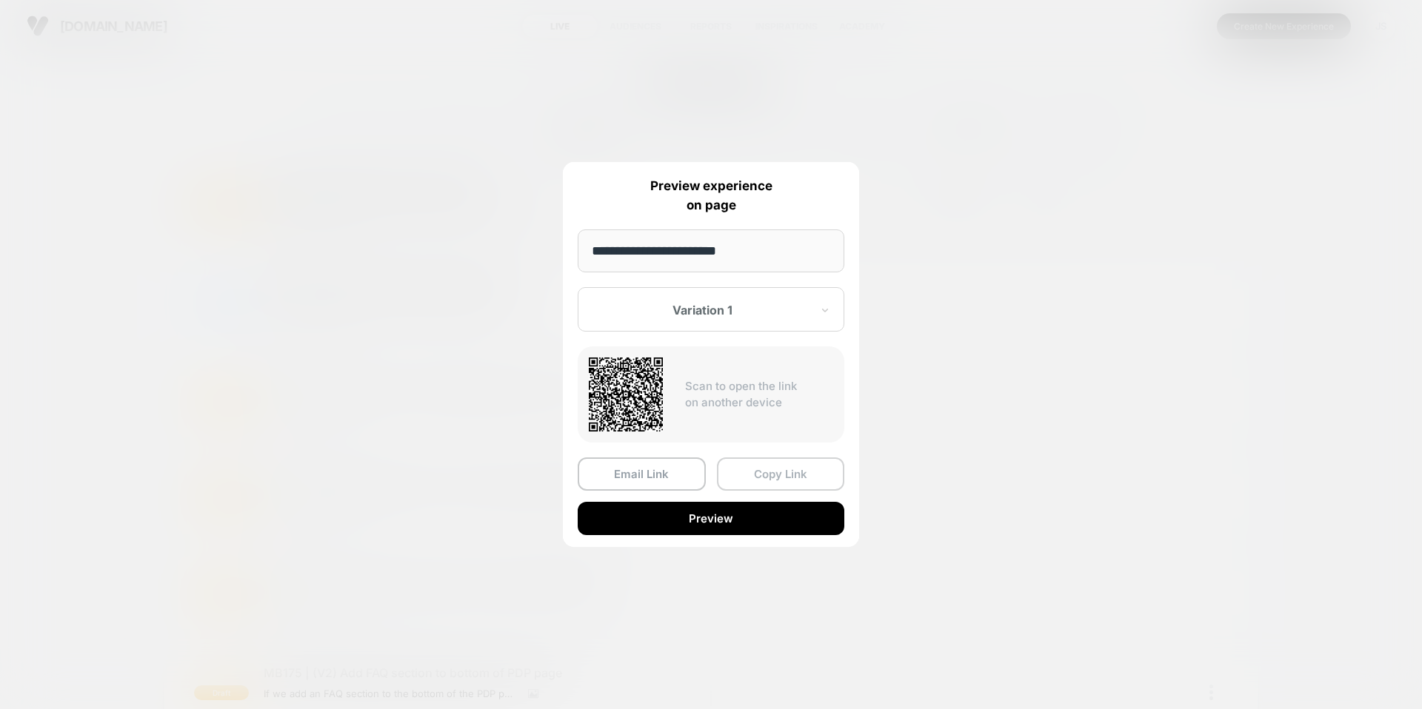
click at [753, 472] on button "Copy Link" at bounding box center [781, 474] width 128 height 33
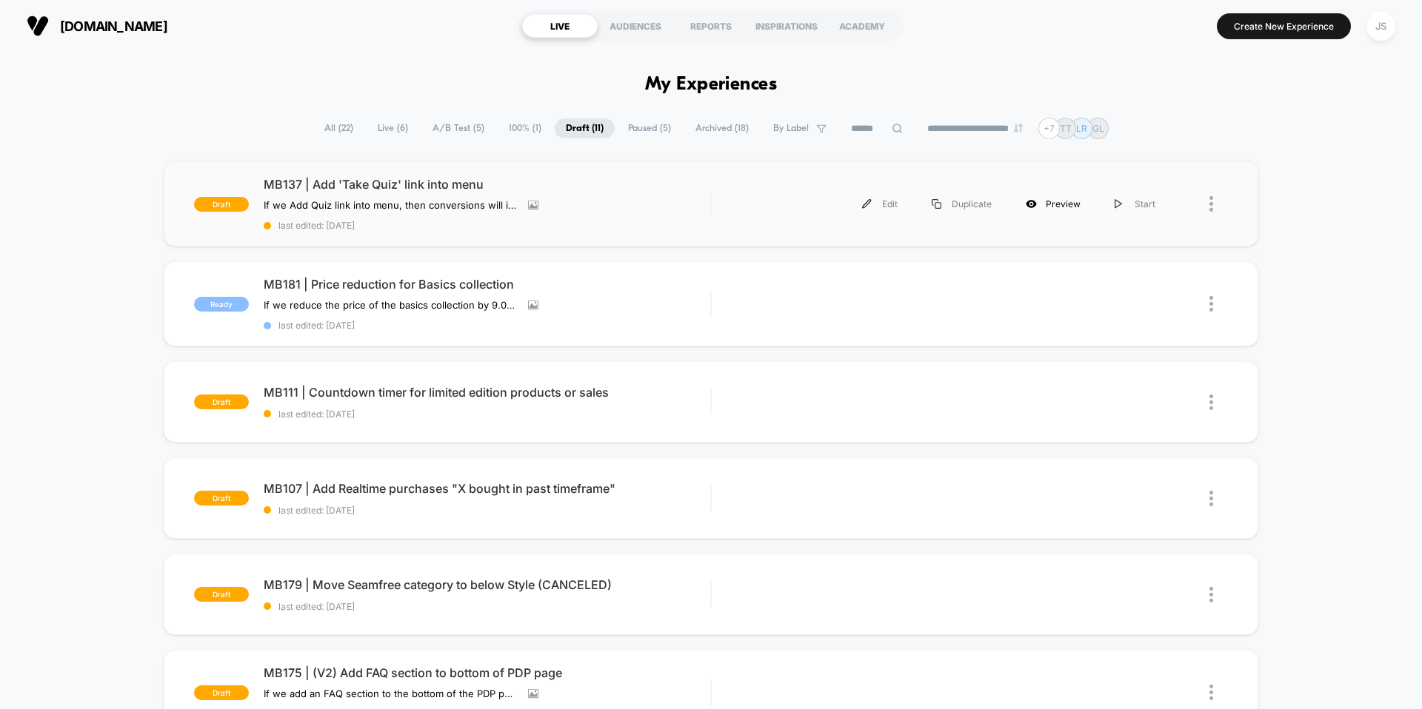
click at [1047, 203] on div "Preview" at bounding box center [1053, 203] width 89 height 33
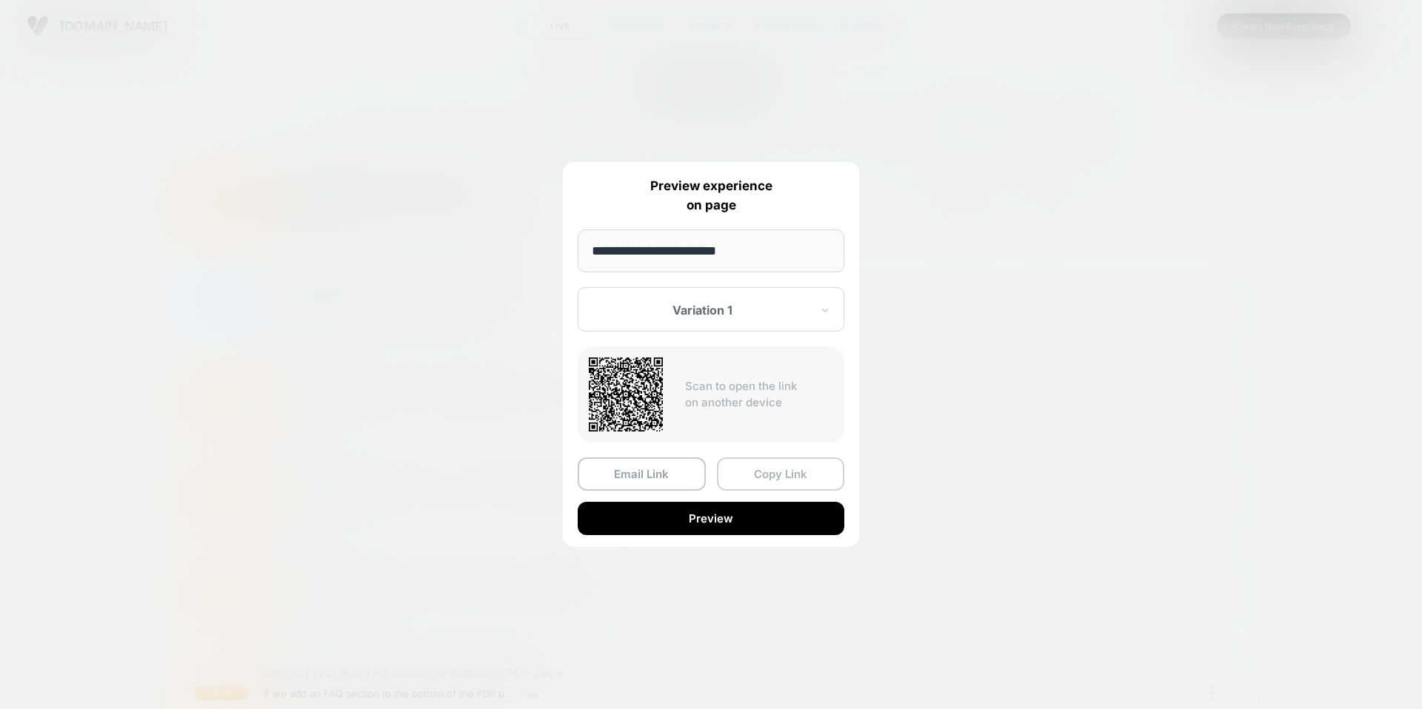
click at [755, 486] on button "Copy Link" at bounding box center [781, 474] width 128 height 33
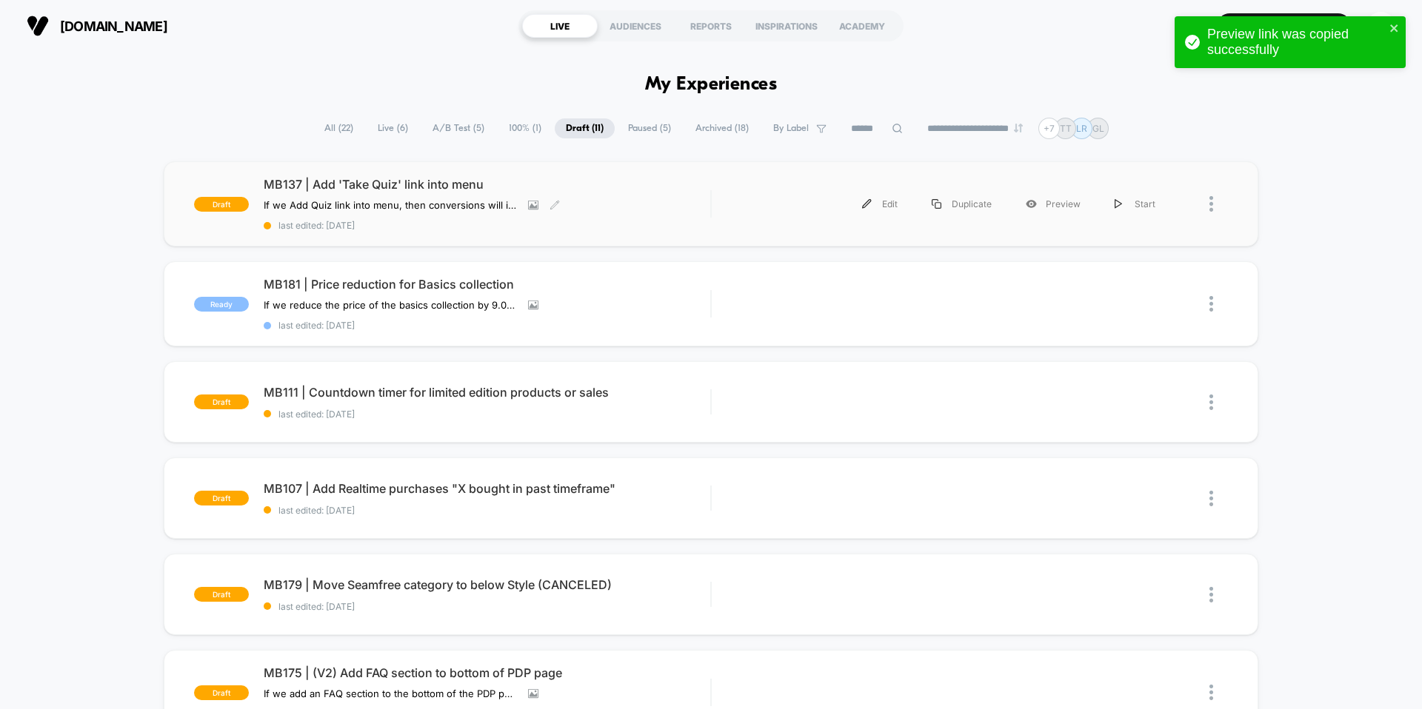
click at [382, 187] on span "MB137 | Add 'Take Quiz' link into menu" at bounding box center [487, 184] width 447 height 15
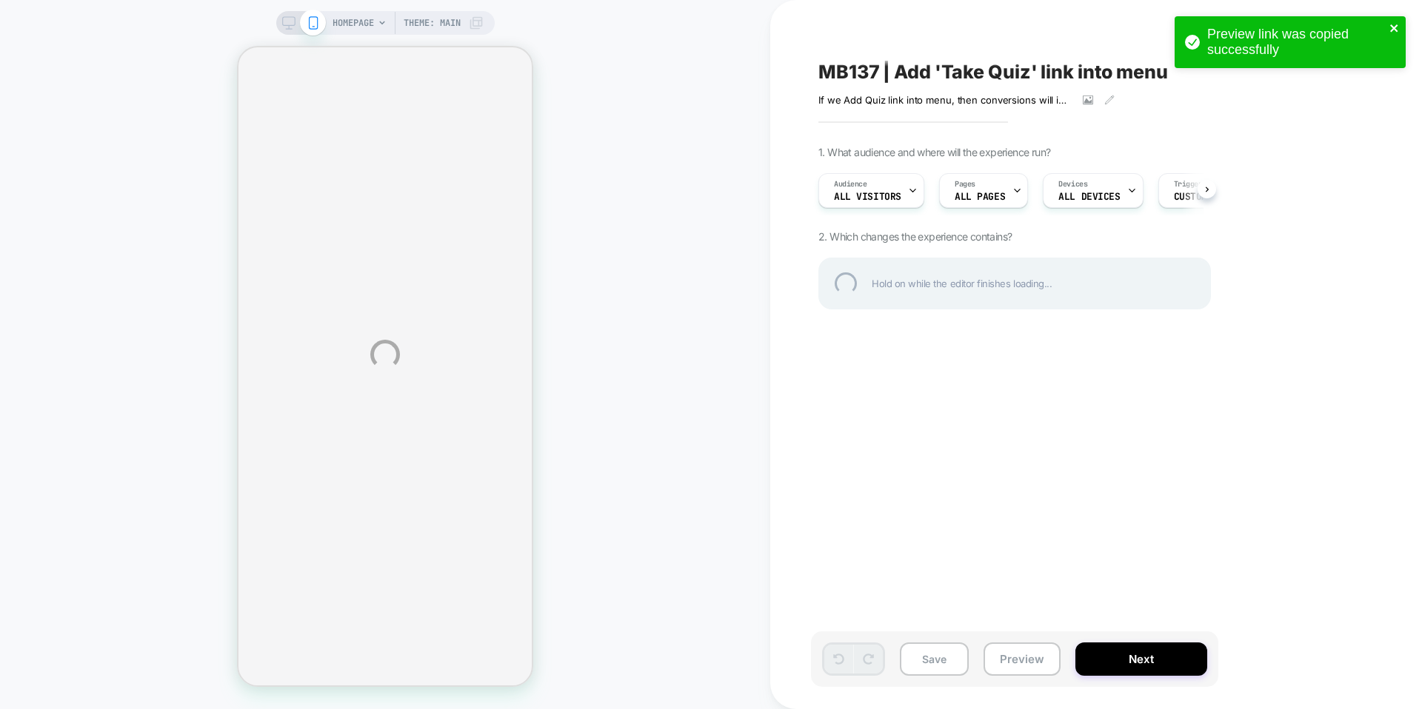
click at [1397, 23] on icon "close" at bounding box center [1394, 28] width 10 height 12
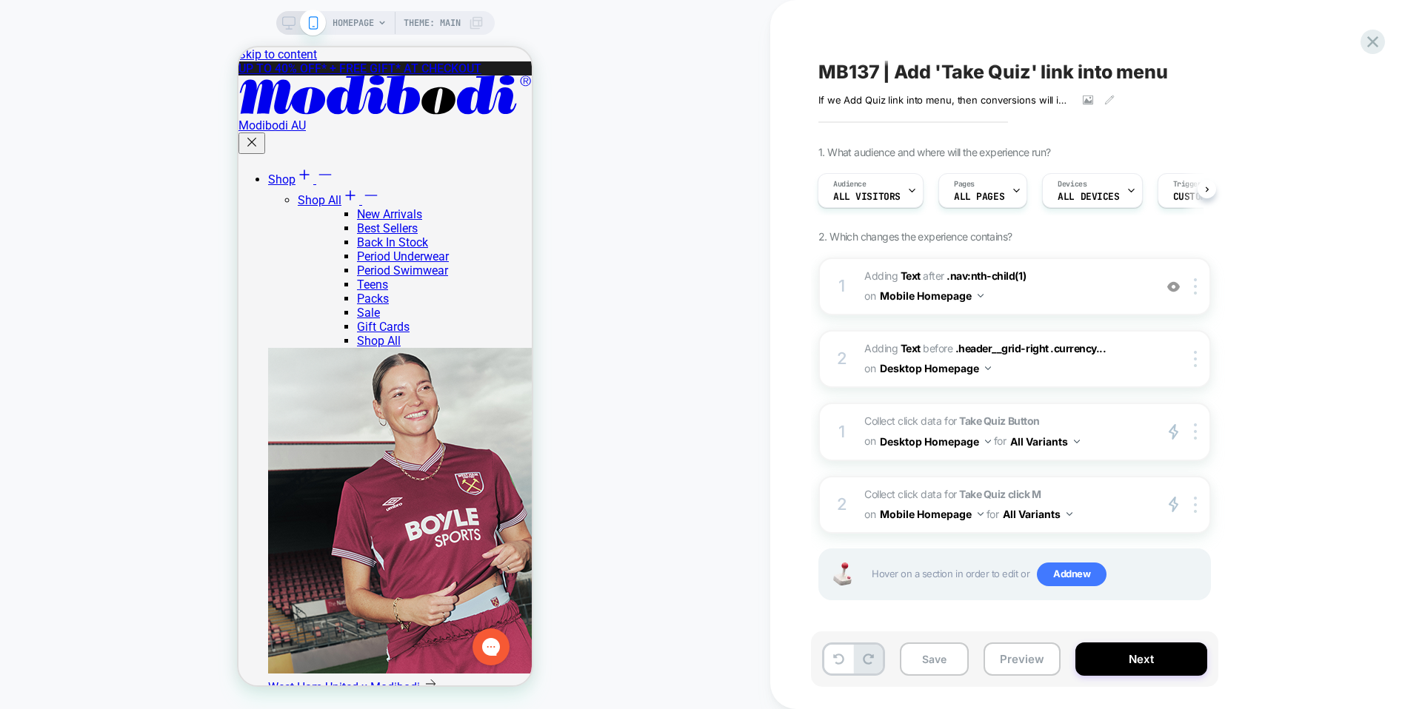
scroll to position [0, 1]
click at [1378, 53] on div "MB137 | Add 'Take Quiz' link into menu If we Add Quiz link into menu , then con…" at bounding box center [1096, 354] width 652 height 709
click at [1378, 51] on icon at bounding box center [1372, 42] width 20 height 20
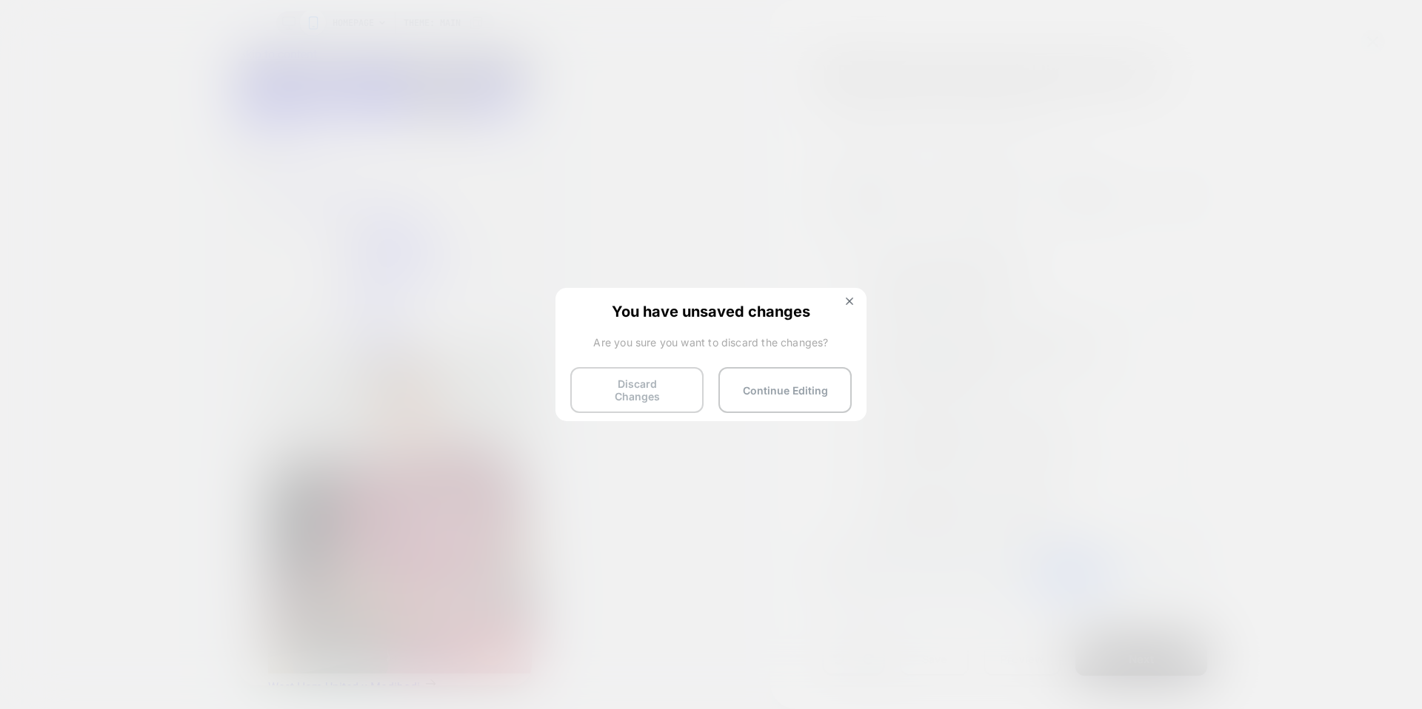
click at [686, 380] on button "Discard Changes" at bounding box center [636, 390] width 133 height 46
